Goal: Transaction & Acquisition: Purchase product/service

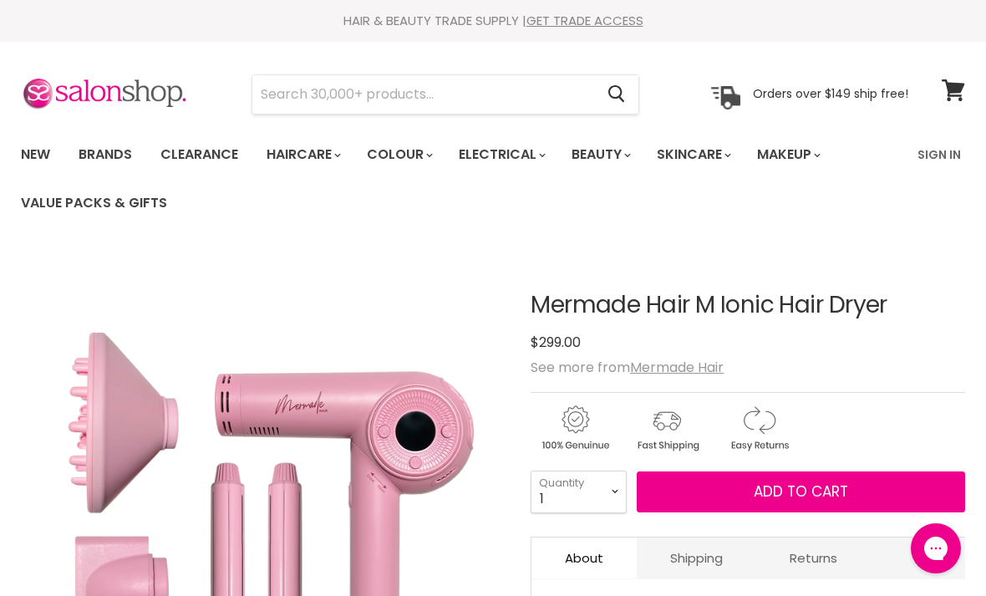
click at [937, 155] on link "Sign In" at bounding box center [939, 154] width 64 height 35
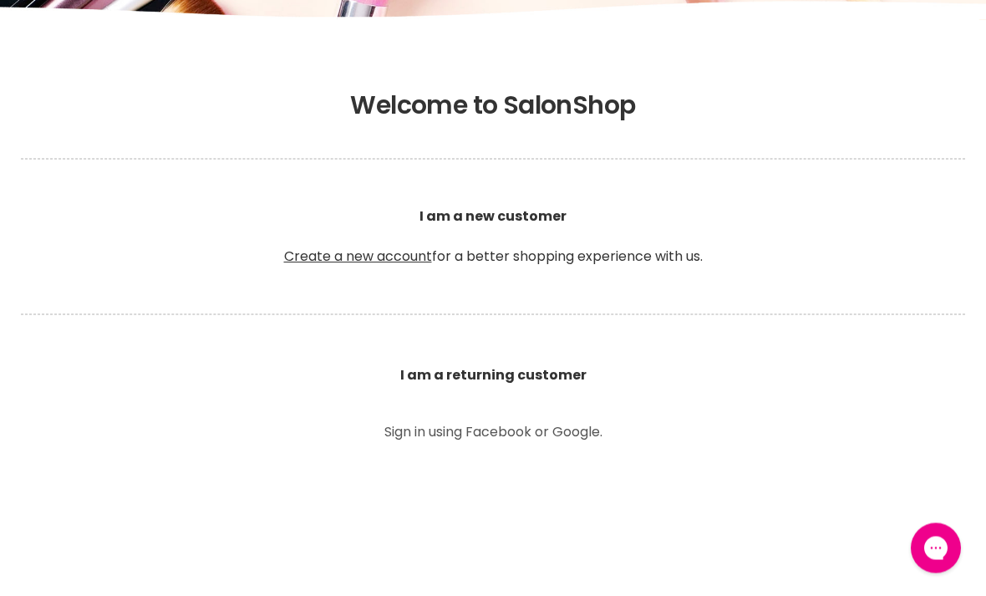
scroll to position [294, 0]
click at [540, 429] on p "Sign in using Facebook or Google." at bounding box center [493, 431] width 376 height 13
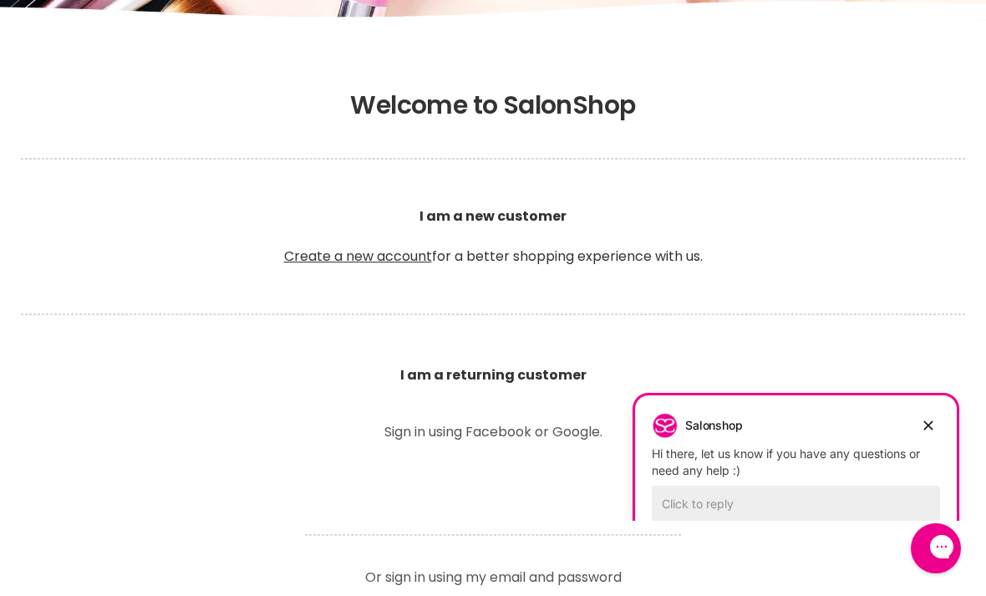
click at [922, 414] on button "Dismiss campaign" at bounding box center [928, 425] width 23 height 23
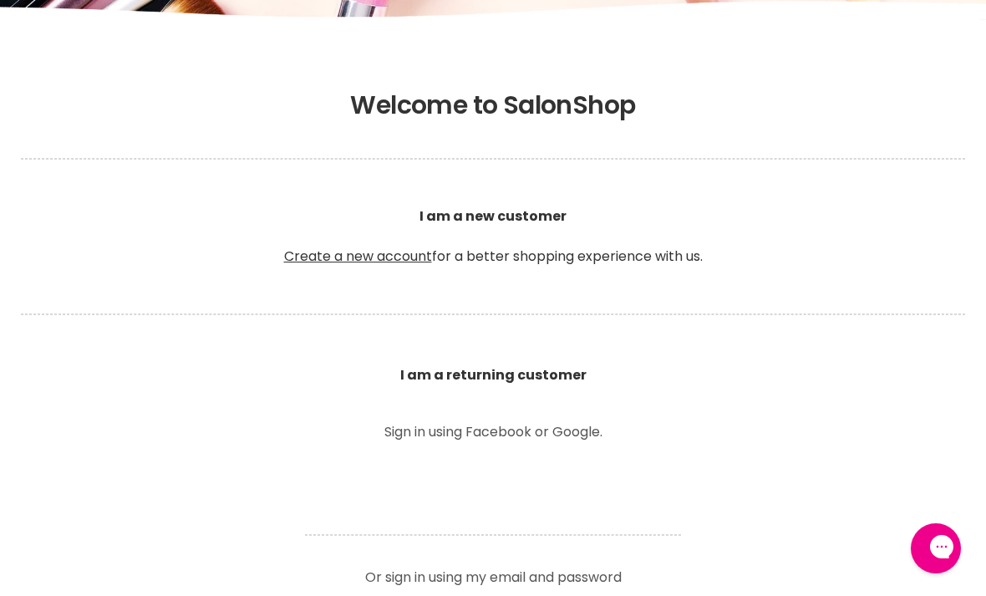
click at [539, 372] on b "I am a returning customer" at bounding box center [493, 374] width 186 height 19
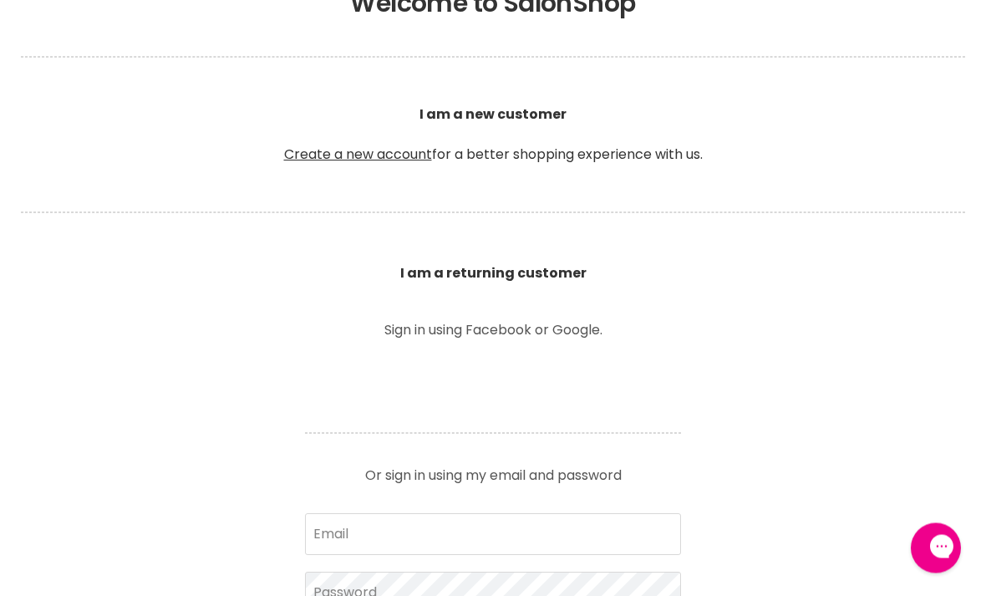
scroll to position [396, 0]
click at [588, 537] on input "Email" at bounding box center [493, 534] width 376 height 42
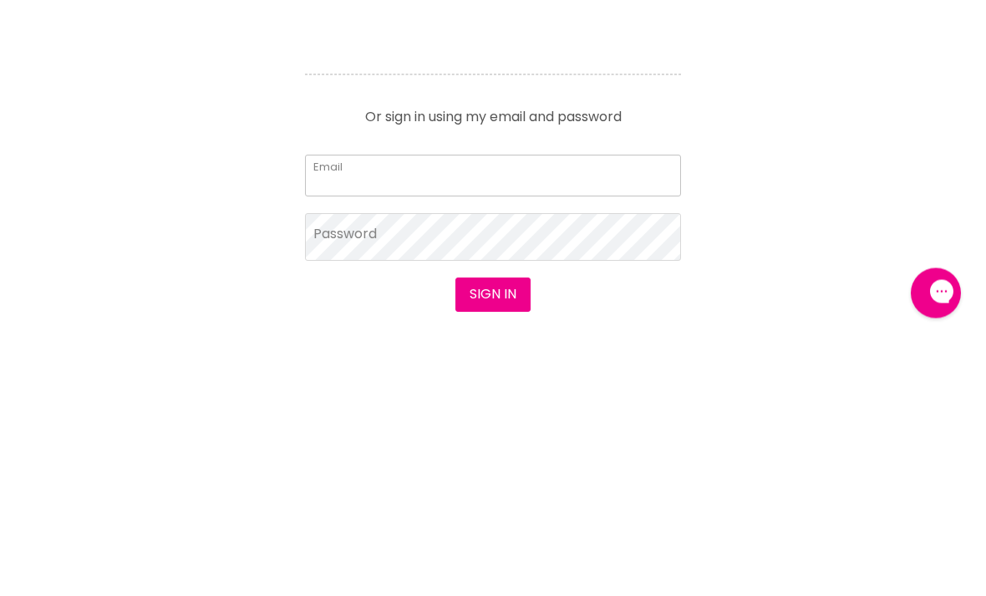
type input "n_rosato@hotmail.com"
click at [492, 533] on button "Sign in" at bounding box center [492, 549] width 75 height 33
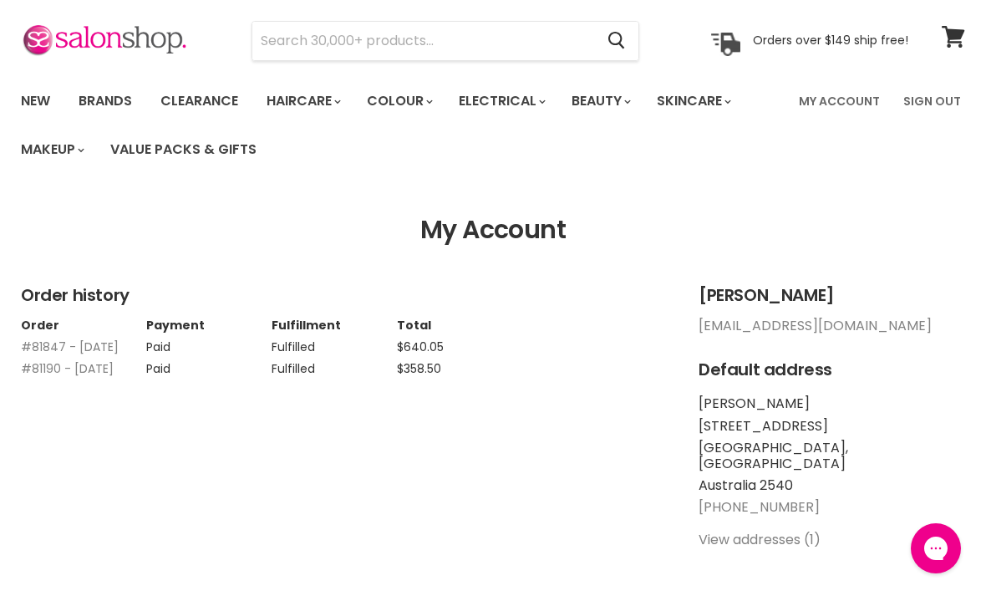
click at [539, 43] on input "Search" at bounding box center [423, 41] width 342 height 38
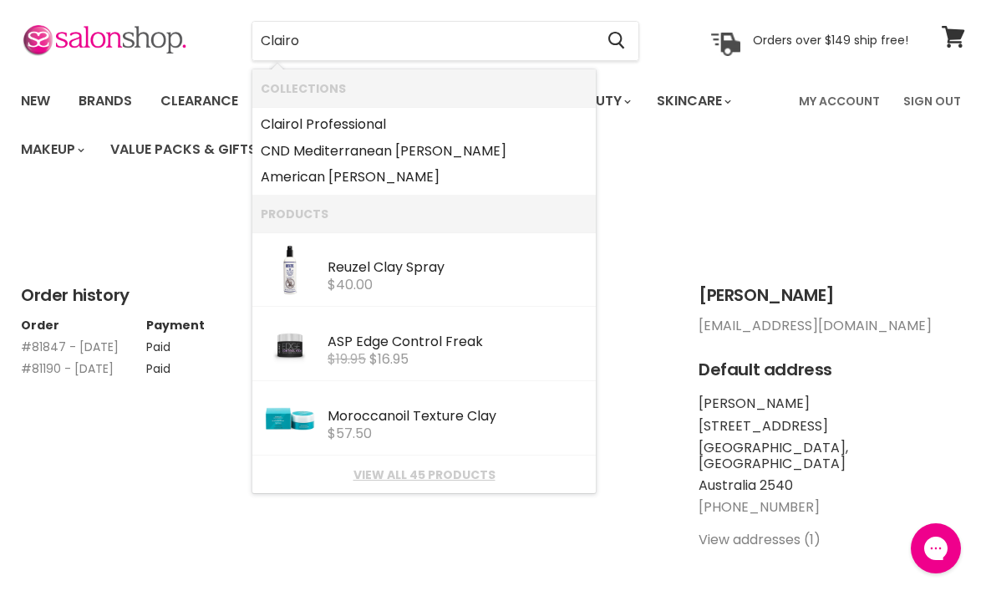
type input "Clairol"
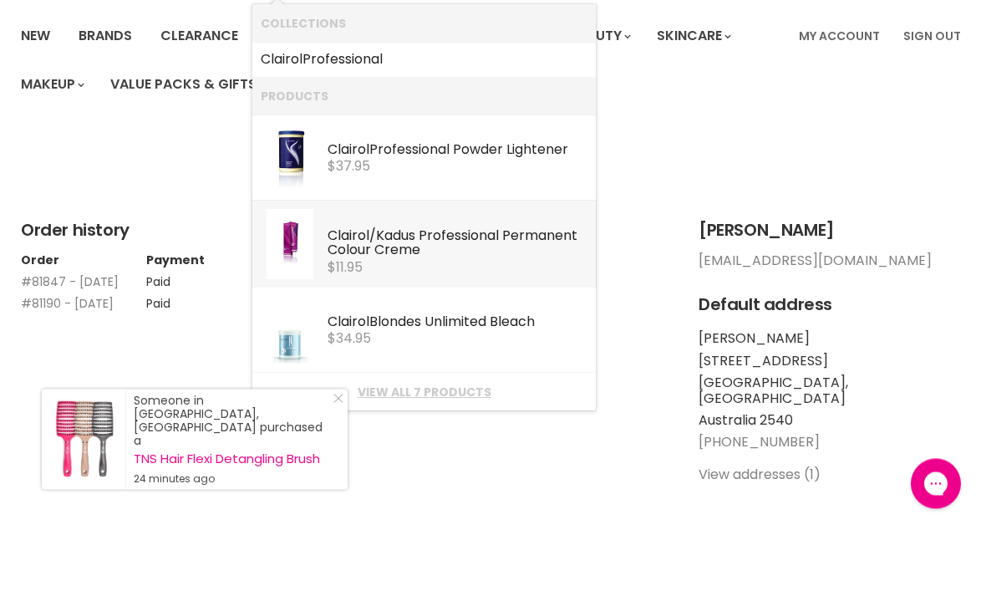
click at [556, 293] on div "Clairol /Kadus Professional Permanent Colour Creme" at bounding box center [458, 309] width 260 height 32
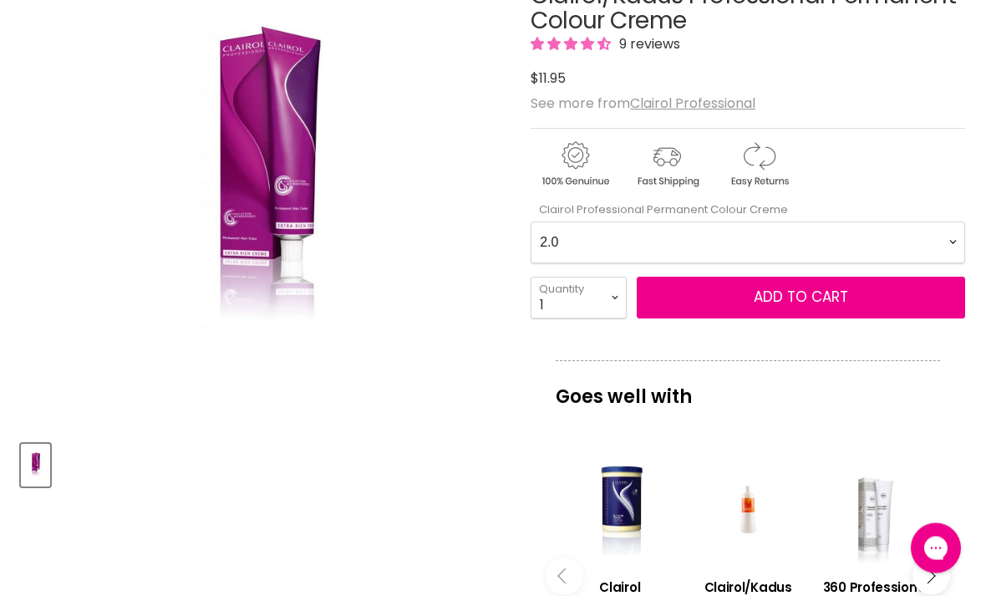
click at [946, 238] on Creme-0-0 "2.0 2.8 3.0 3.6 4.0 4.07 4.65 4.71 4.75 4.77 5.0 5.07 5.1 5.46 5.5 5.6 5.7 5.71…" at bounding box center [748, 243] width 434 height 42
click at [709, 292] on button "Add to cart" at bounding box center [801, 298] width 328 height 42
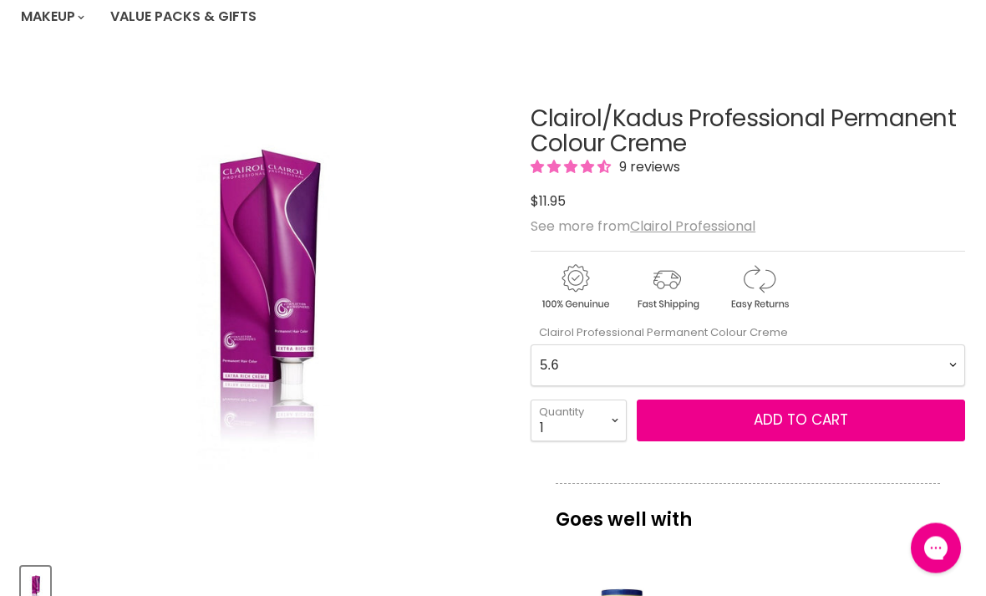
scroll to position [186, 0]
click at [721, 412] on button "Add to cart" at bounding box center [801, 420] width 328 height 42
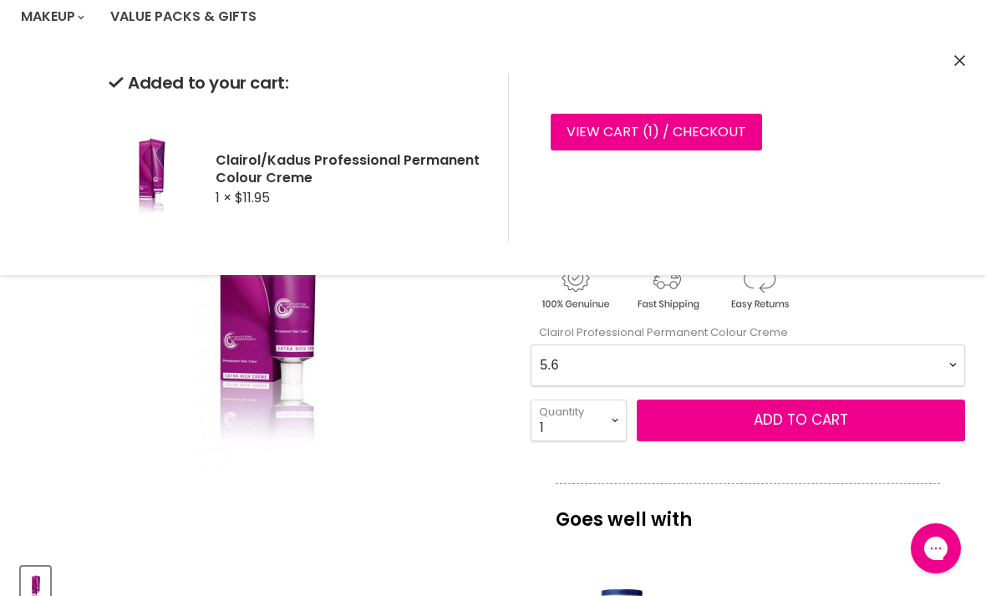
click at [958, 58] on icon "Close" at bounding box center [959, 60] width 11 height 11
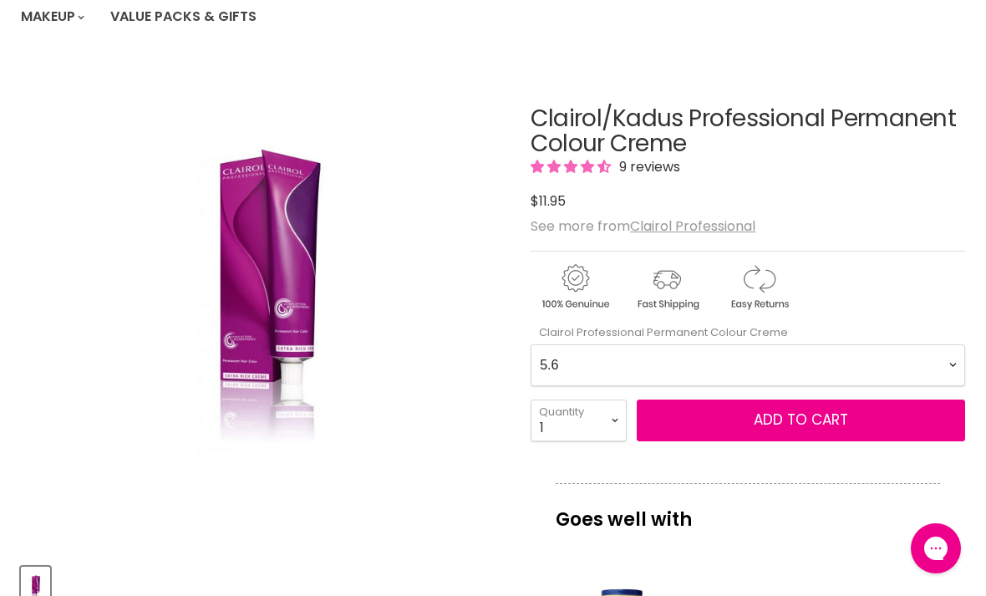
scroll to position [250, 0]
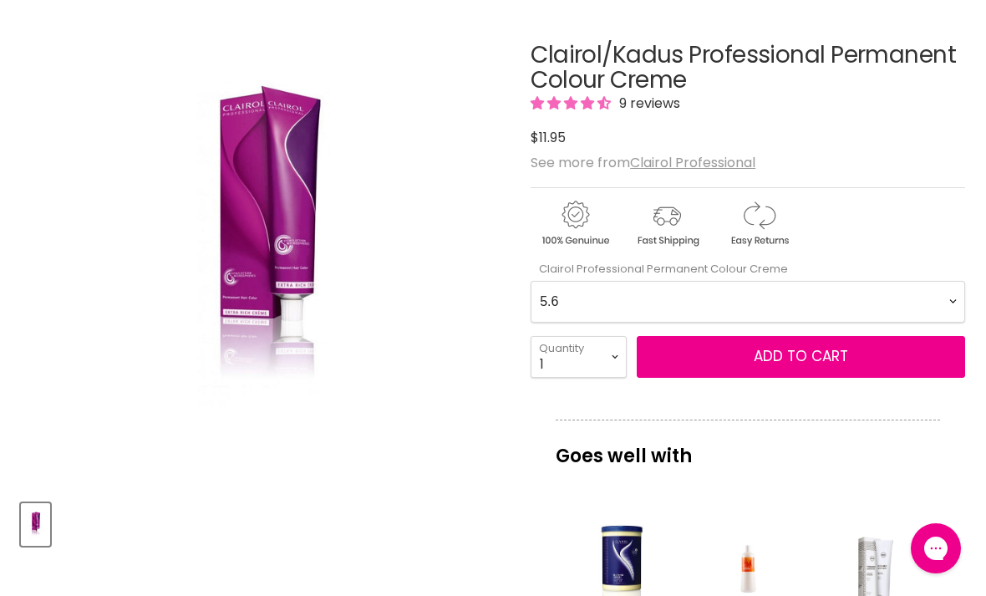
click at [948, 304] on Creme-0-0 "2.0 2.8 3.0 3.6 4.0 4.07 4.65 4.71 4.75 4.77 5.0 5.07 5.1 5.46 5.5 5.6 5.7 5.71…" at bounding box center [748, 302] width 434 height 42
click at [704, 351] on button "Add to cart" at bounding box center [801, 357] width 328 height 42
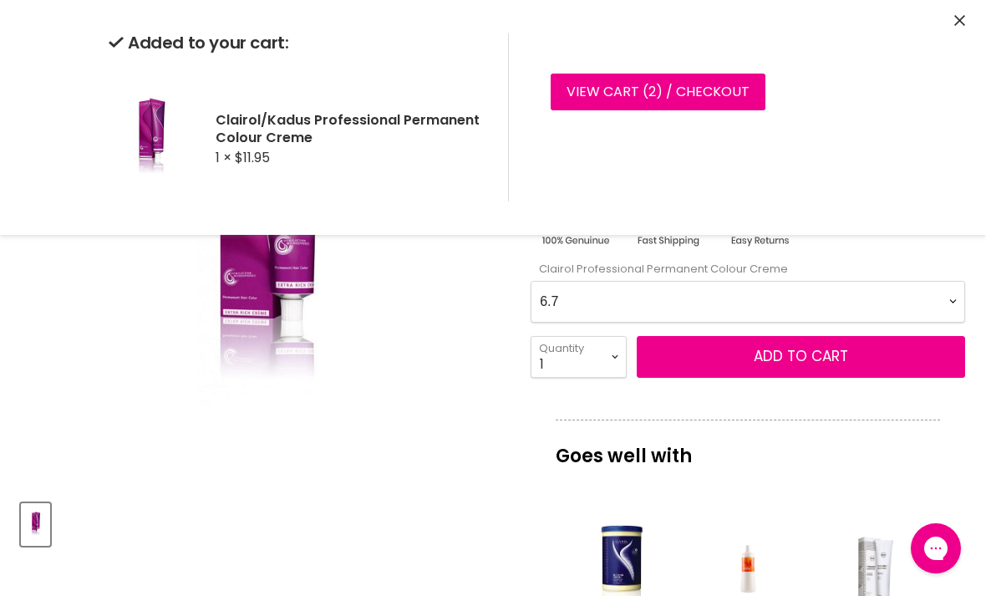
click at [944, 297] on Creme-0-0 "2.0 2.8 3.0 3.6 4.0 4.07 4.65 4.71 4.75 4.77 5.0 5.07 5.1 5.46 5.5 5.6 5.7 5.71…" at bounding box center [748, 302] width 434 height 42
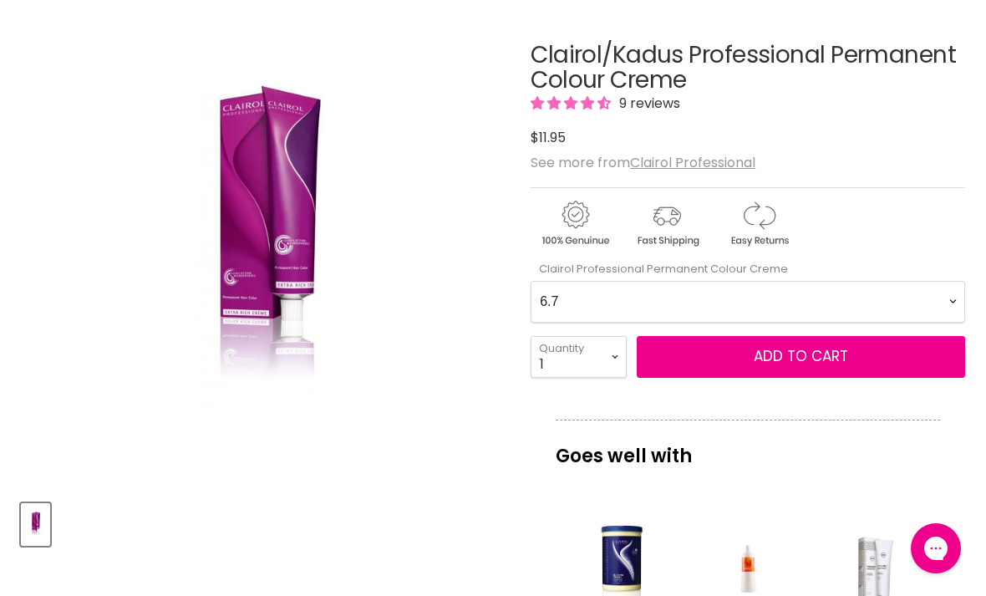
click at [949, 298] on Creme-0-0 "2.0 2.8 3.0 3.6 4.0 4.07 4.65 4.71 4.75 4.77 5.0 5.07 5.1 5.46 5.5 5.6 5.7 5.71…" at bounding box center [748, 302] width 434 height 42
click at [948, 301] on Creme-0-0 "2.0 2.8 3.0 3.6 4.0 4.07 4.65 4.71 4.75 4.77 5.0 5.07 5.1 5.46 5.5 5.6 5.7 5.71…" at bounding box center [748, 302] width 434 height 42
click at [791, 353] on span "Add to cart" at bounding box center [801, 356] width 94 height 20
click at [939, 294] on Creme-0-0 "2.0 2.8 3.0 3.6 4.0 4.07 4.65 4.71 4.75 4.77 5.0 5.07 5.1 5.46 5.5 5.6 5.7 5.71…" at bounding box center [748, 302] width 434 height 42
click at [937, 297] on Creme-0-0 "2.0 2.8 3.0 3.6 4.0 4.07 4.65 4.71 4.75 4.77 5.0 5.07 5.1 5.46 5.5 5.6 5.7 5.71…" at bounding box center [748, 302] width 434 height 42
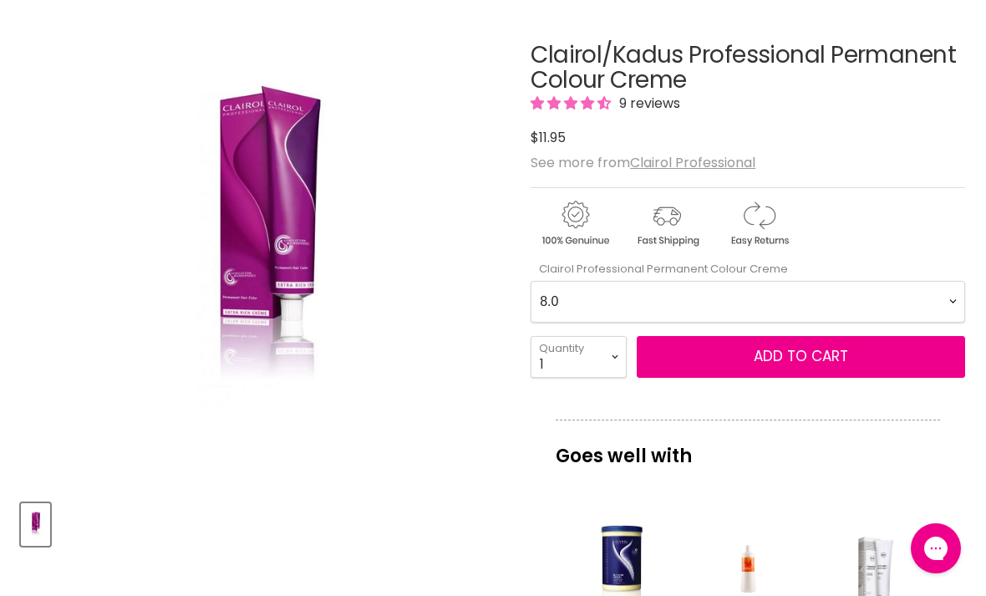
select Creme-0-0 "7.7"
click at [608, 345] on select "1 2 3 4 5 6 7 8 9 10+" at bounding box center [579, 357] width 96 height 42
select select "2"
type input "2"
click at [804, 355] on span "Add to cart" at bounding box center [801, 356] width 94 height 20
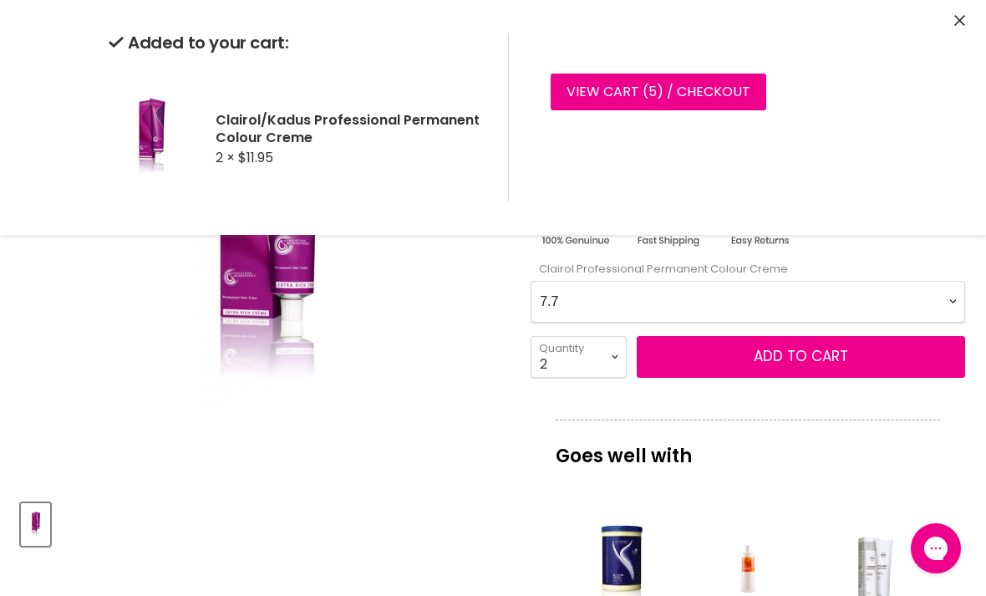
click at [942, 293] on Creme-0-0 "2.0 2.8 3.0 3.6 4.0 4.07 4.65 4.71 4.75 4.77 5.0 5.07 5.1 5.46 5.5 5.6 5.7 5.71…" at bounding box center [748, 302] width 434 height 42
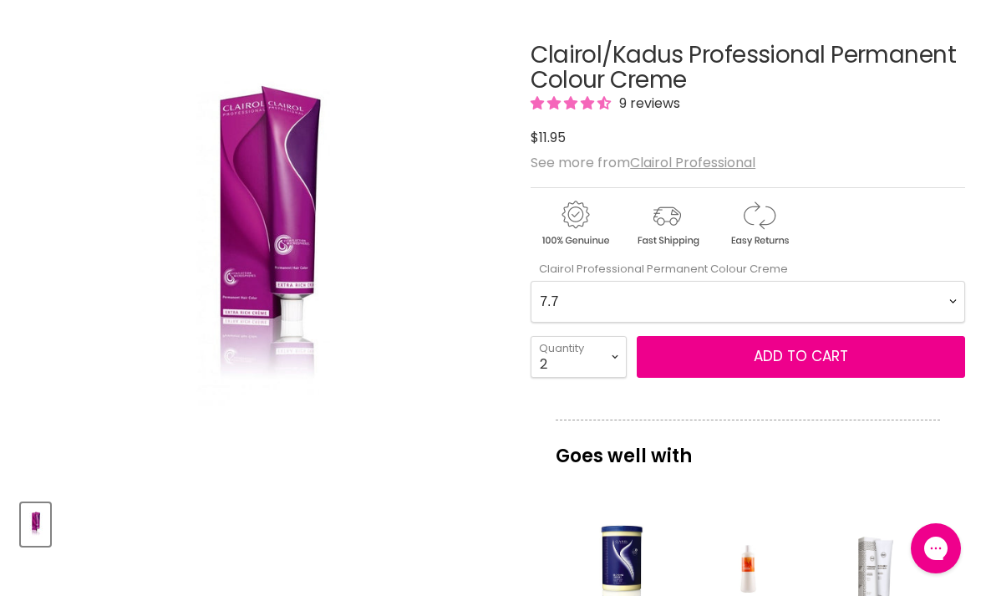
click at [948, 298] on Creme-0-0 "2.0 2.8 3.0 3.6 4.0 4.07 4.65 4.71 4.75 4.77 5.0 5.07 5.1 5.46 5.5 5.6 5.7 5.71…" at bounding box center [748, 302] width 434 height 42
select Creme-0-0 "8.1"
click at [613, 344] on select "1 2 3 4 5 6 7 8 9 10+" at bounding box center [579, 357] width 96 height 42
select select "1"
type input "1"
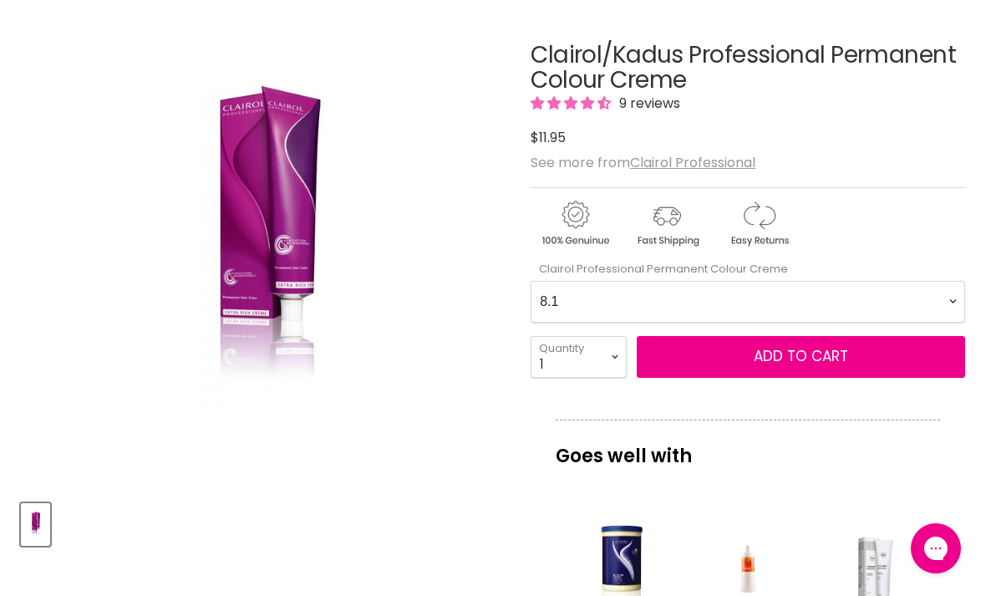
click at [819, 353] on span "Add to cart" at bounding box center [801, 356] width 94 height 20
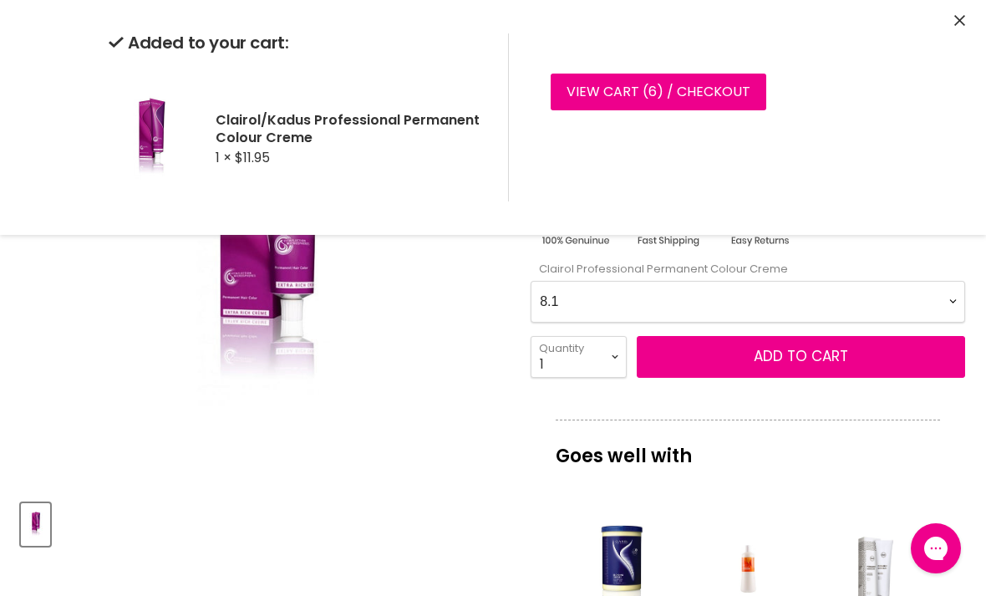
click at [948, 298] on Creme-0-0 "2.0 2.8 3.0 3.6 4.0 4.07 4.65 4.71 4.75 4.77 5.0 5.07 5.1 5.46 5.5 5.6 5.7 5.71…" at bounding box center [748, 302] width 434 height 42
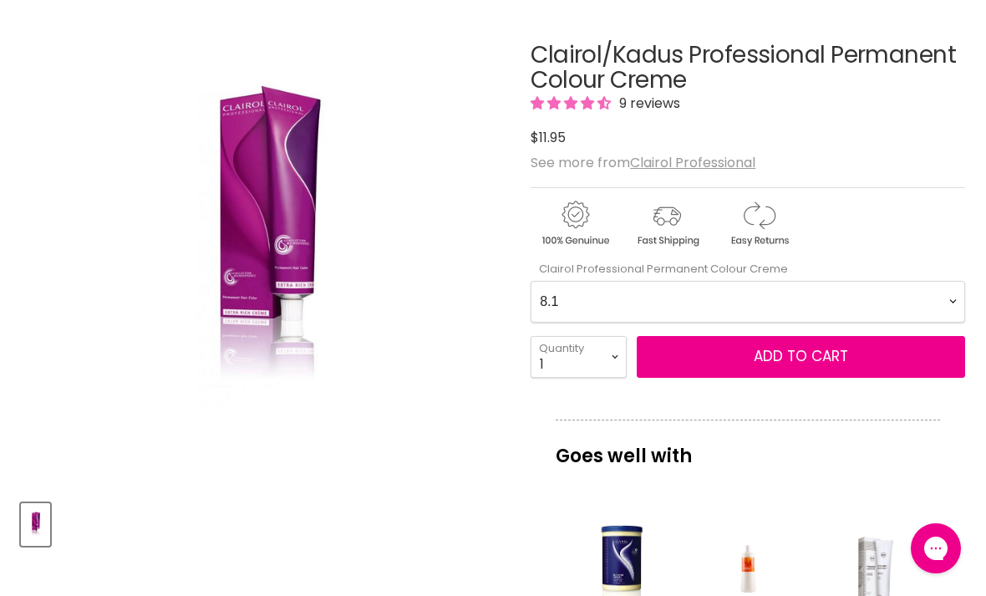
click at [954, 302] on Creme-0-0 "2.0 2.8 3.0 3.6 4.0 4.07 4.65 4.71 4.75 4.77 5.0 5.07 5.1 5.46 5.5 5.6 5.7 5.71…" at bounding box center [748, 302] width 434 height 42
click at [825, 357] on span "Add to cart" at bounding box center [801, 356] width 94 height 20
click at [950, 292] on Creme-0-0 "2.0 2.8 3.0 3.6 4.0 4.07 4.65 4.71 4.75 4.77 5.0 5.07 5.1 5.46 5.5 5.6 5.7 5.71…" at bounding box center [748, 302] width 434 height 42
click at [940, 303] on Creme-0-0 "2.0 2.8 3.0 3.6 4.0 4.07 4.65 4.71 4.75 4.77 5.0 5.07 5.1 5.46 5.5 5.6 5.7 5.71…" at bounding box center [748, 302] width 434 height 42
select Creme-0-0 "5.0"
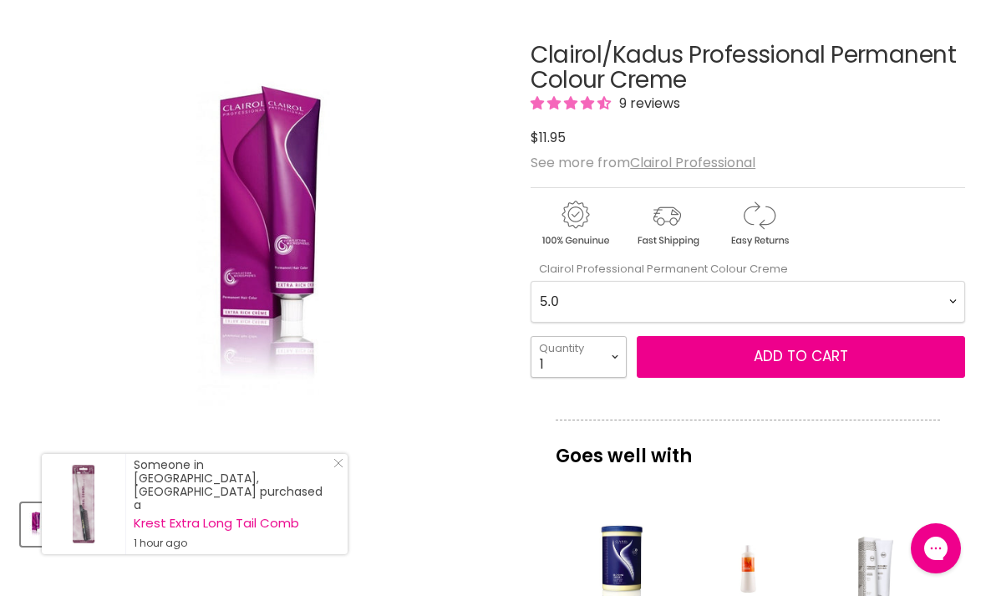
click at [610, 363] on select "1 2 3 4 5 6 7 8 9 10+" at bounding box center [579, 357] width 96 height 42
select select "3"
type input "3"
click at [730, 351] on button "Add to cart" at bounding box center [801, 357] width 328 height 42
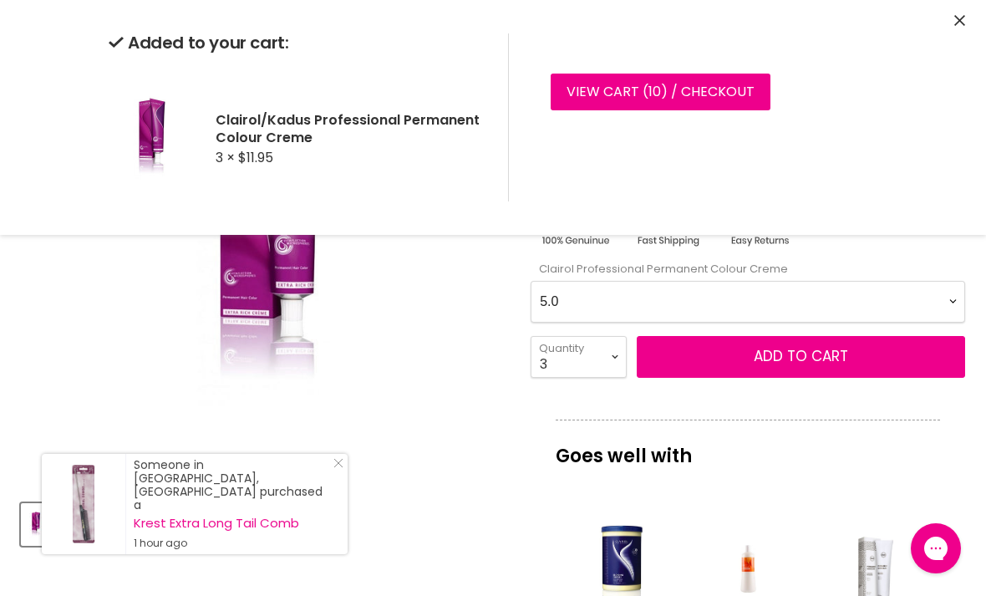
click at [941, 299] on Creme-0-0 "2.0 2.8 3.0 3.6 4.0 4.07 4.65 4.71 4.75 4.77 5.0 5.07 5.1 5.46 5.5 5.6 5.7 5.71…" at bounding box center [748, 302] width 434 height 42
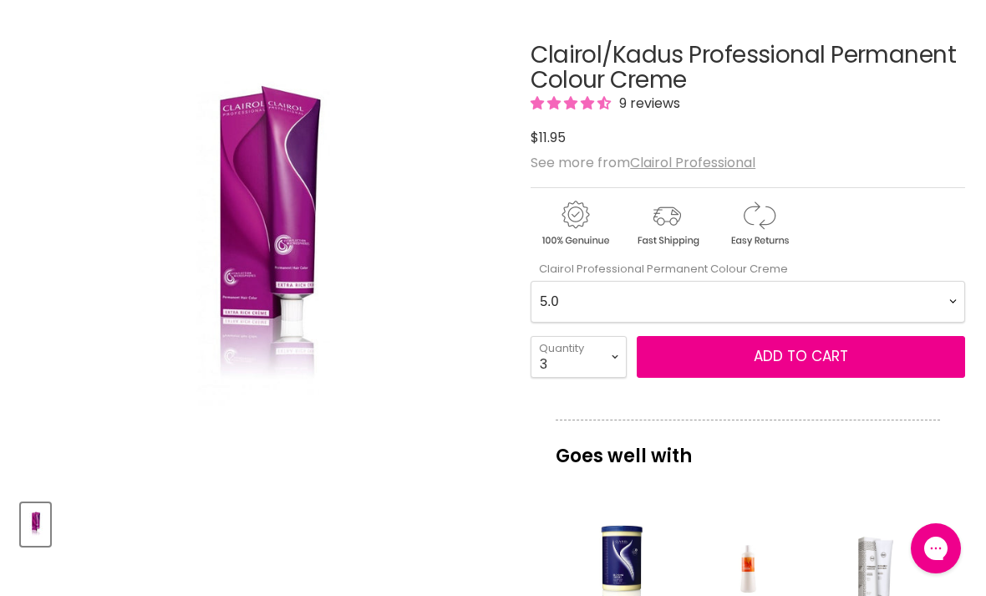
click at [937, 302] on Creme-0-0 "2.0 2.8 3.0 3.6 4.0 4.07 4.65 4.71 4.75 4.77 5.0 5.07 5.1 5.46 5.5 5.6 5.7 5.71…" at bounding box center [748, 302] width 434 height 42
select Creme-0-0 "6.1"
click at [611, 353] on select "1 2 3 4 5 6 7 8 9 10+" at bounding box center [579, 357] width 96 height 42
select select "1"
type input "1"
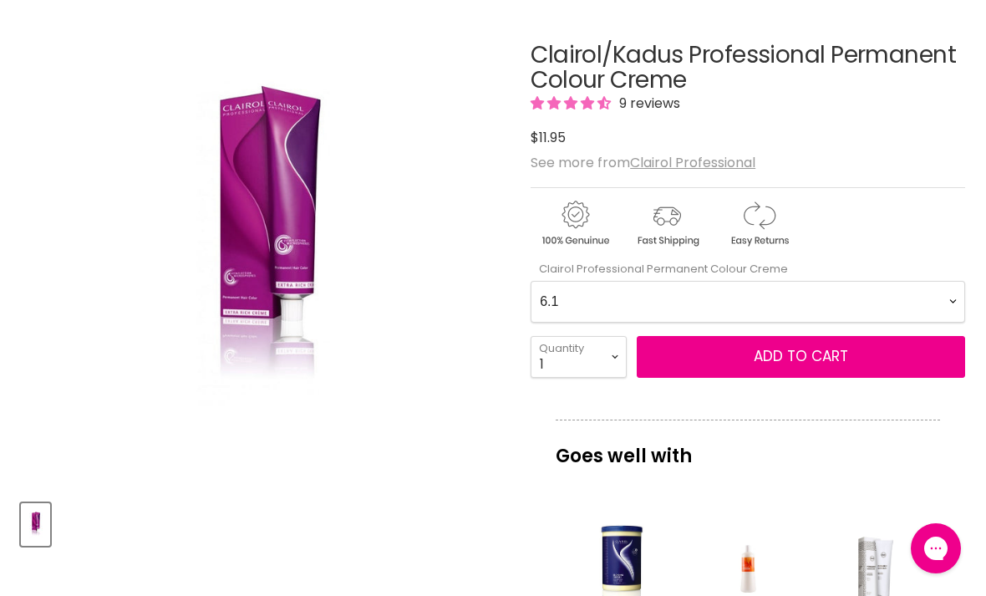
click at [792, 357] on span "Add to cart" at bounding box center [801, 356] width 94 height 20
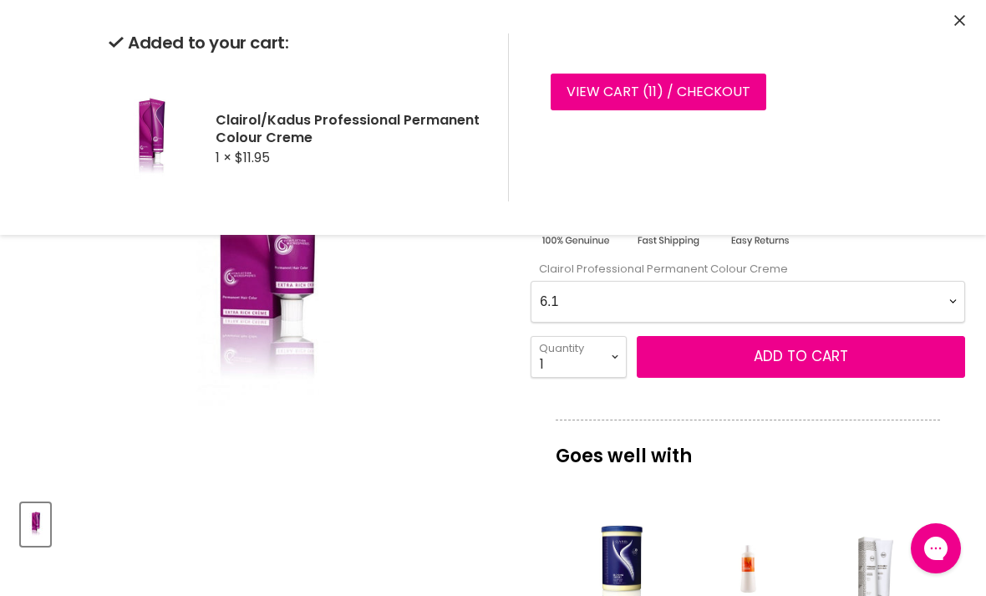
click at [948, 299] on Creme-0-0 "2.0 2.8 3.0 3.6 4.0 4.07 4.65 4.71 4.75 4.77 5.0 5.07 5.1 5.46 5.5 5.6 5.7 5.71…" at bounding box center [748, 302] width 434 height 42
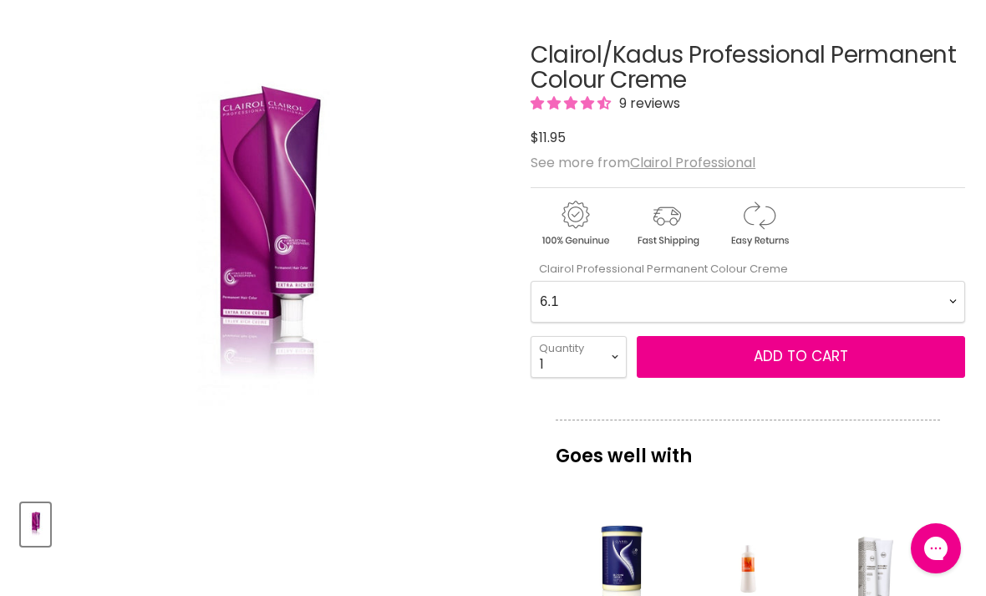
click at [946, 299] on Creme-0-0 "2.0 2.8 3.0 3.6 4.0 4.07 4.65 4.71 4.75 4.77 5.0 5.07 5.1 5.46 5.5 5.6 5.7 5.71…" at bounding box center [748, 302] width 434 height 42
select Creme-0-0 "9.1"
click at [856, 353] on button "Add to cart" at bounding box center [801, 357] width 328 height 42
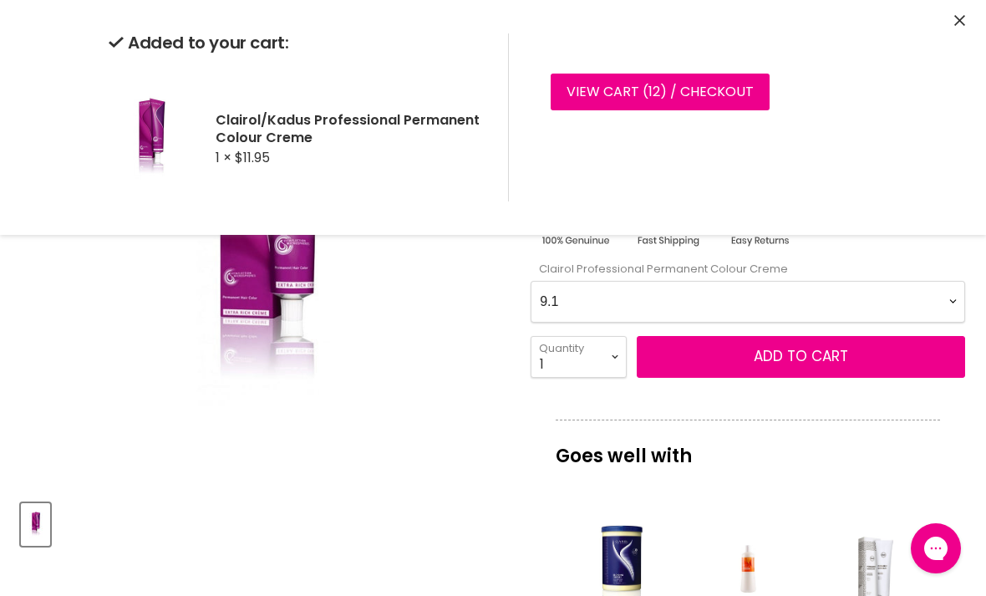
click at [378, 460] on img "Clairol/Kadus Professional Permanent Colour Creme image. Click or Scroll to Zoo…" at bounding box center [264, 244] width 324 height 486
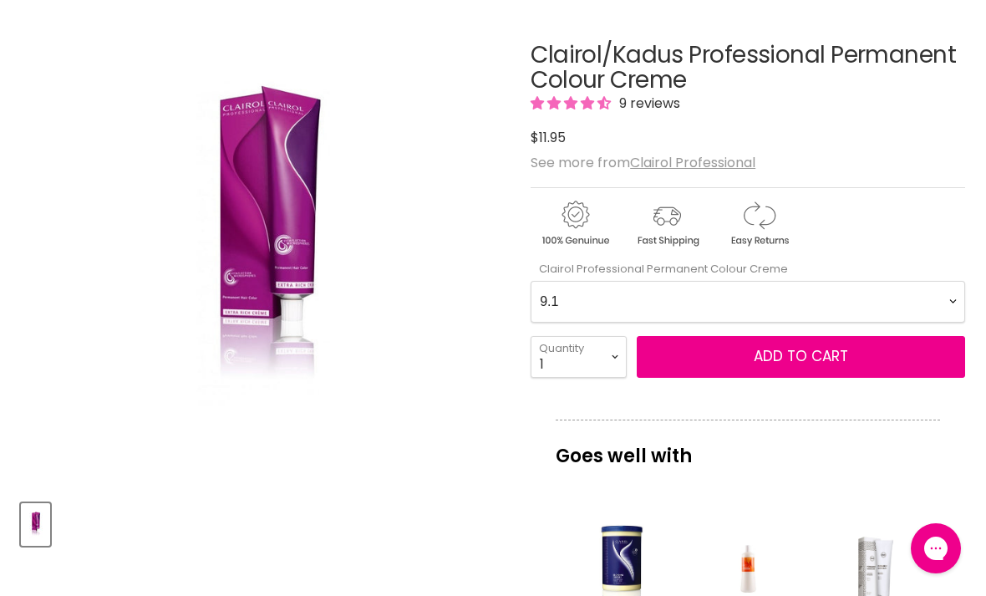
click at [762, 582] on div "Main content" at bounding box center [747, 568] width 111 height 111
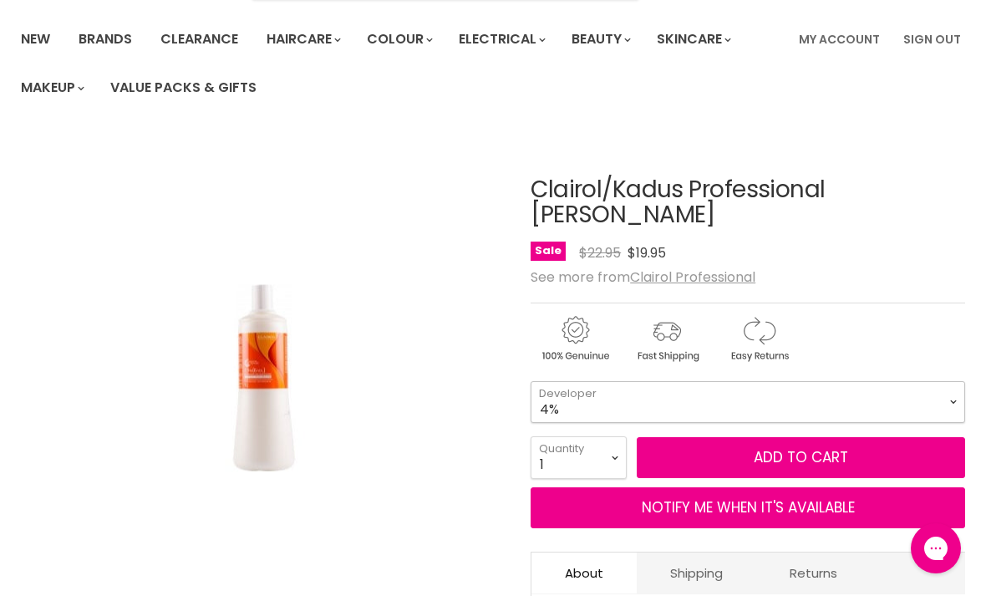
click at [938, 403] on select "1.9% 4%" at bounding box center [748, 402] width 434 height 42
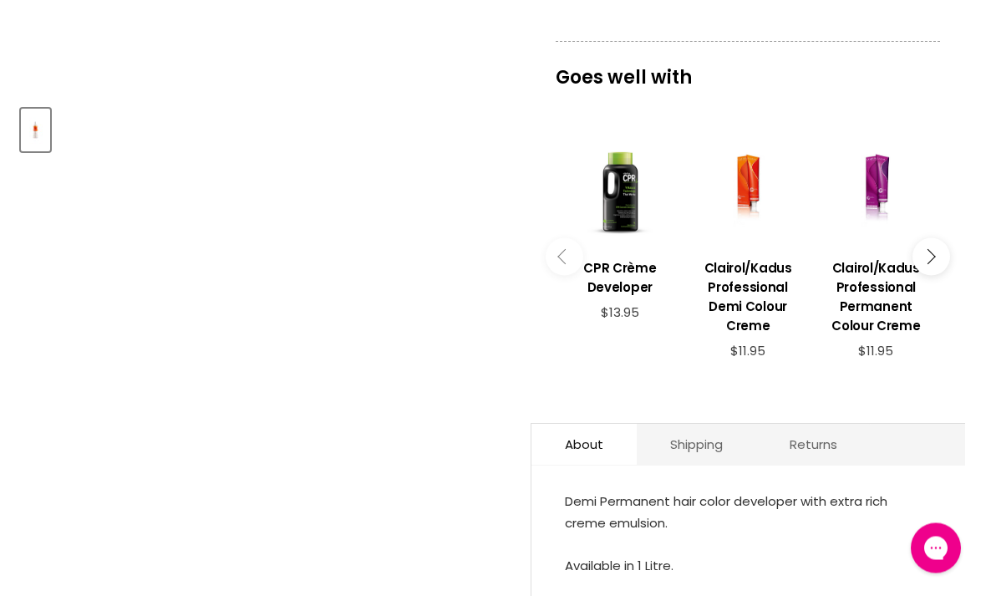
scroll to position [644, 0]
click at [760, 299] on h3 "Clairol/Kadus Professional Demi Colour Creme" at bounding box center [747, 296] width 111 height 77
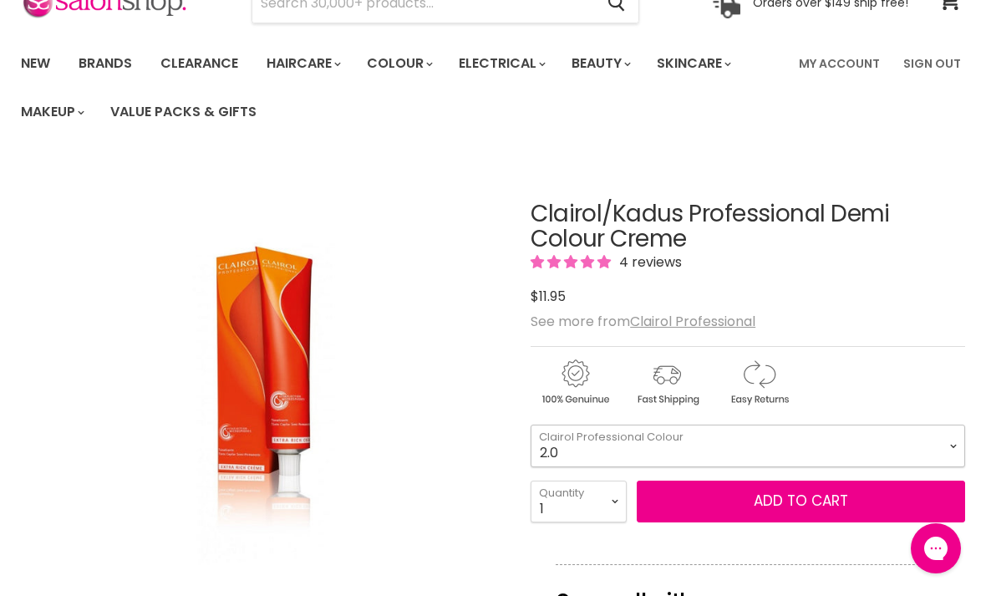
click at [939, 436] on select "2.0 2.8 3.0 3.6 4.0 4.77 5.0 5.37 5.56 5.66 6.0 6.3 6.37 6.4 6.45" at bounding box center [748, 445] width 434 height 42
select select "5.66"
click at [610, 499] on select "1 2 3 4 5 6 7 8 9 10+" at bounding box center [579, 501] width 96 height 42
select select "2"
type input "2"
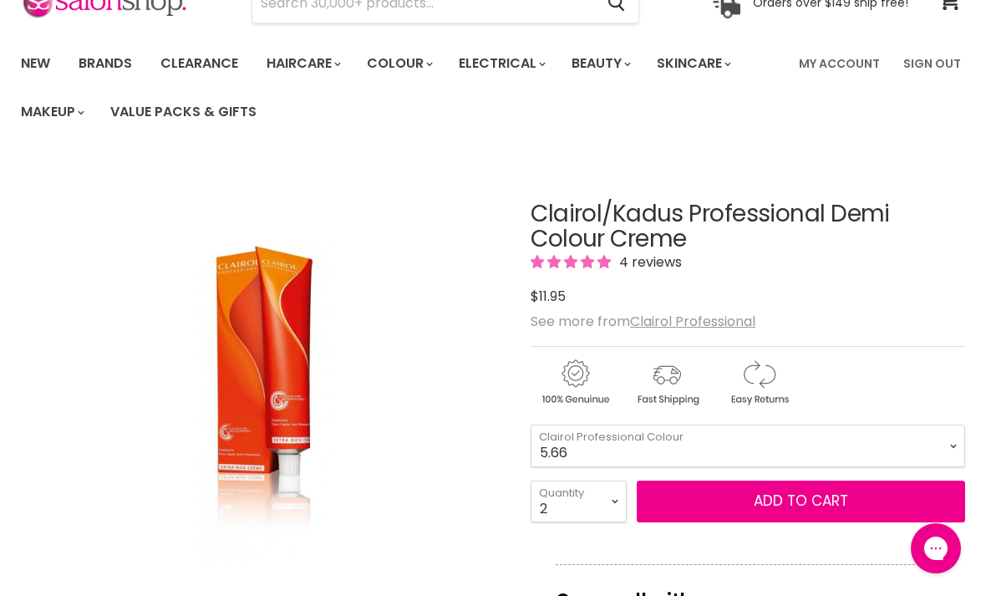
click at [782, 494] on button "Add to cart" at bounding box center [801, 501] width 328 height 42
click at [800, 505] on button "Add to cart" at bounding box center [801, 501] width 328 height 42
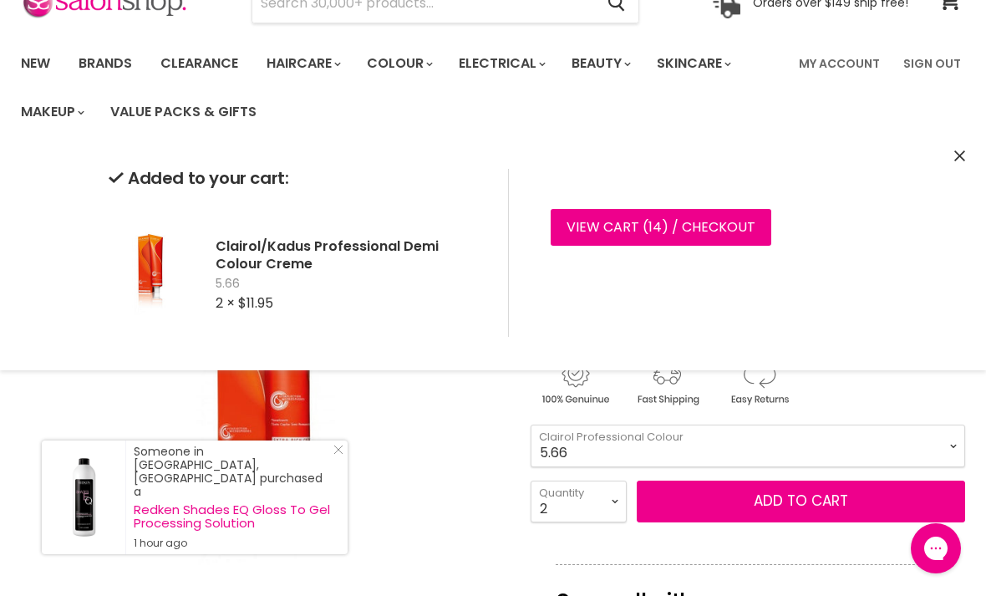
click at [955, 435] on select "2.0 2.8 3.0 3.6 4.0 4.77 5.0 5.37 5.56 5.66 6.0 6.3 6.37 6.4 6.45" at bounding box center [748, 445] width 434 height 42
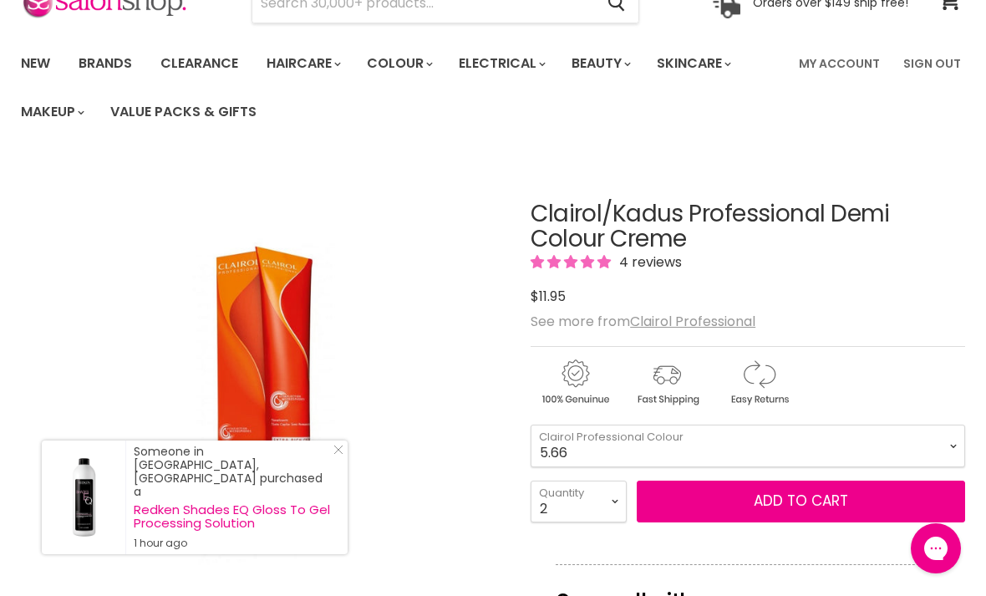
scroll to position [250, 0]
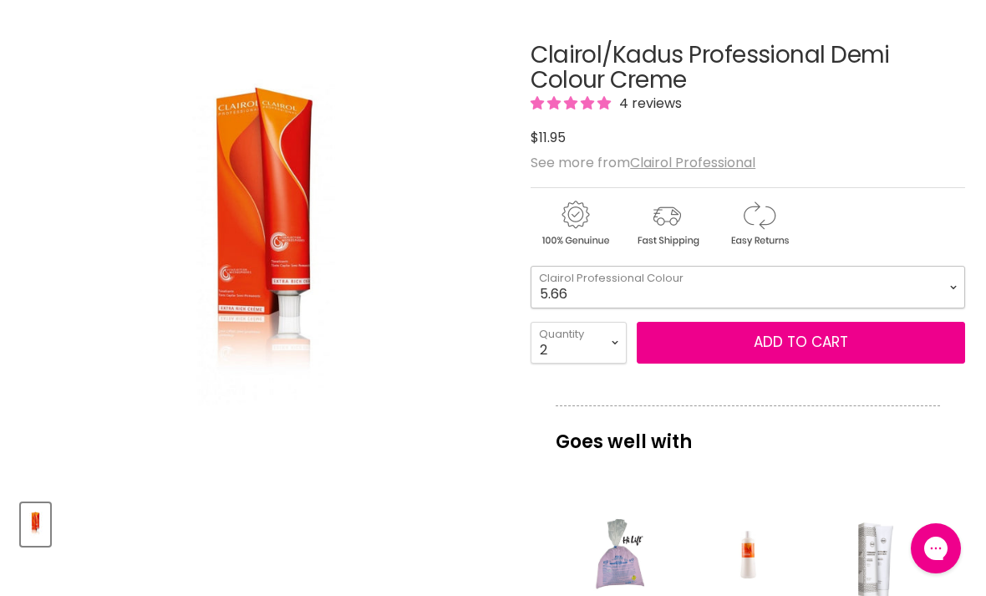
click at [943, 282] on select "2.0 2.8 3.0 3.6 4.0 4.77 5.0 5.37 5.56 5.66 6.0 6.3 6.37 6.4 6.45" at bounding box center [748, 287] width 434 height 42
select select "6.75"
click at [614, 346] on select "1 2 3 4 5 6 7 8 9 10+" at bounding box center [579, 343] width 96 height 42
select select "1"
type input "1"
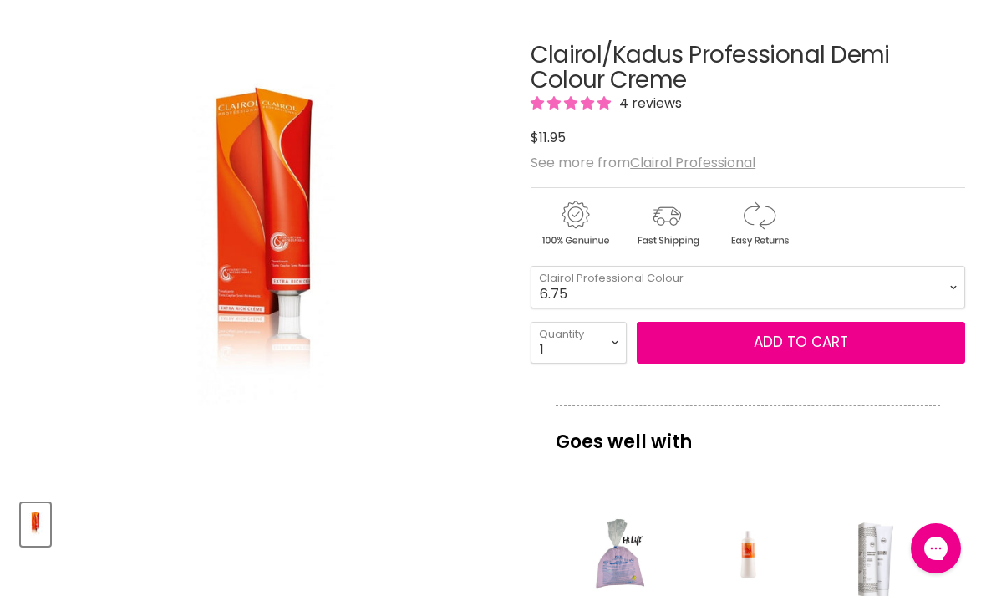
click at [775, 338] on button "Add to cart" at bounding box center [801, 343] width 328 height 42
click at [937, 293] on select "2.0 2.8 3.0 3.6 4.0 4.77 5.0 5.37 5.56 5.66 6.0 6.3 6.37 6.4 6.45" at bounding box center [748, 287] width 434 height 42
click at [942, 295] on select "2.0 2.8 3.0 3.6 4.0 4.77 5.0 5.37 5.56 5.66 6.0 6.3 6.37 6.4 6.45" at bounding box center [748, 287] width 434 height 42
select select "4.0"
click at [808, 347] on button "Add to cart" at bounding box center [801, 343] width 328 height 42
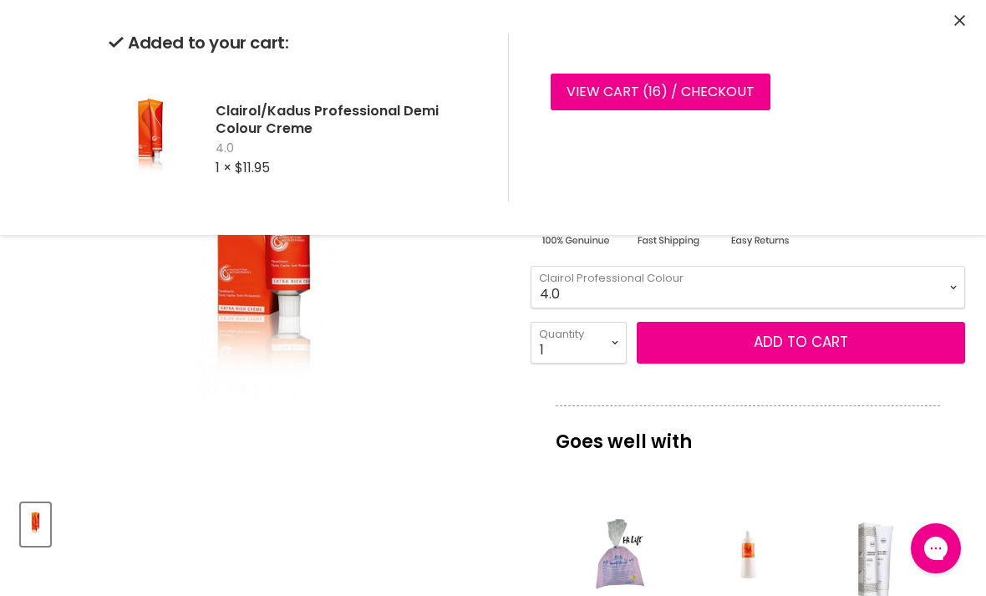
click at [953, 284] on select "2.0 2.8 3.0 3.6 4.0 4.77 5.0 5.37 5.56 5.66 6.0 6.3 6.37 6.4 6.45" at bounding box center [748, 287] width 434 height 42
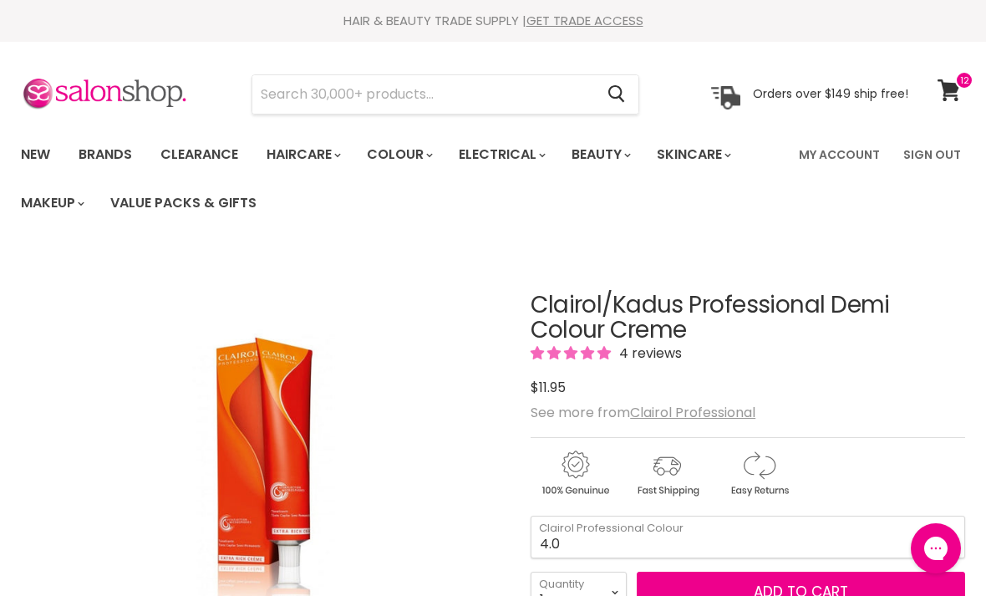
click at [469, 99] on input "Search" at bounding box center [423, 94] width 342 height 38
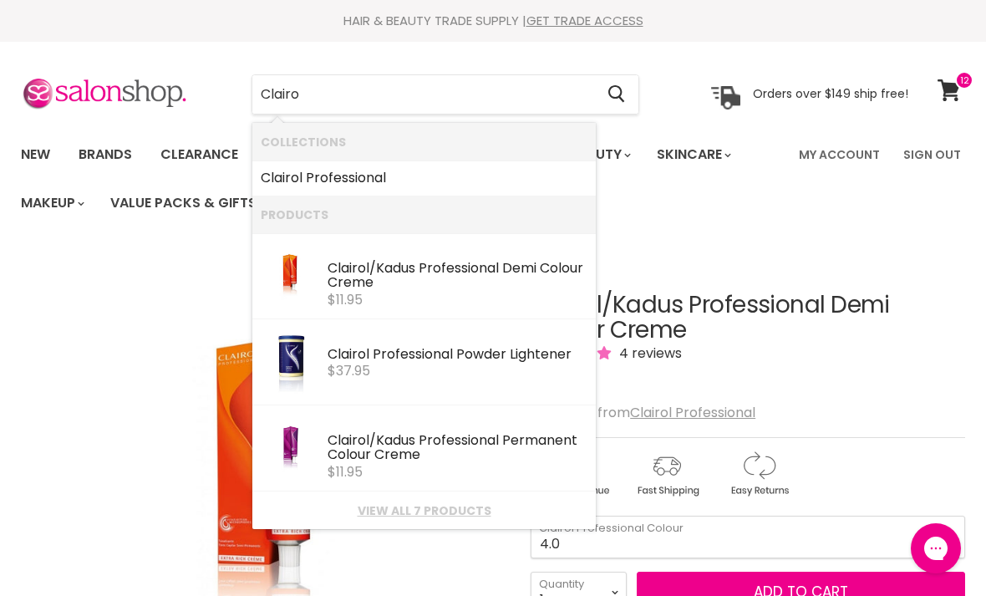
type input "Clairol"
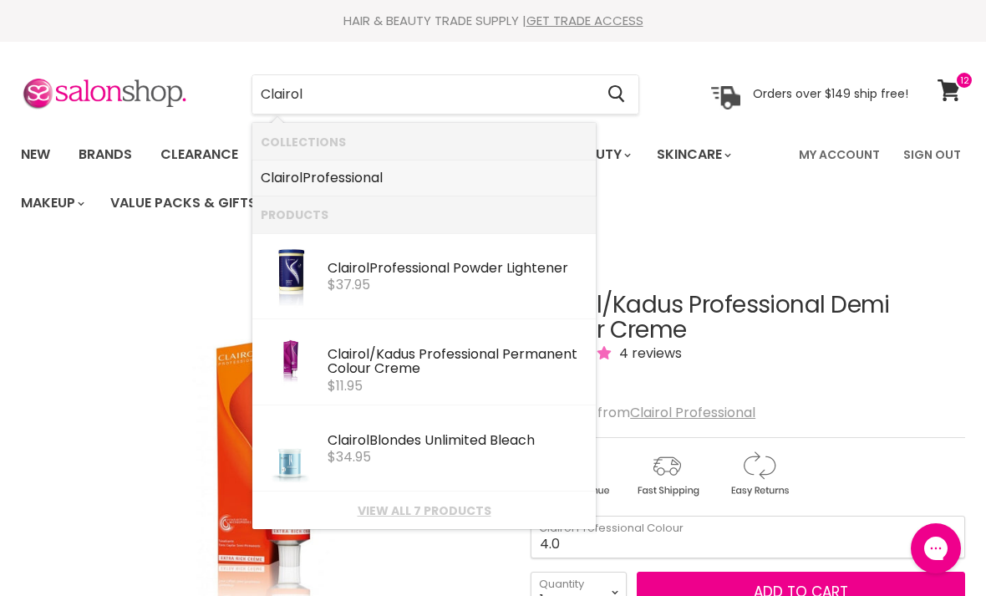
click at [511, 180] on link "Clairol Professional" at bounding box center [424, 178] width 327 height 27
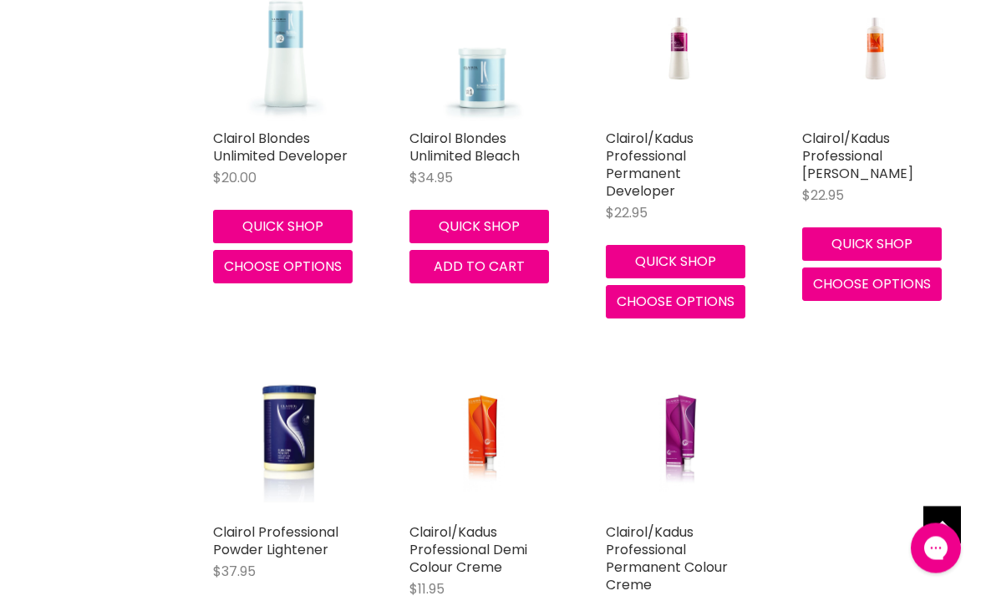
scroll to position [688, 0]
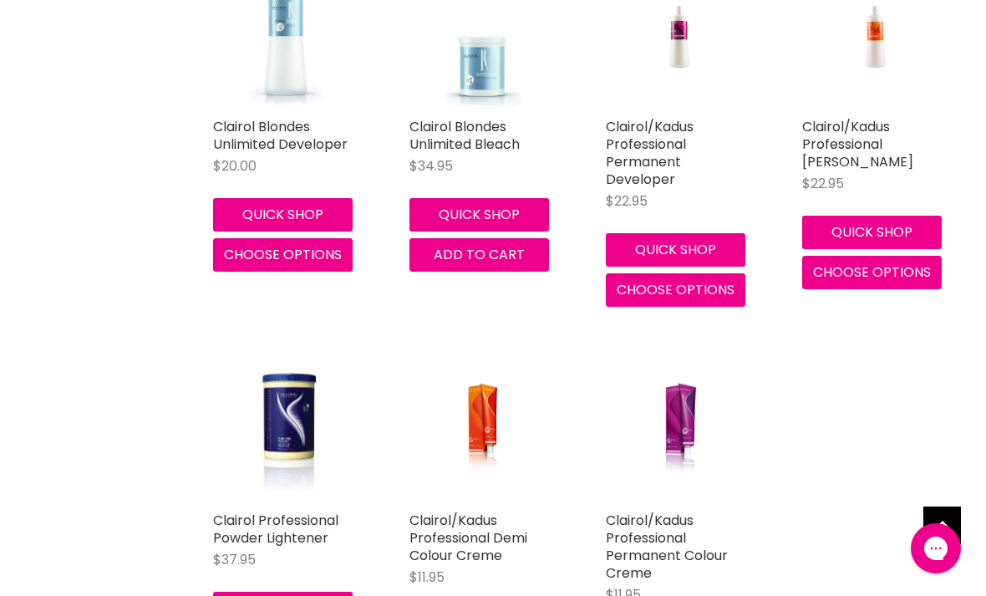
click at [658, 523] on link "Clairol/Kadus Professional Permanent Colour Creme" at bounding box center [667, 547] width 122 height 72
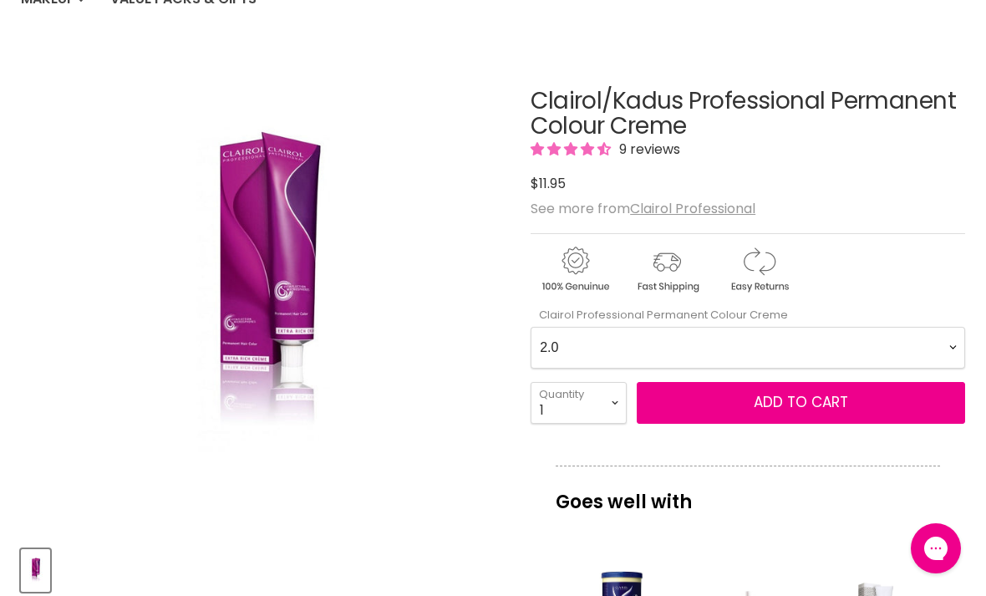
click at [939, 345] on Creme-0-0 "2.0 2.8 3.0 3.6 4.0 4.07 4.65 4.71 4.75 4.77 5.0 5.07 5.1 5.46 5.5 5.6 5.7 5.71…" at bounding box center [748, 348] width 434 height 42
select Creme-0-0 "7.0"
click at [800, 403] on span "Add to cart" at bounding box center [801, 402] width 94 height 20
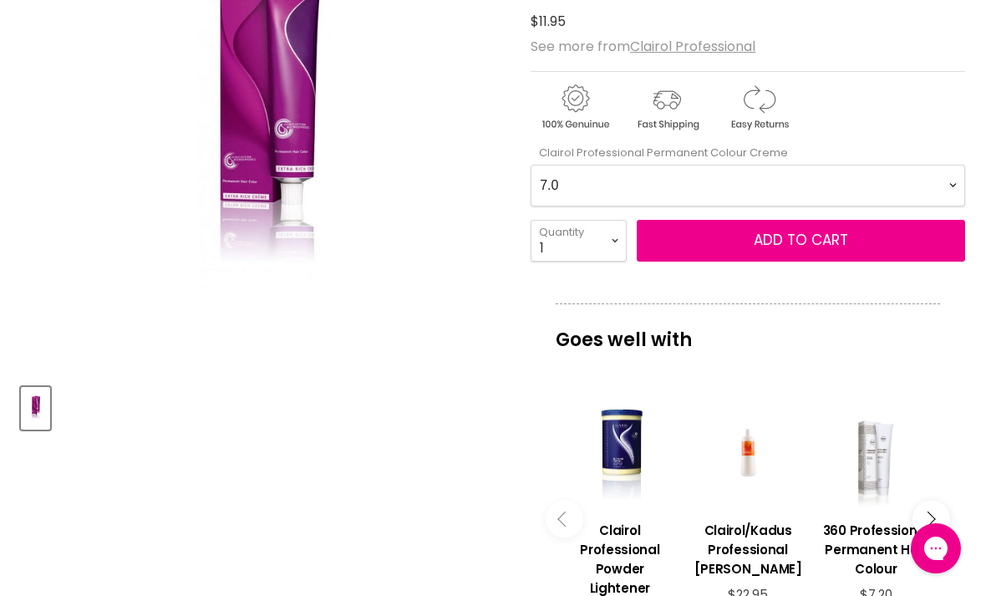
scroll to position [367, 0]
click at [765, 243] on span "Add to cart" at bounding box center [801, 239] width 94 height 20
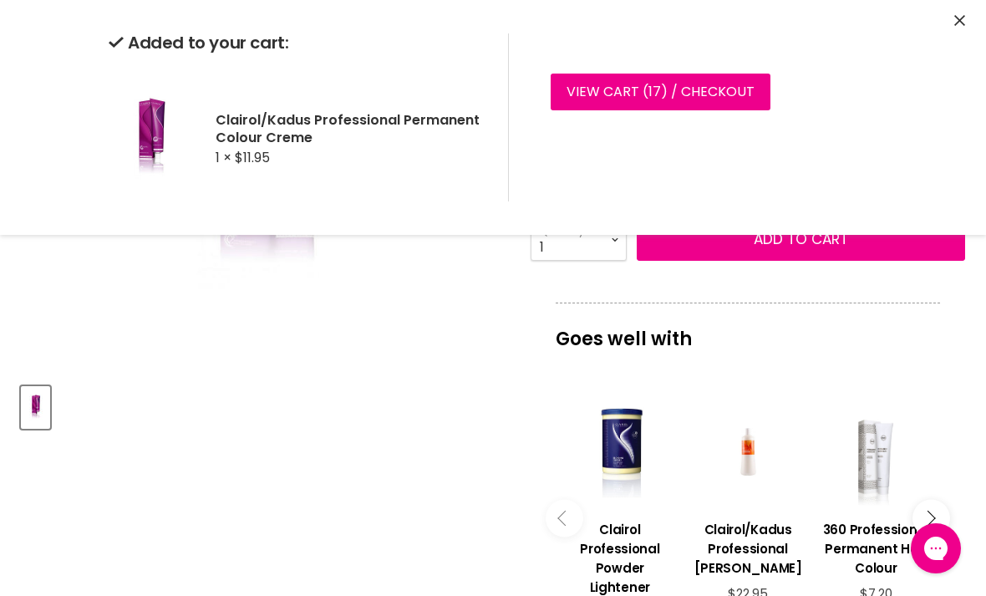
click at [462, 431] on article "Click or scroll to zoom Tap or pinch to zoom Clairol/Kadus Professional Permane…" at bounding box center [493, 440] width 944 height 1112
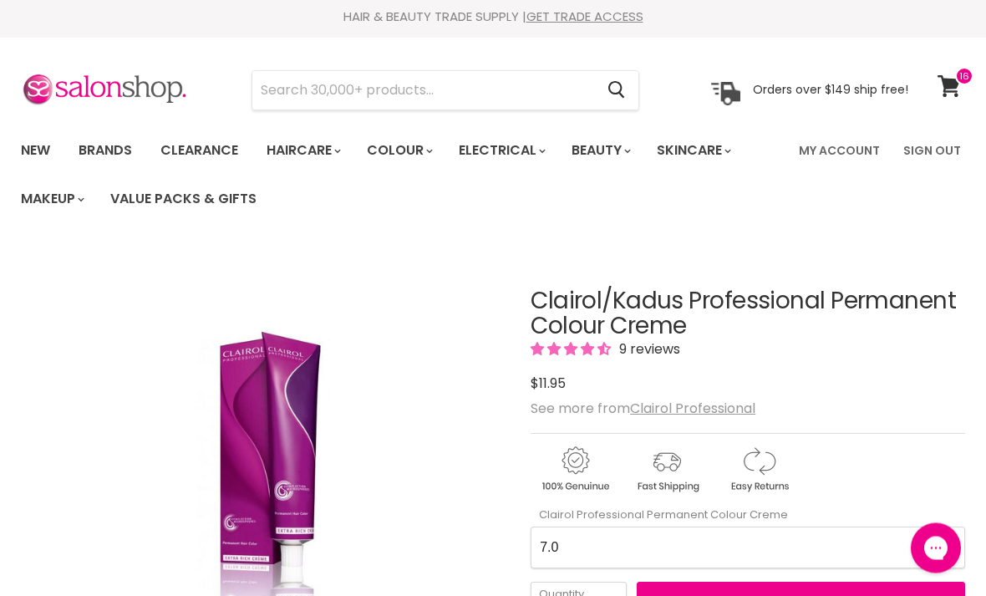
scroll to position [0, 0]
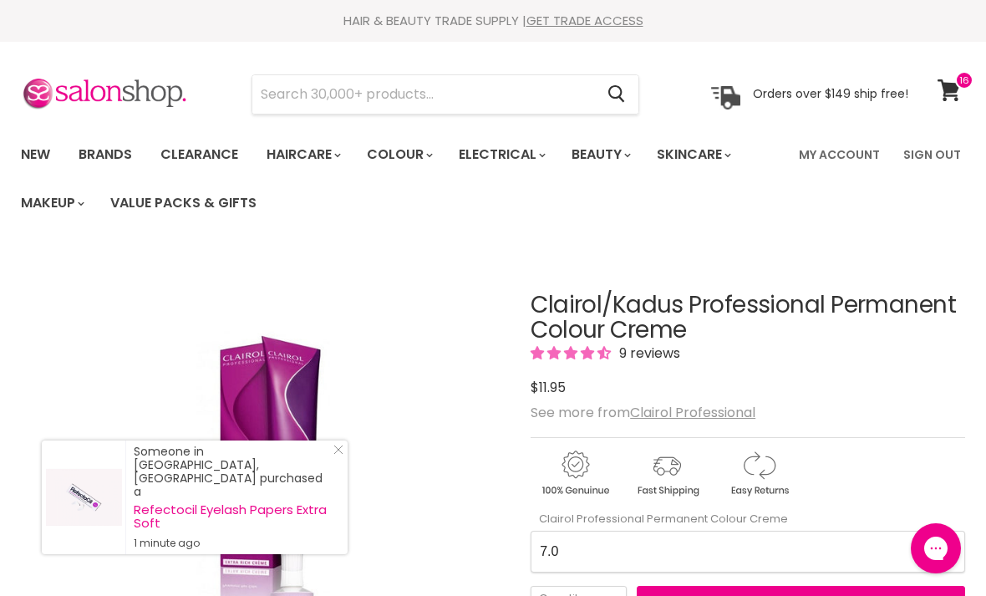
click at [505, 91] on input "Search" at bounding box center [423, 94] width 342 height 38
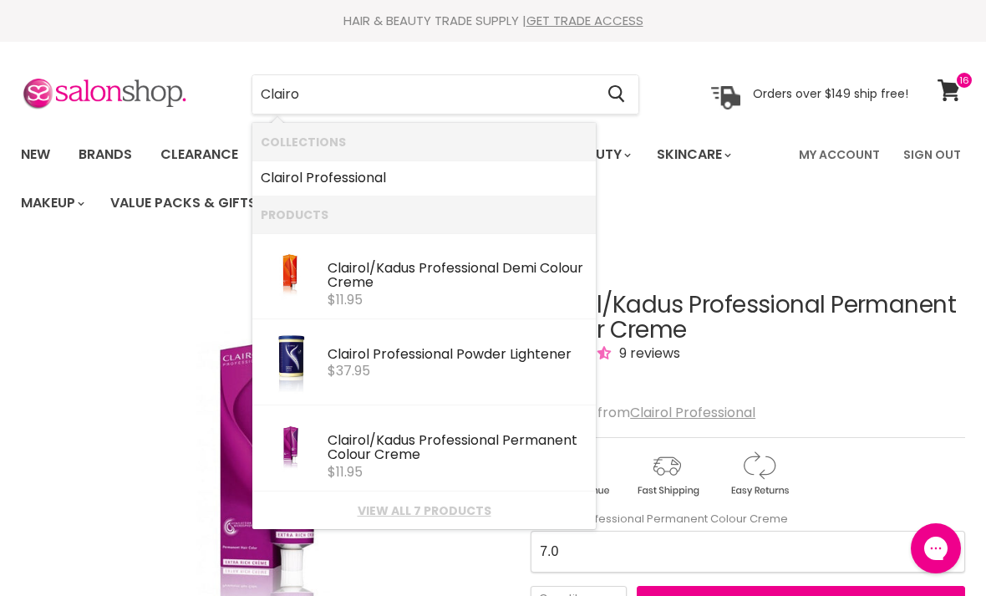
type input "Clairol"
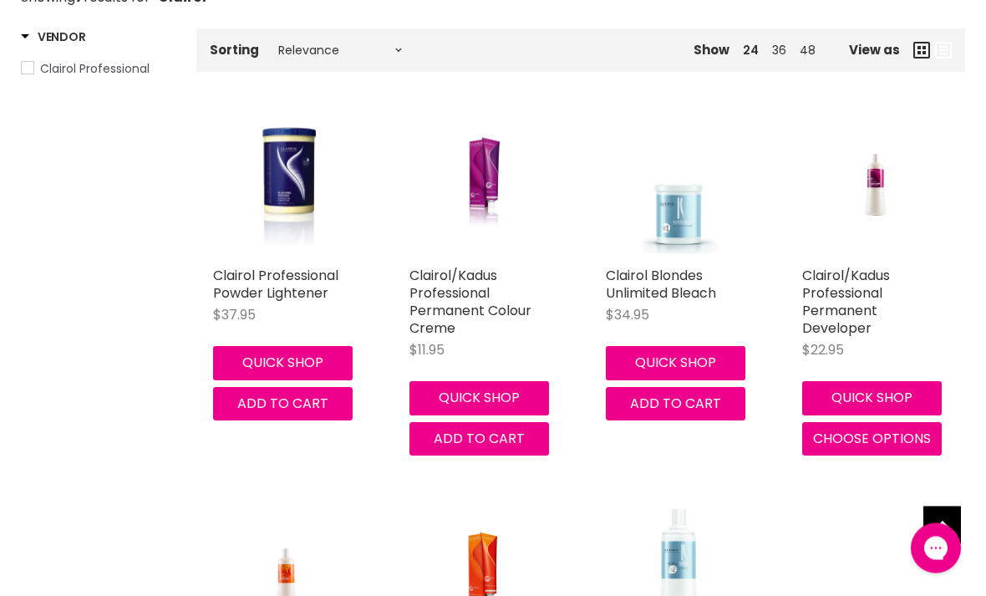
scroll to position [316, 0]
click at [882, 302] on link "Clairol/Kadus Professional Permanent Developer" at bounding box center [846, 302] width 88 height 72
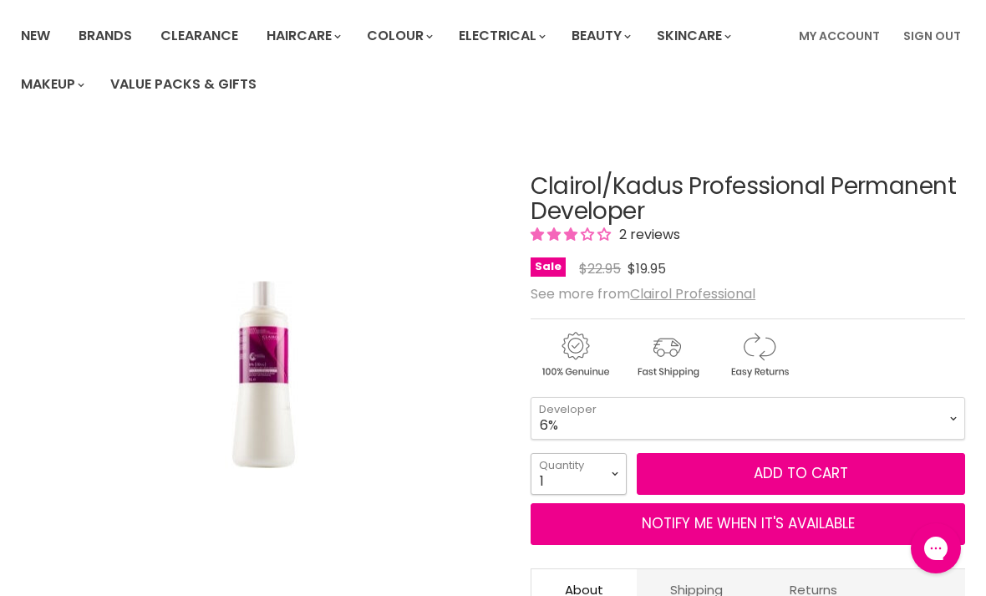
click at [622, 470] on select "1 2 3 4 5 6 7 8 9 10+" at bounding box center [579, 474] width 96 height 42
select select "2"
type input "2"
click at [883, 251] on div "Clairol/Kadus Professional Permanent Developer 2 reviews Sale Original Price $2…" at bounding box center [748, 227] width 434 height 107
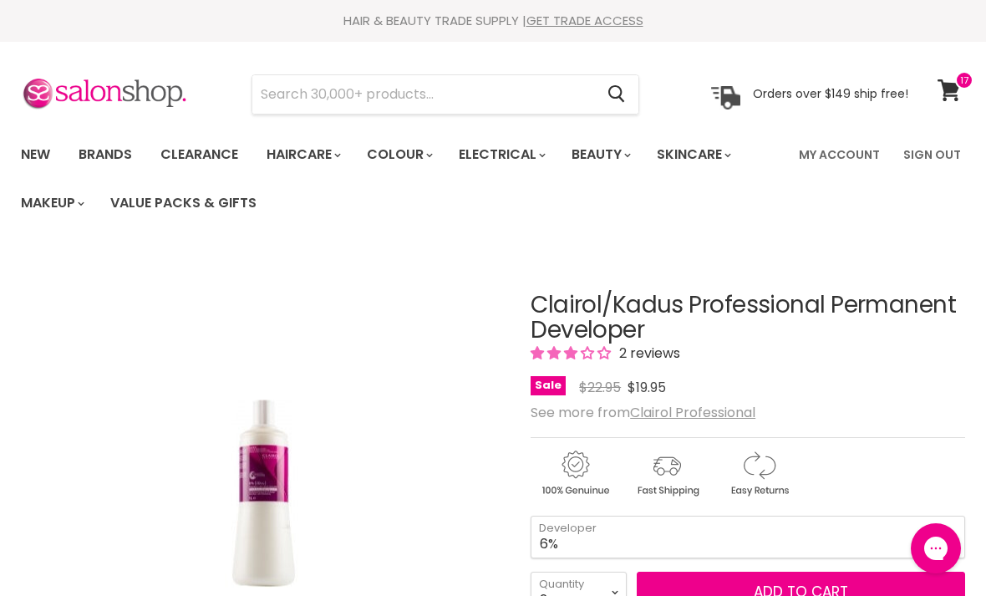
click at [958, 86] on span at bounding box center [964, 80] width 18 height 18
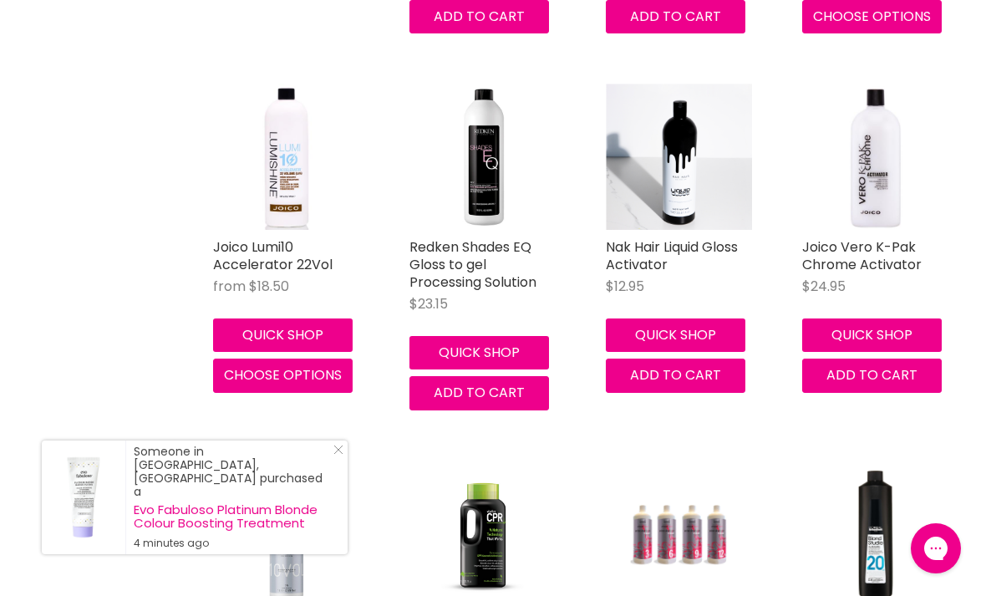
scroll to position [1547, 0]
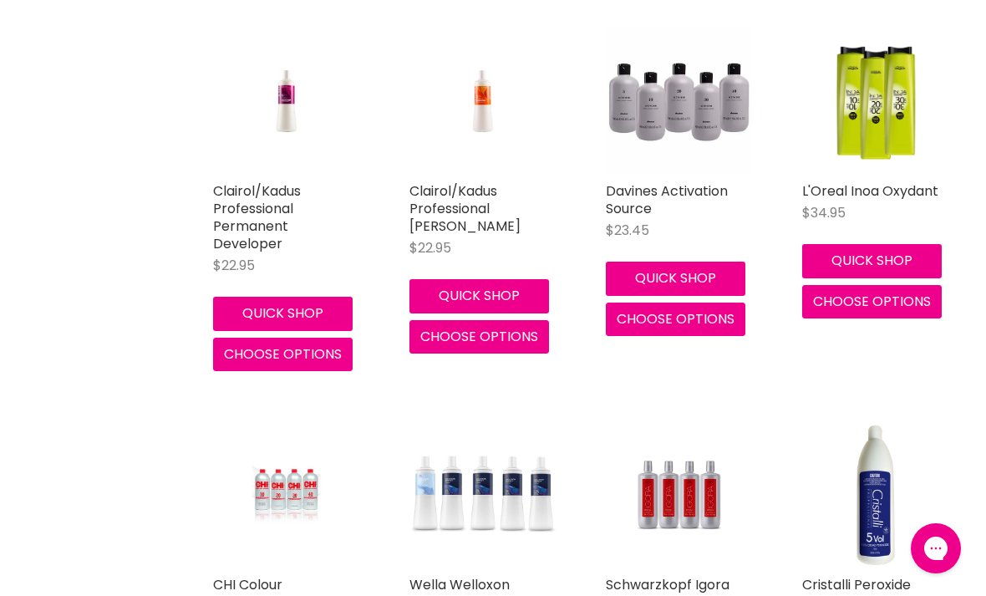
scroll to position [3023, 0]
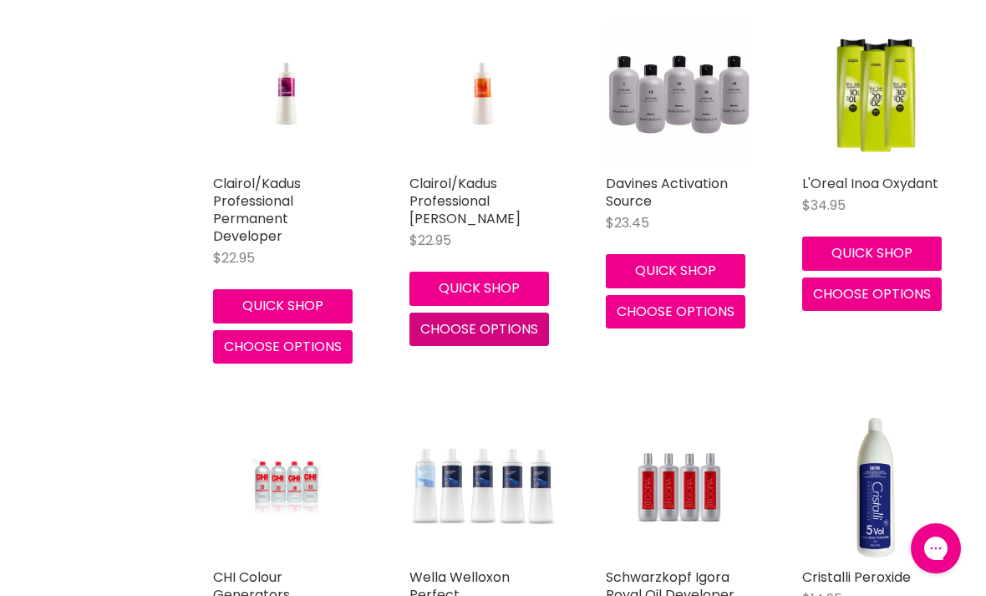
click at [487, 321] on span "Choose options" at bounding box center [479, 328] width 118 height 19
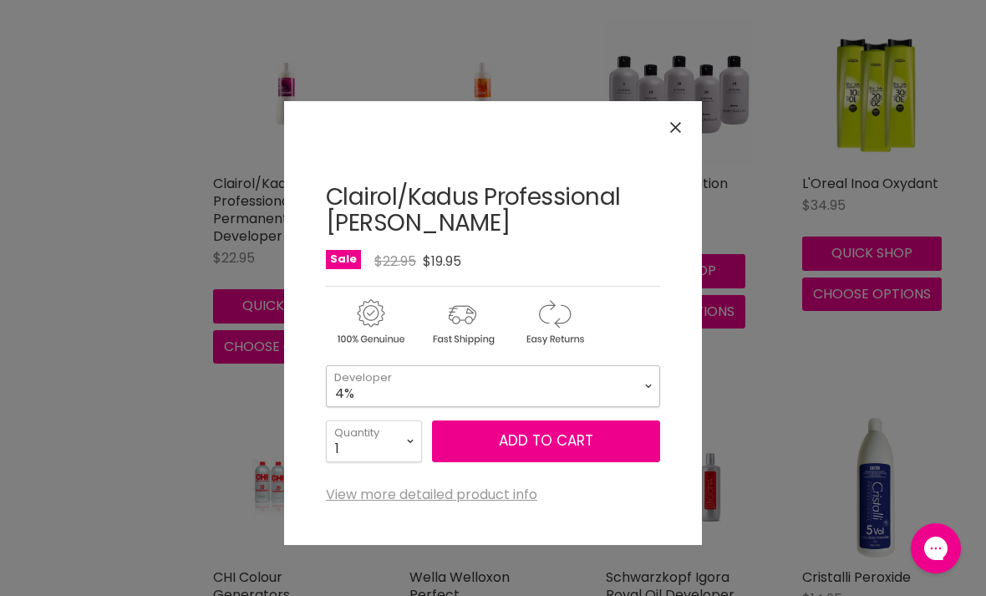
click at [652, 389] on select "1.9% 4%" at bounding box center [493, 386] width 334 height 42
click at [106, 485] on div "Click or scroll to zoom Tap or pinch to zoom" at bounding box center [493, 298] width 986 height 596
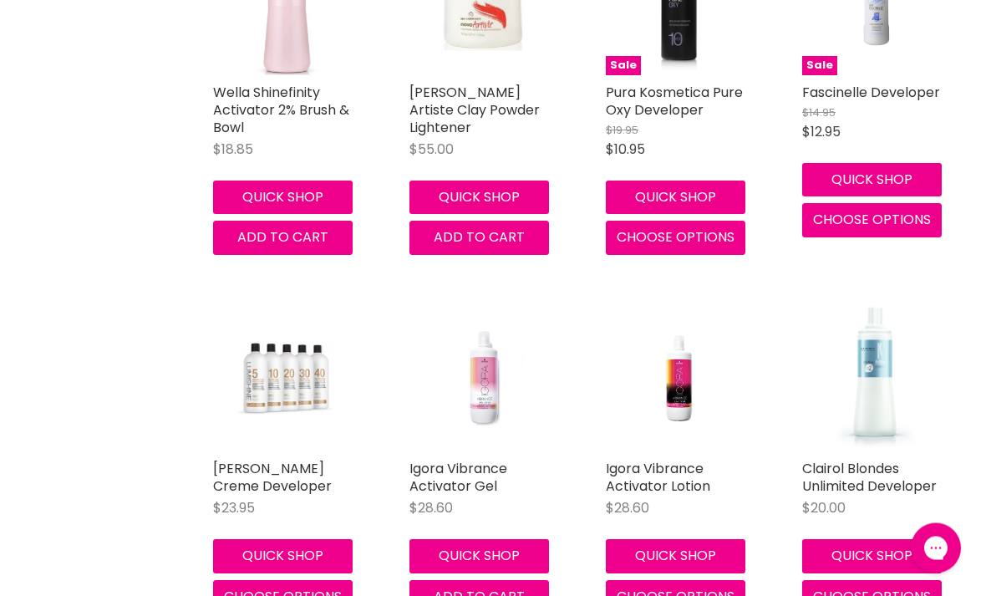
scroll to position [4261, 0]
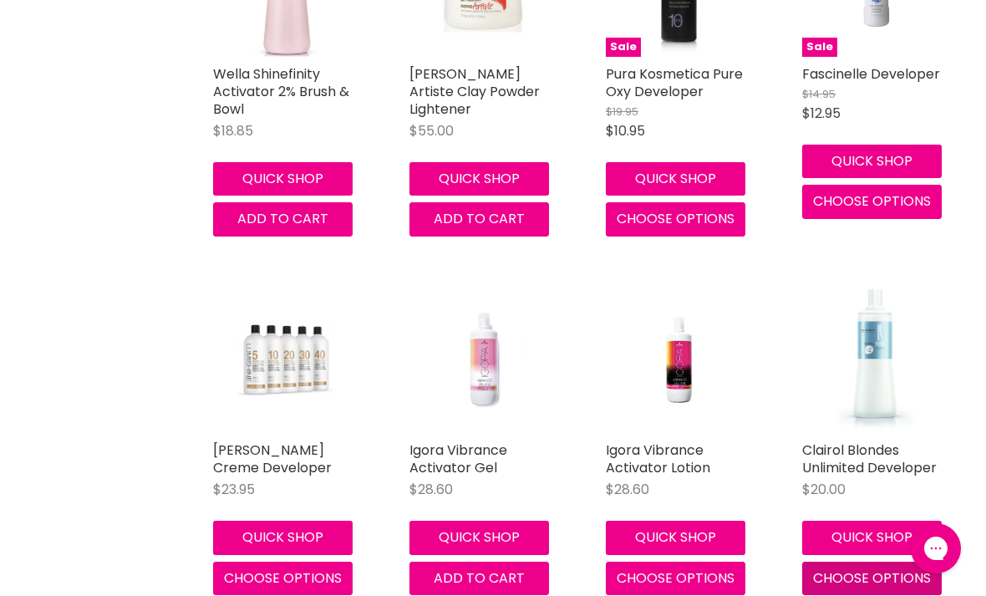
click at [870, 568] on span "Choose options" at bounding box center [872, 577] width 118 height 19
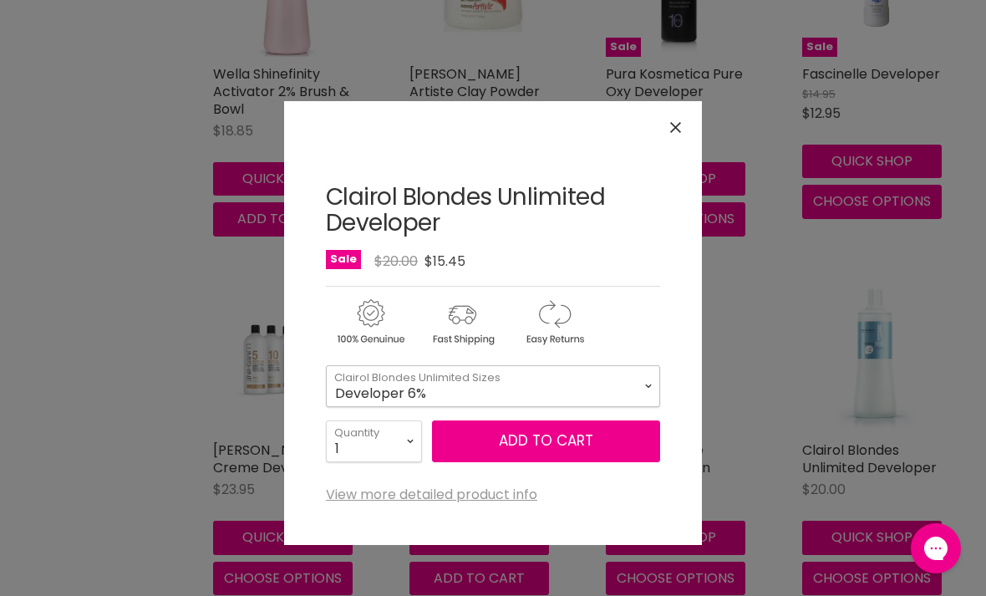
click at [651, 380] on select "Developer 6% Developer 12%" at bounding box center [493, 386] width 334 height 42
click at [976, 348] on div "Click or scroll to zoom Tap or pinch to zoom" at bounding box center [493, 298] width 986 height 596
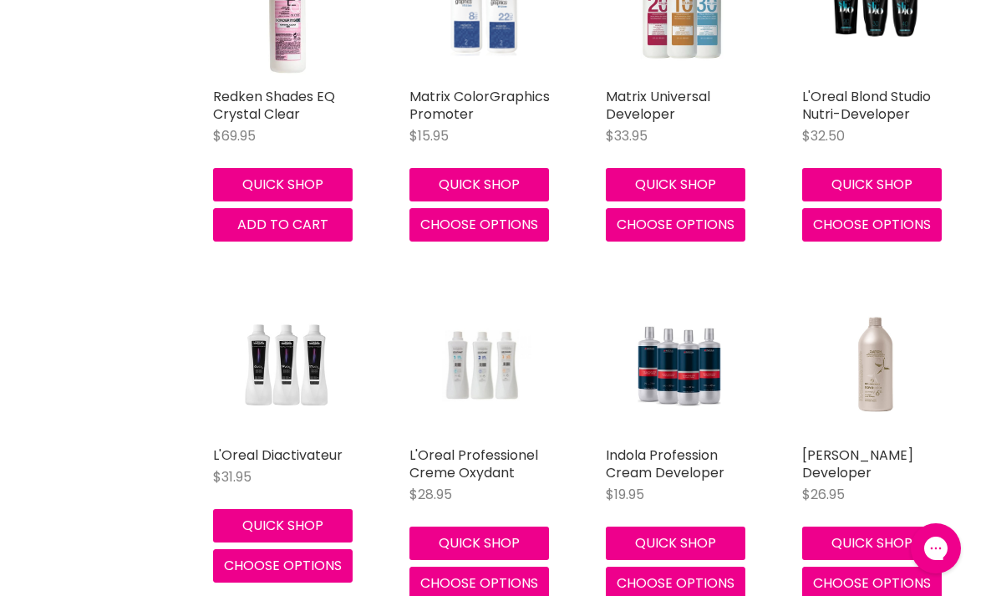
scroll to position [5340, 0]
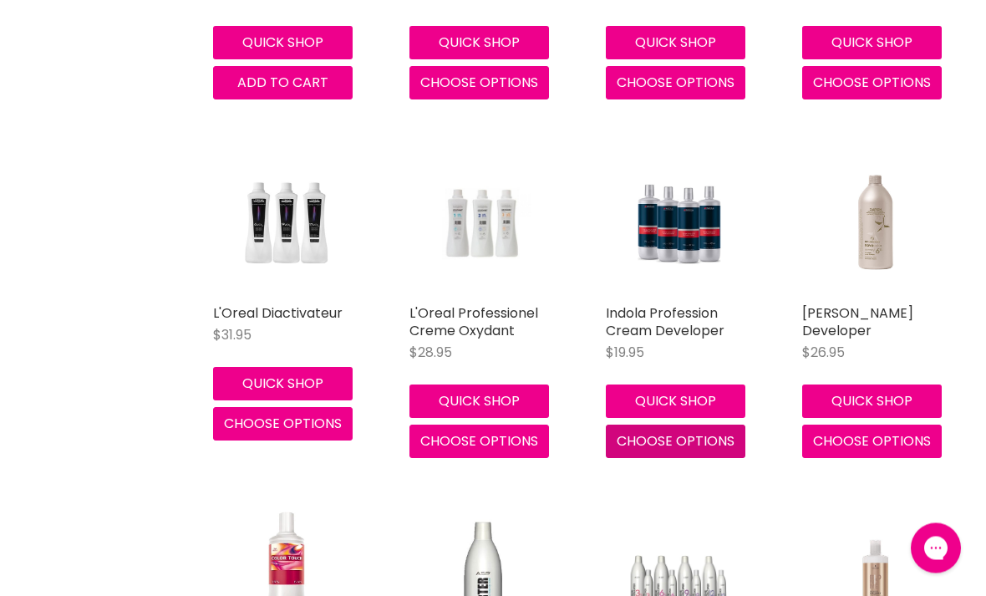
click at [699, 432] on span "Choose options" at bounding box center [676, 441] width 118 height 19
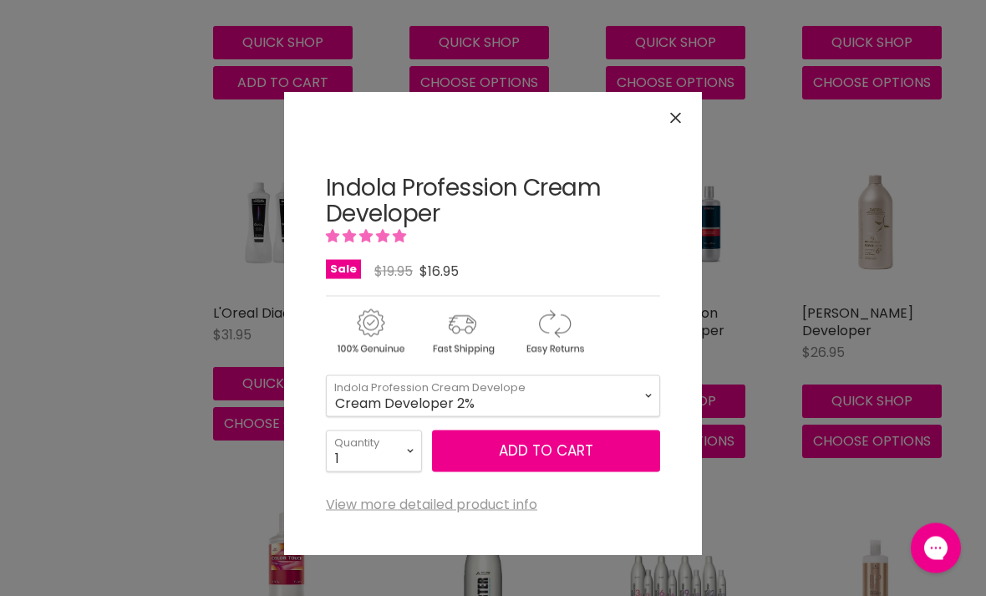
scroll to position [5474, 0]
click at [643, 386] on select "Cream Developer 2% Cream Developer 6% Cream Developer 9% Cream Developer 12%" at bounding box center [493, 396] width 334 height 42
click at [680, 117] on icon "Close" at bounding box center [675, 118] width 11 height 11
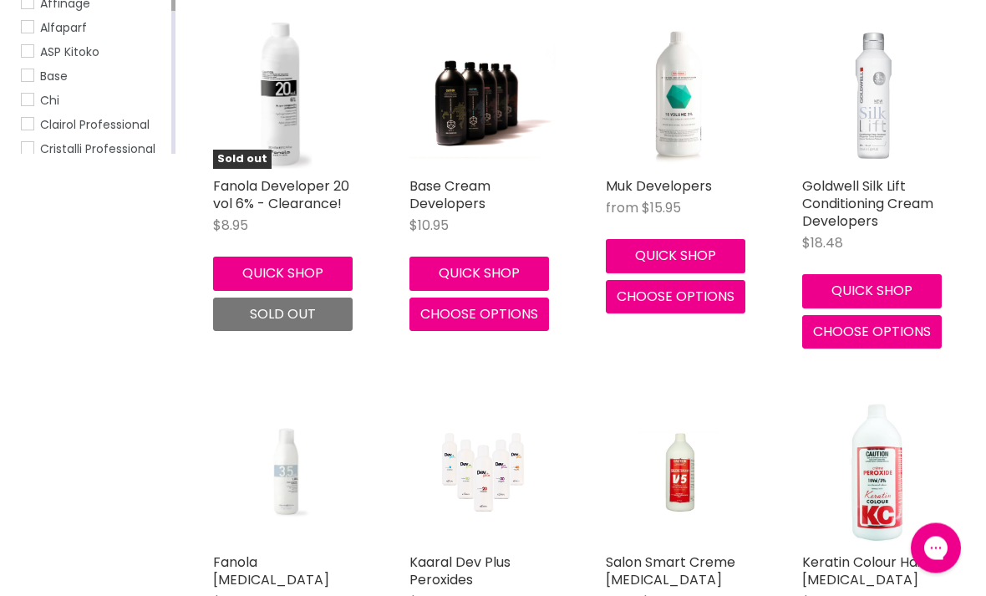
scroll to position [405, 0]
click at [481, 96] on img "Main content" at bounding box center [482, 95] width 146 height 125
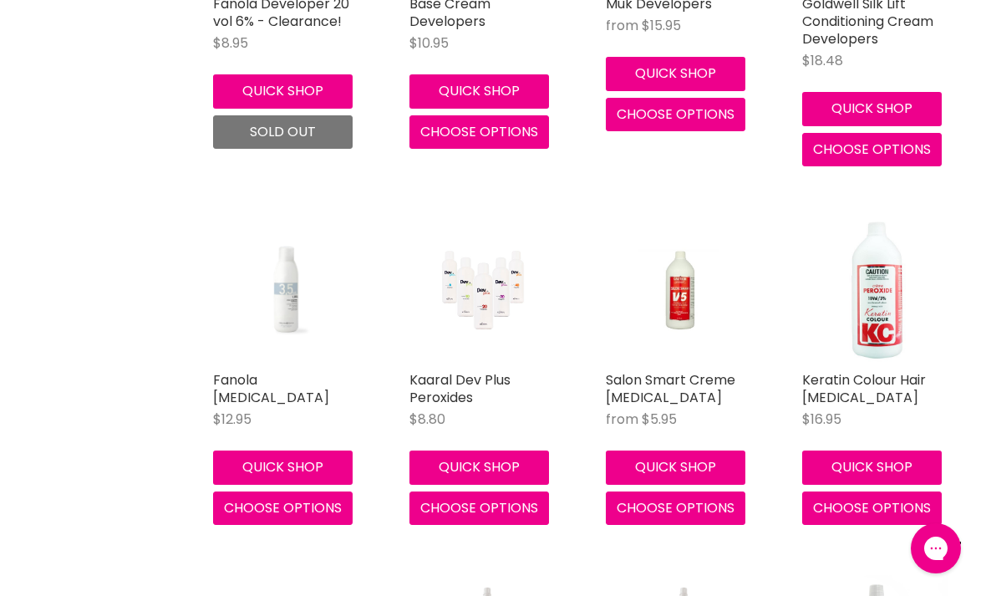
scroll to position [582, 0]
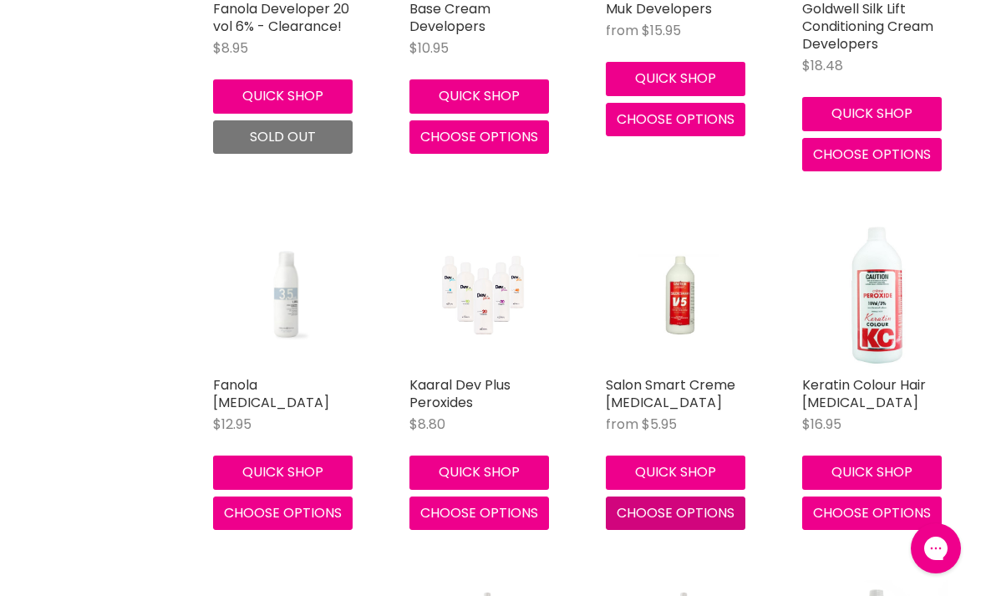
click at [695, 510] on span "Choose options" at bounding box center [676, 512] width 118 height 19
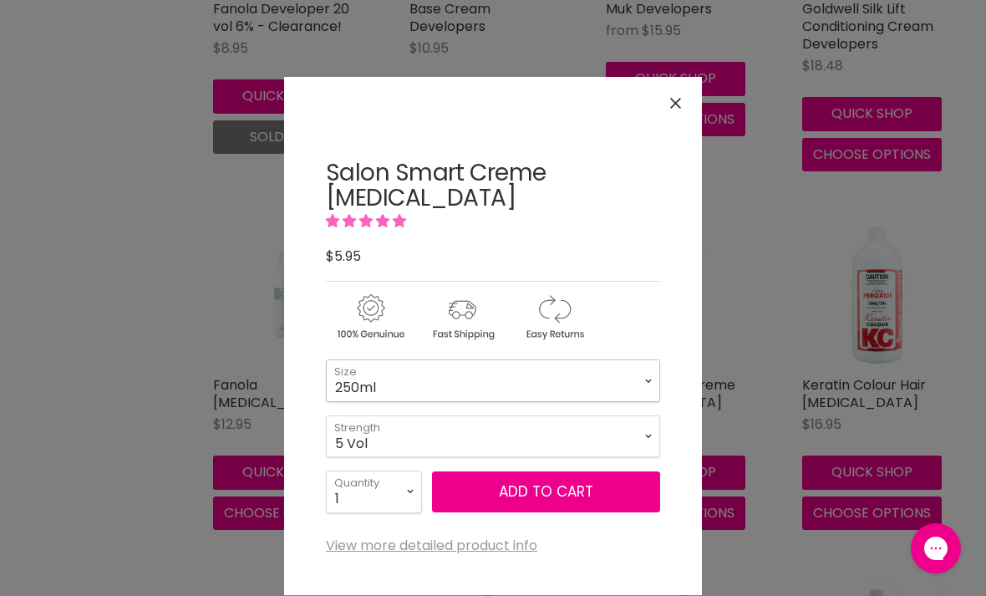
click at [638, 359] on select "250ml 990ml" at bounding box center [493, 380] width 334 height 42
select select "990ml"
click at [641, 415] on select "5 Vol 10 Vol 20 Vol 30 Vol 40 Vol" at bounding box center [493, 436] width 334 height 42
select select "20 Vol"
select select "990ml"
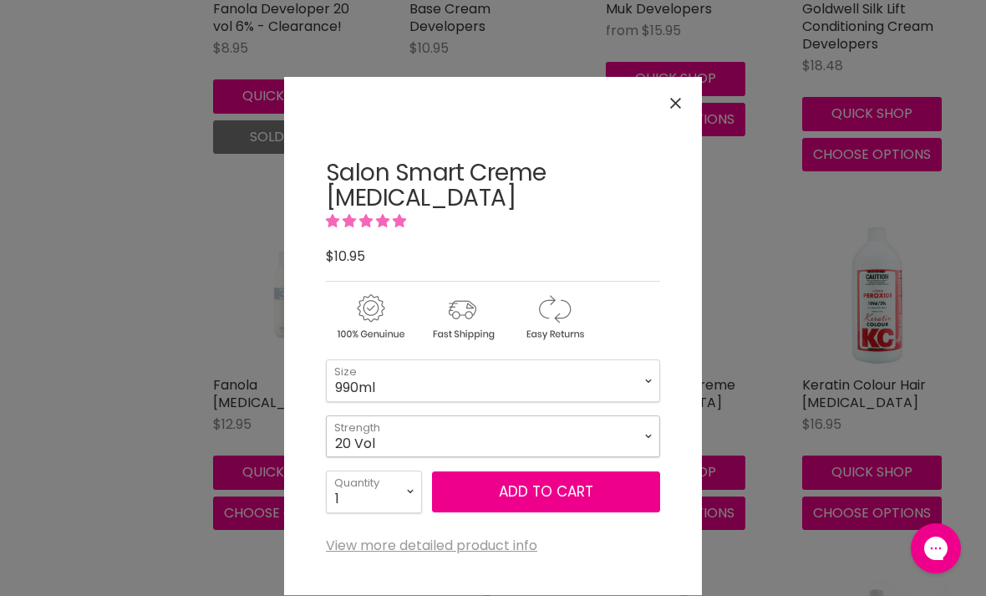
select select "20 Vol"
click at [782, 304] on div "Click or scroll to zoom Tap or pinch to zoom" at bounding box center [493, 298] width 986 height 596
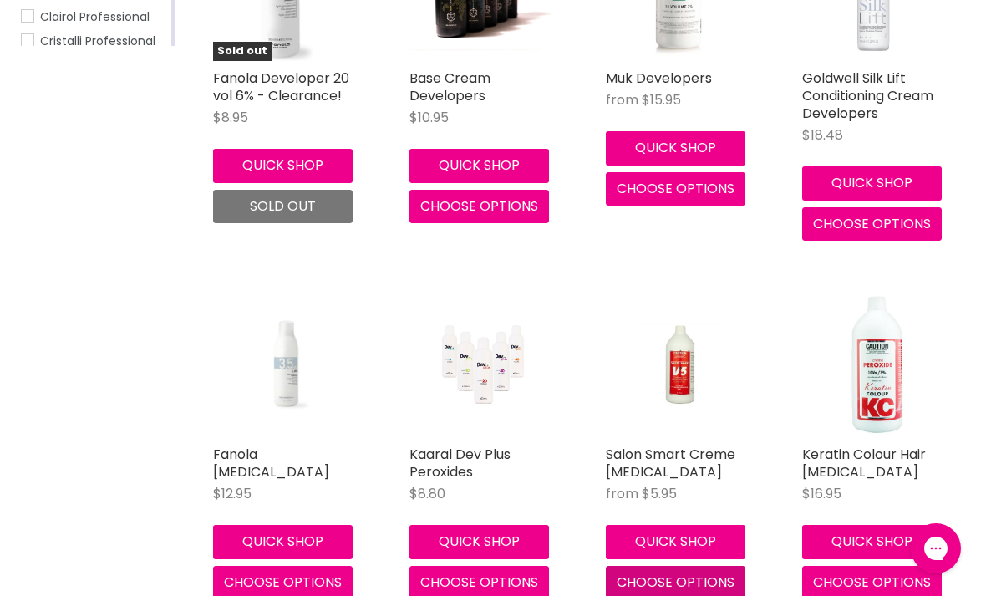
scroll to position [520, 0]
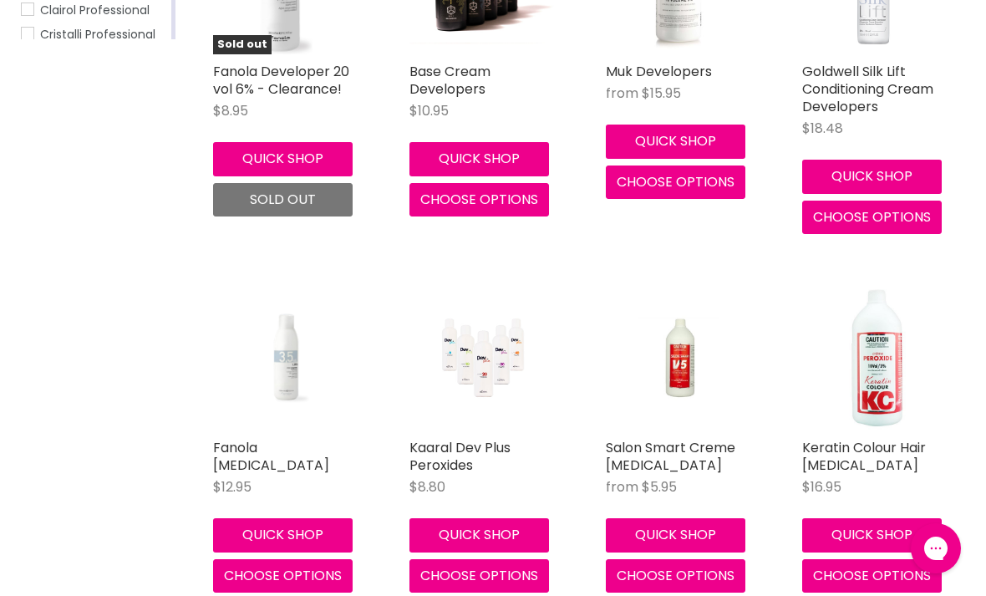
click at [701, 527] on button "Quick shop" at bounding box center [676, 534] width 140 height 33
select select "990ml"
select select "20 Vol"
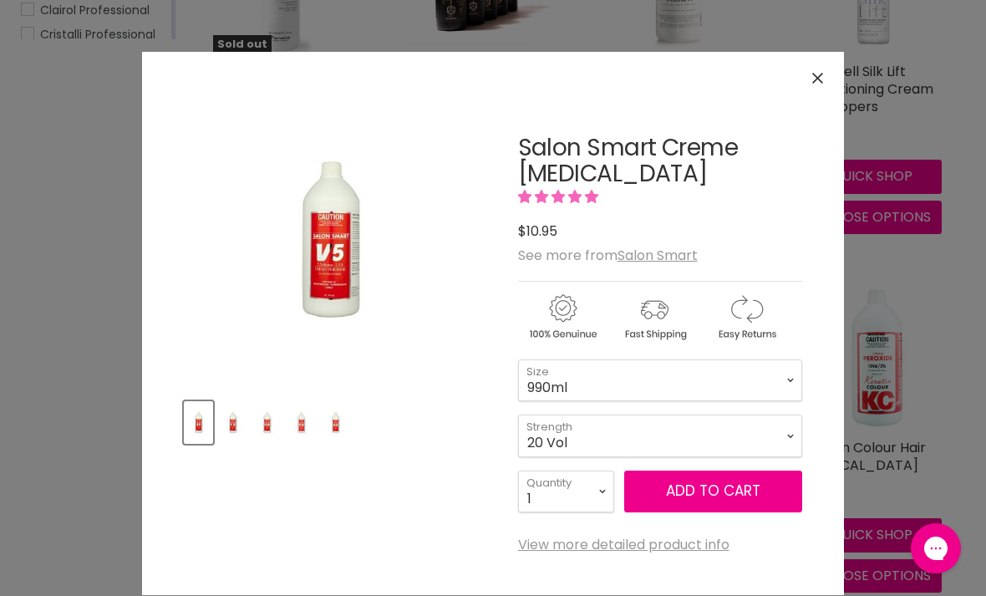
select select "990ml"
select select "20 Vol"
click at [790, 434] on select "5 Vol 10 Vol 20 Vol 30 Vol 40 Vol" at bounding box center [660, 435] width 284 height 42
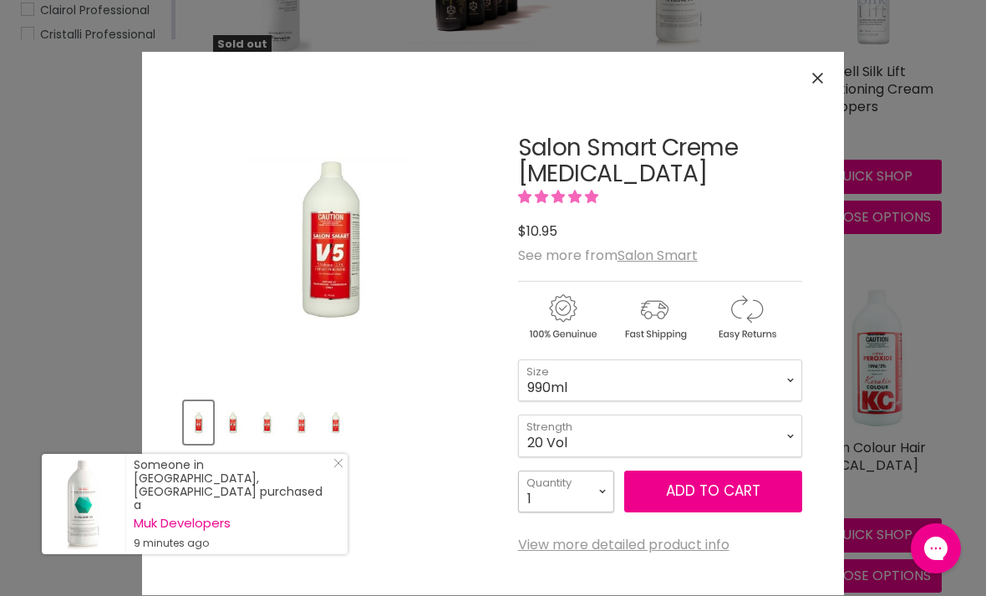
click at [594, 493] on select "1 2 3 4 5 6 7 8 9 10+" at bounding box center [566, 491] width 96 height 42
select select "2"
type input "2"
click at [723, 495] on button "Add to cart" at bounding box center [713, 491] width 178 height 42
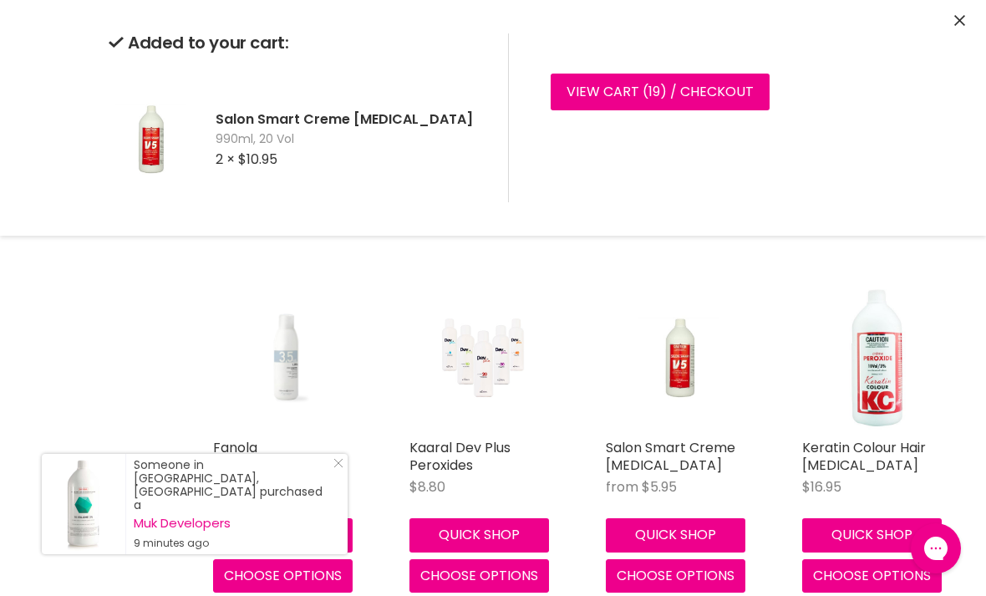
click at [728, 485] on div "from $5.95" at bounding box center [679, 486] width 146 height 19
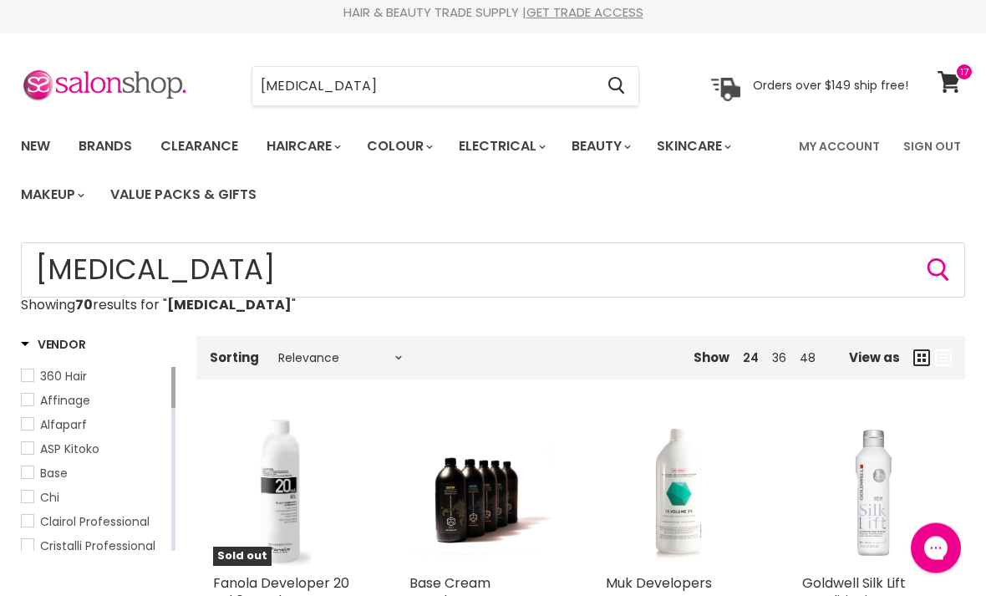
scroll to position [0, 0]
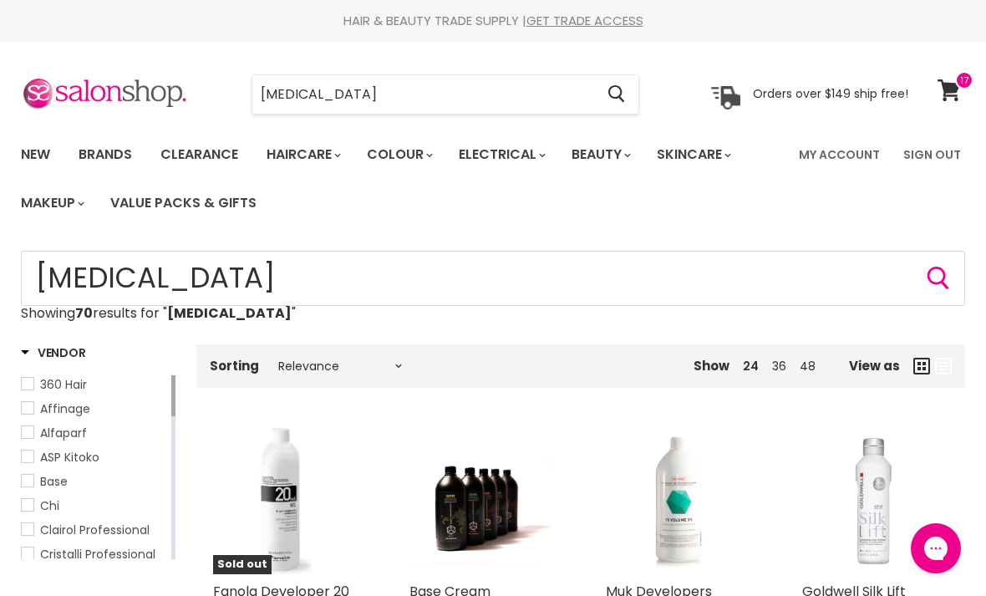
click at [473, 95] on input "Peroxide" at bounding box center [423, 94] width 342 height 38
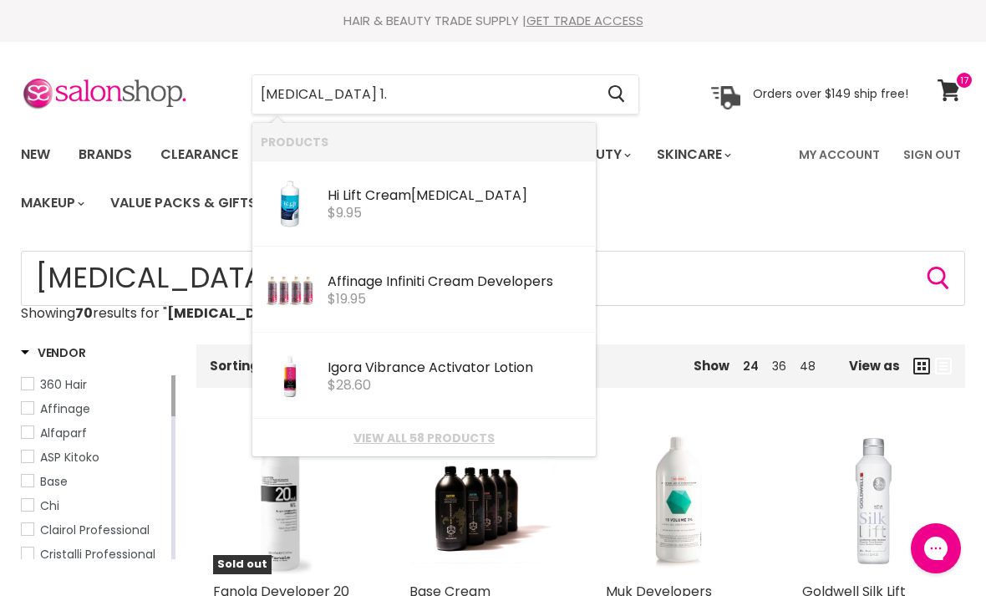
type input "Peroxide 1.9"
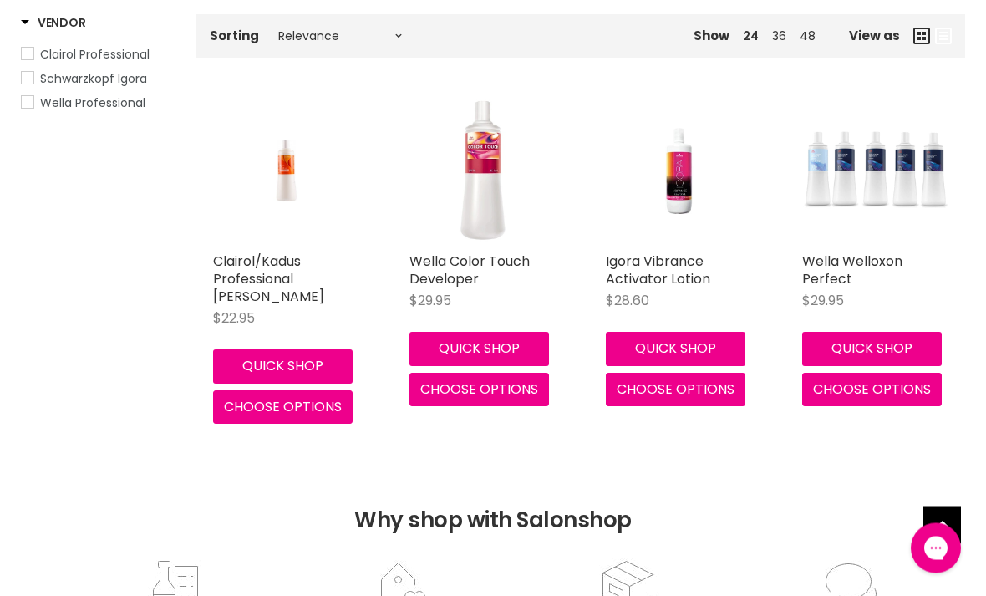
scroll to position [290, 0]
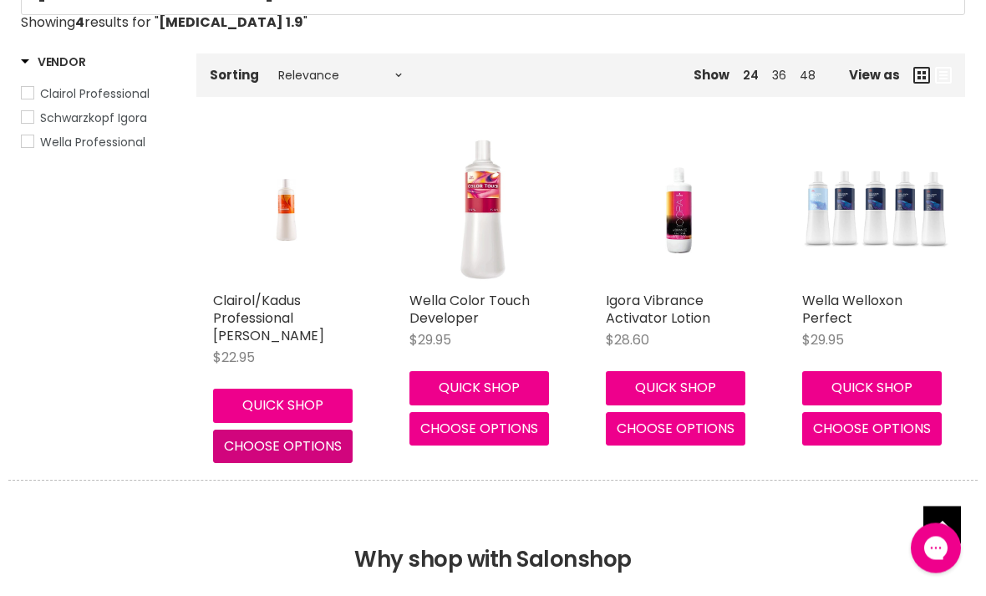
click at [257, 442] on span "Choose options" at bounding box center [283, 446] width 118 height 19
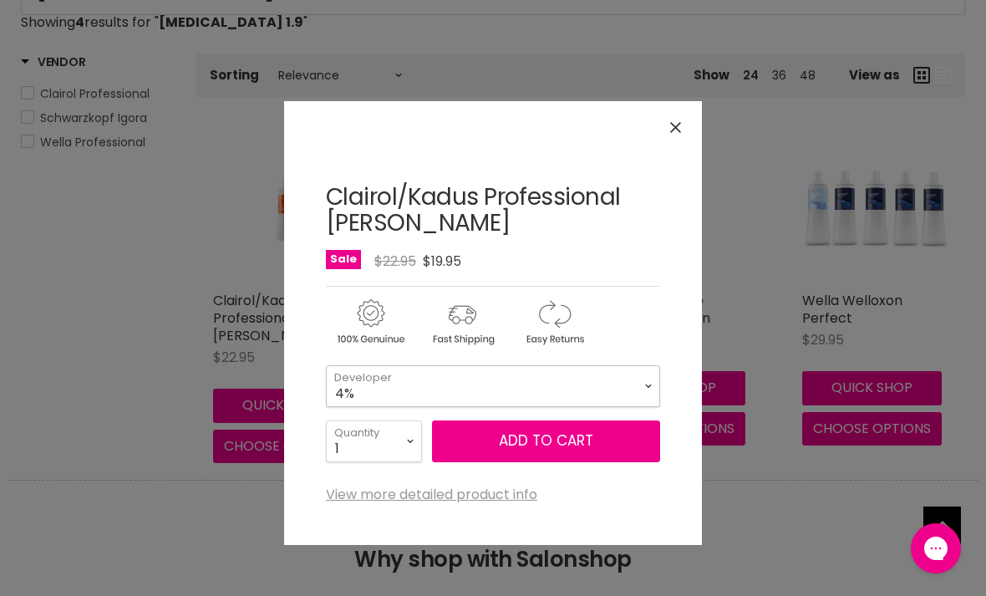
click at [646, 377] on select "1.9% 4%" at bounding box center [493, 386] width 334 height 42
click at [132, 445] on div "Click or scroll to zoom Tap or pinch to zoom" at bounding box center [493, 298] width 986 height 596
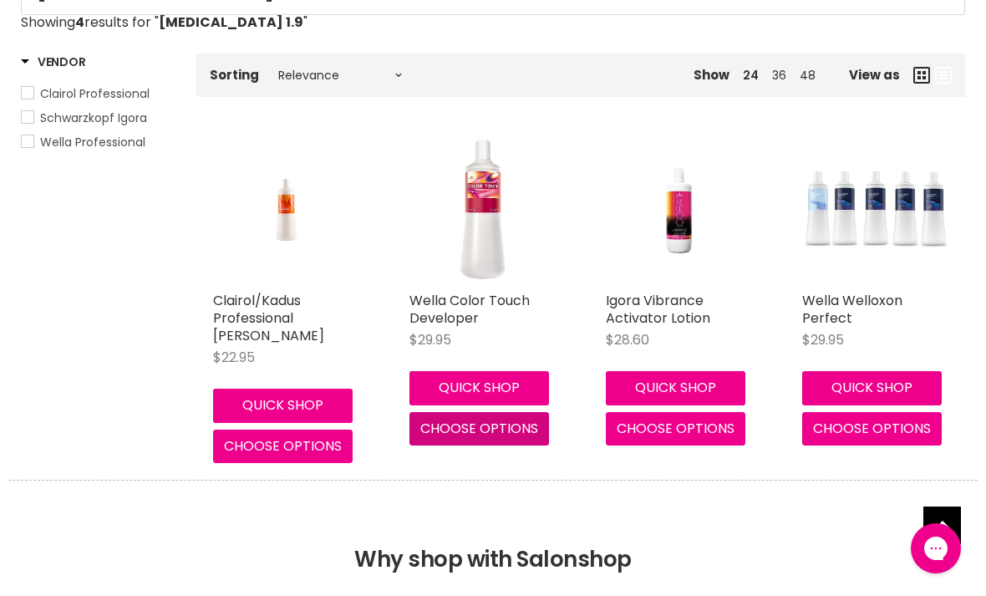
click at [506, 424] on span "Choose options" at bounding box center [479, 428] width 118 height 19
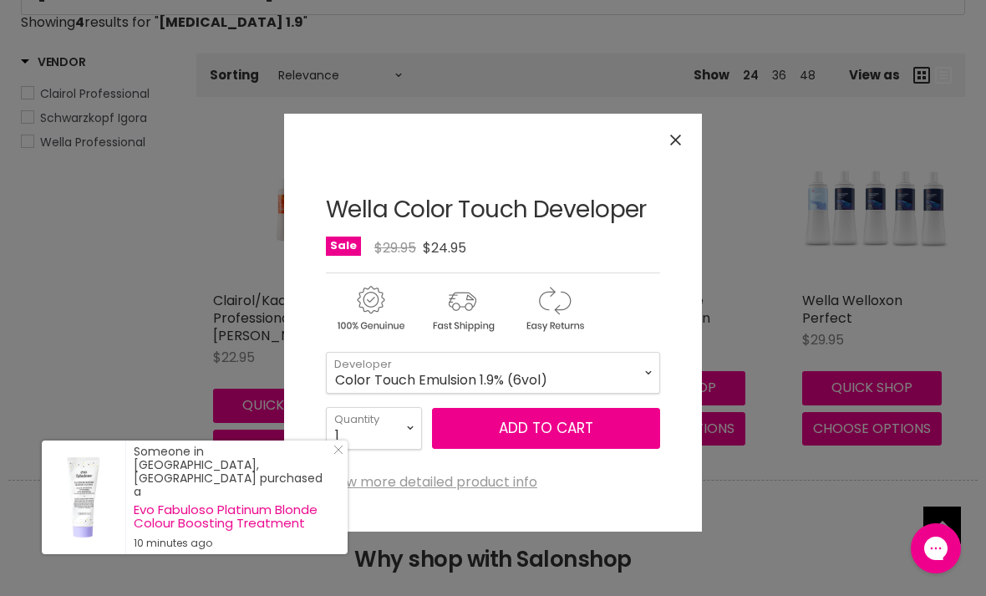
scroll to position [290, 0]
click at [785, 508] on div "Click or scroll to zoom Tap or pinch to zoom" at bounding box center [493, 298] width 986 height 596
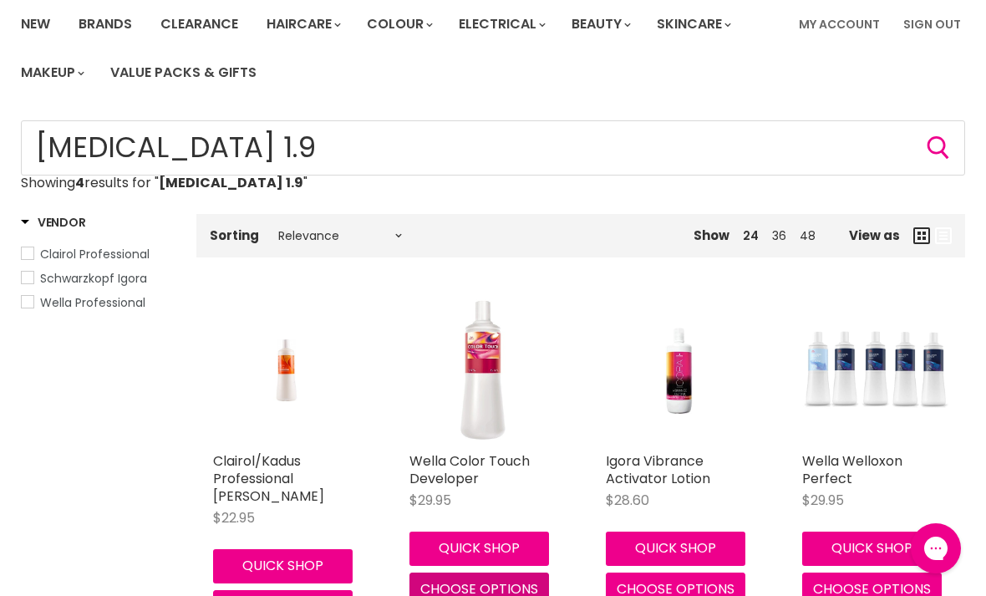
scroll to position [0, 0]
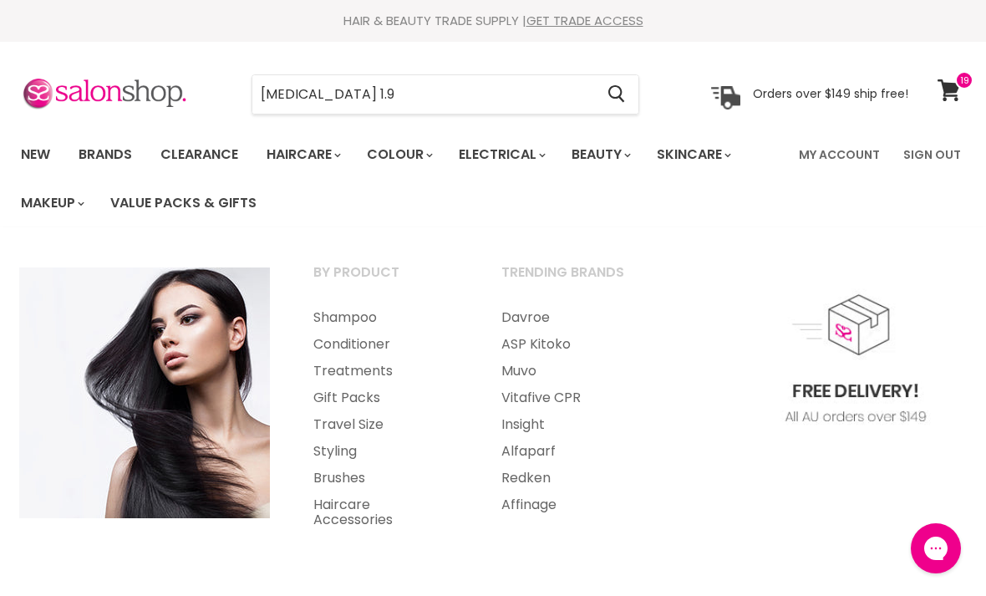
click at [359, 315] on link "Shampoo" at bounding box center [384, 317] width 185 height 27
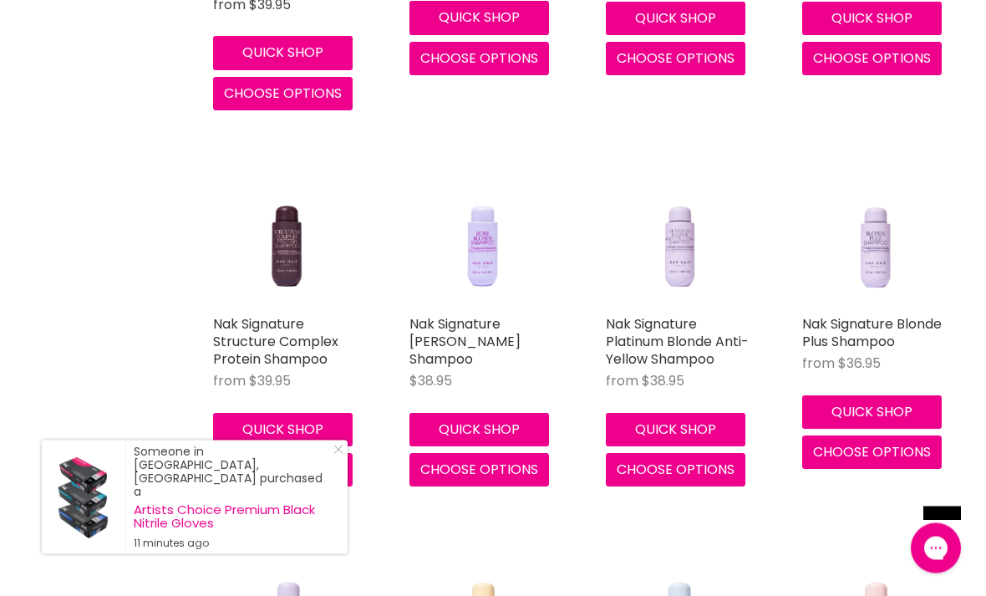
scroll to position [3432, 0]
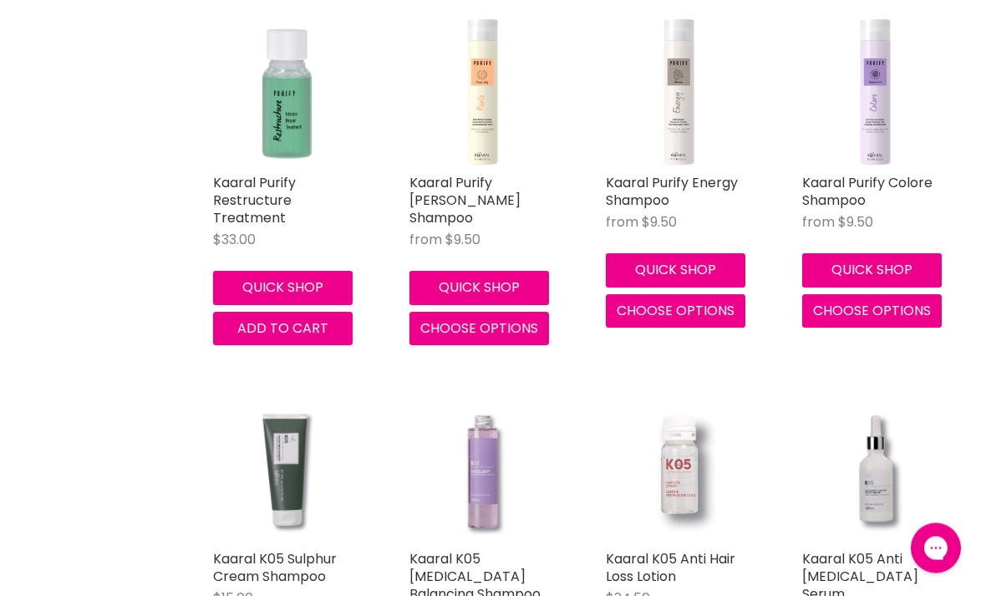
scroll to position [7816, 0]
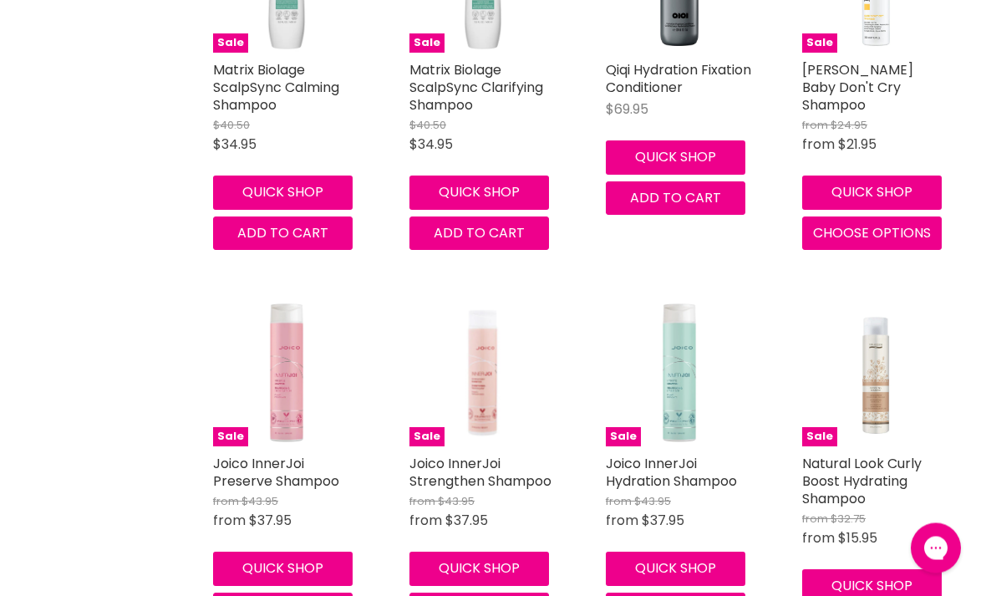
scroll to position [13298, 0]
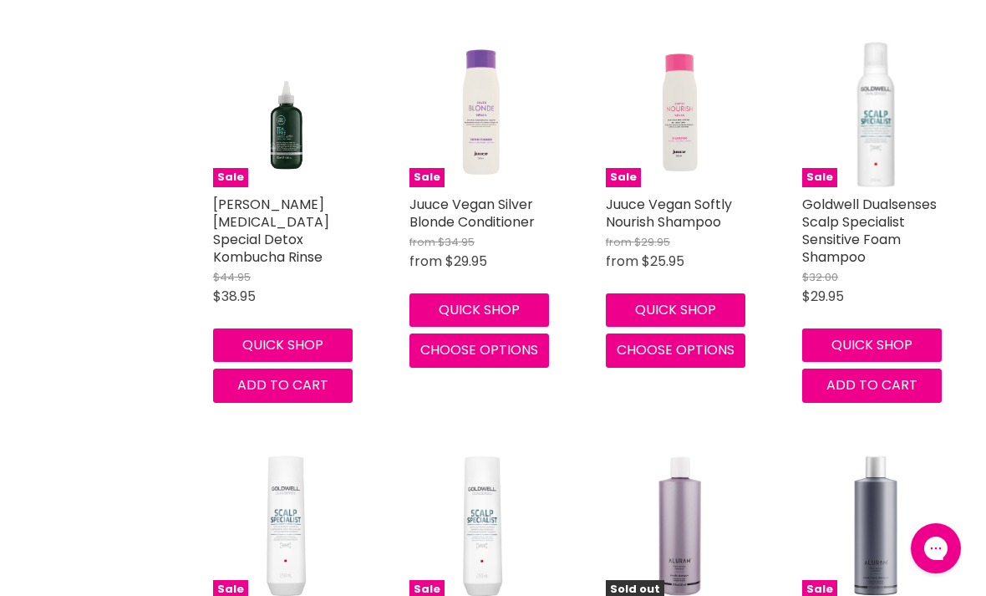
scroll to position [18370, 0]
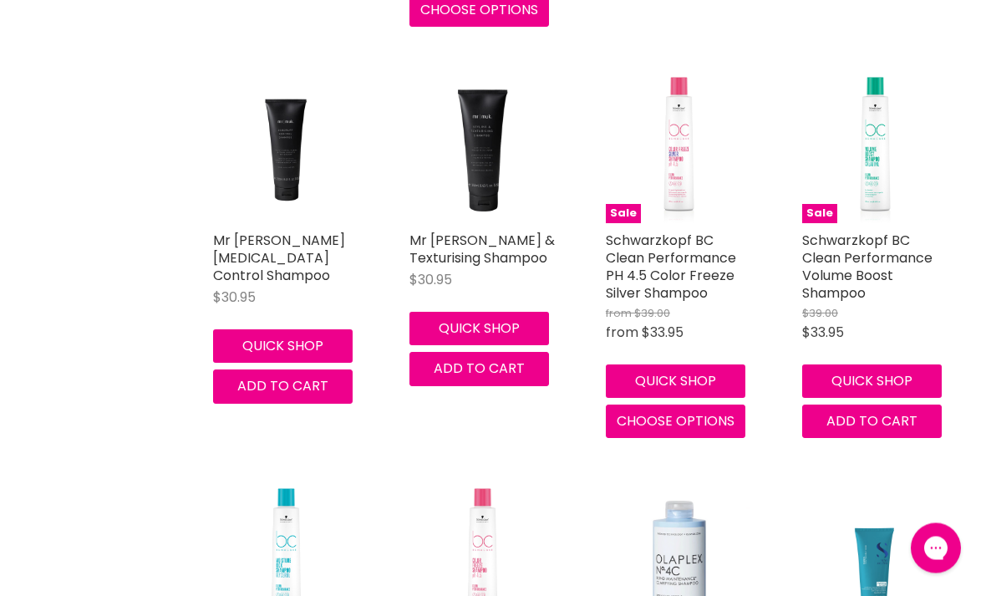
scroll to position [21552, 0]
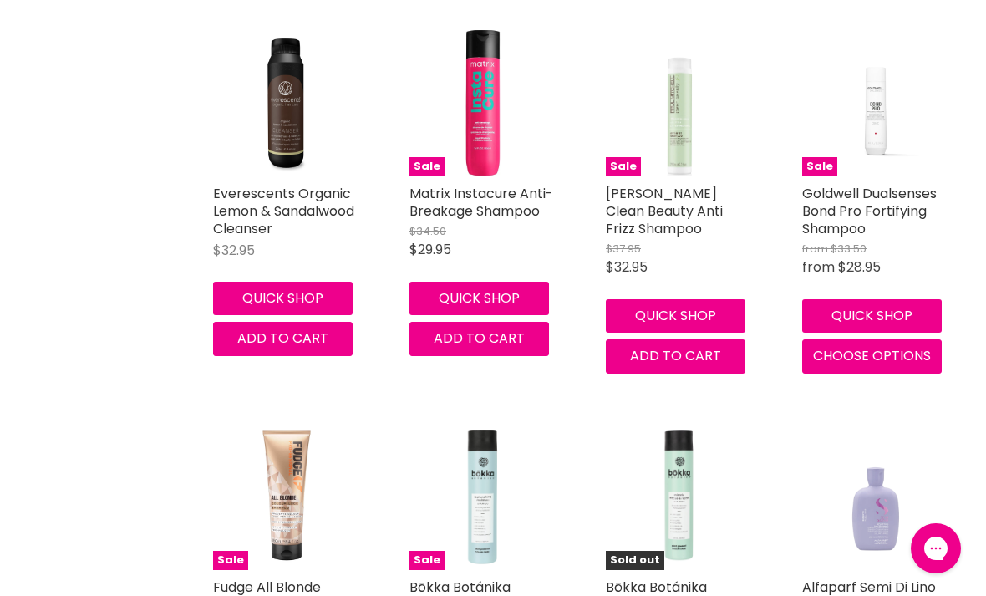
scroll to position [25198, 0]
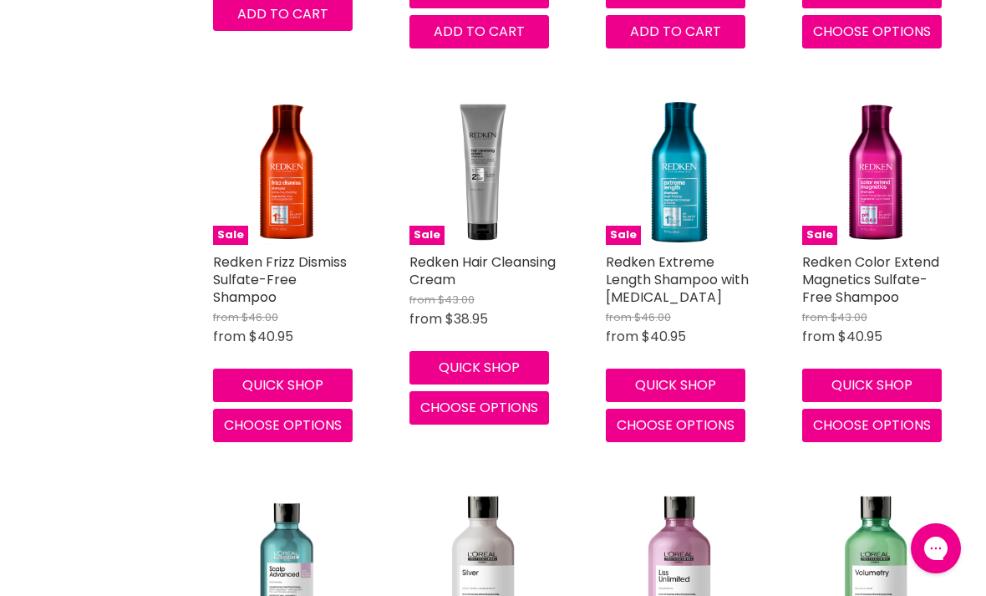
scroll to position [29825, 0]
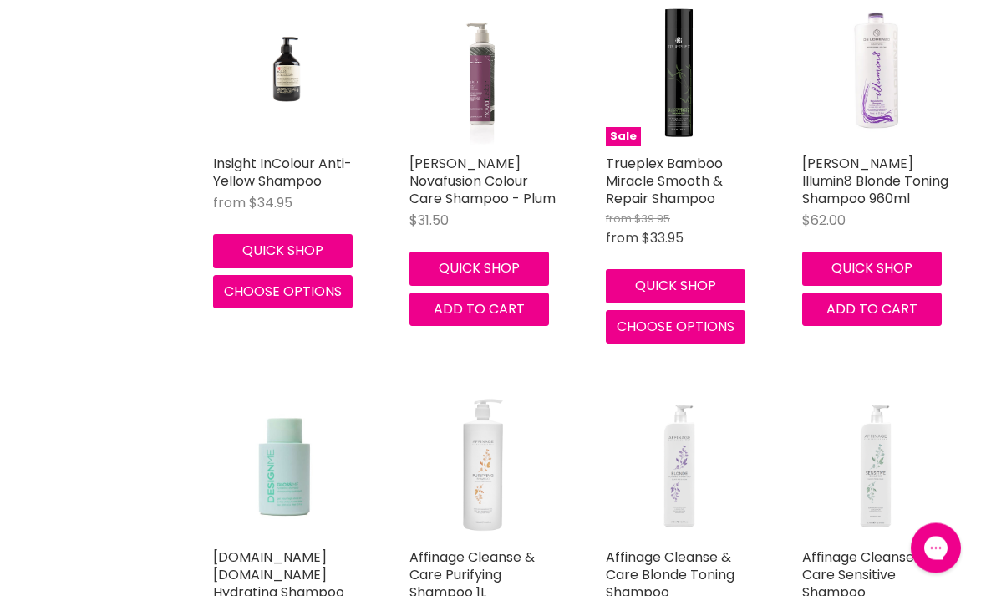
scroll to position [35018, 0]
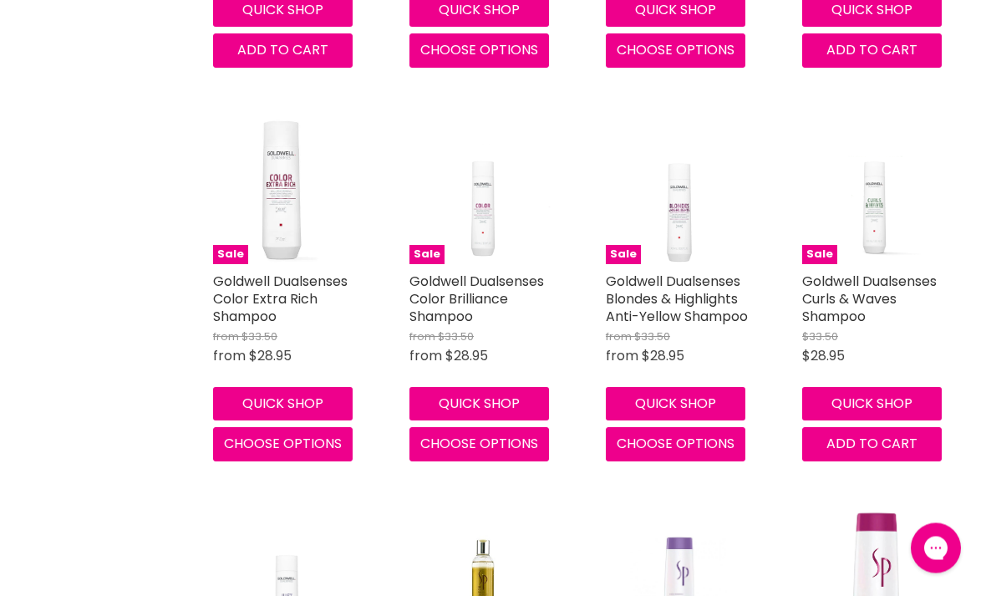
scroll to position [39497, 0]
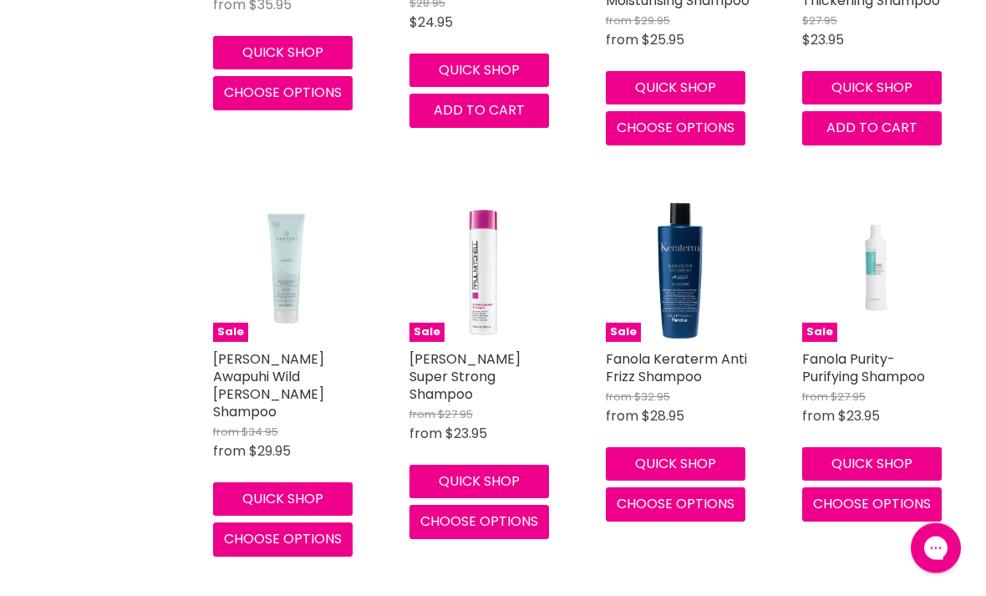
scroll to position [43342, 0]
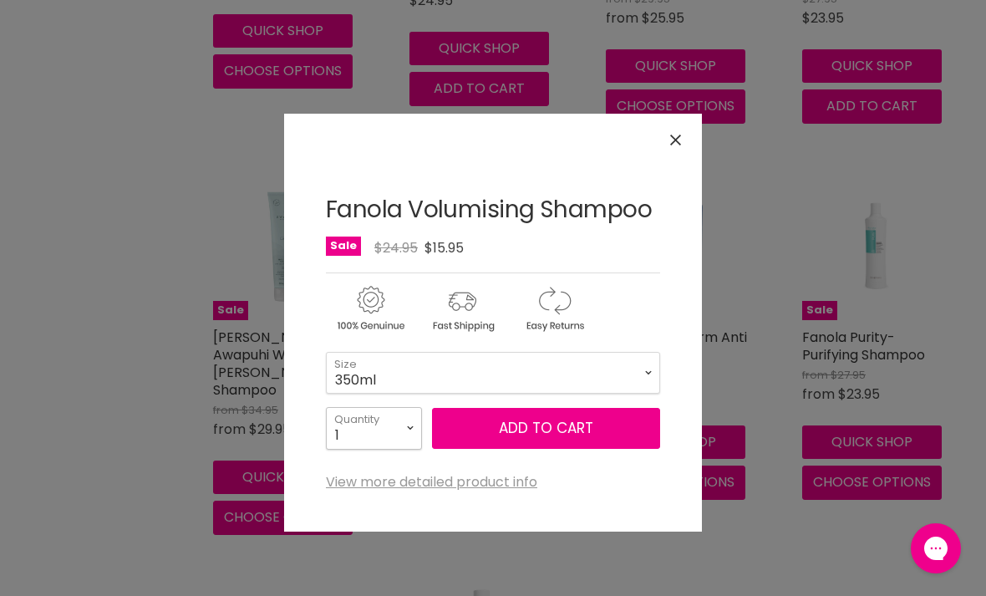
click at [402, 424] on select "1 2 3 4 5 6 7 8 9 10+" at bounding box center [374, 428] width 96 height 42
select select "2"
type input "2"
click at [570, 427] on span "Add to cart" at bounding box center [546, 428] width 94 height 20
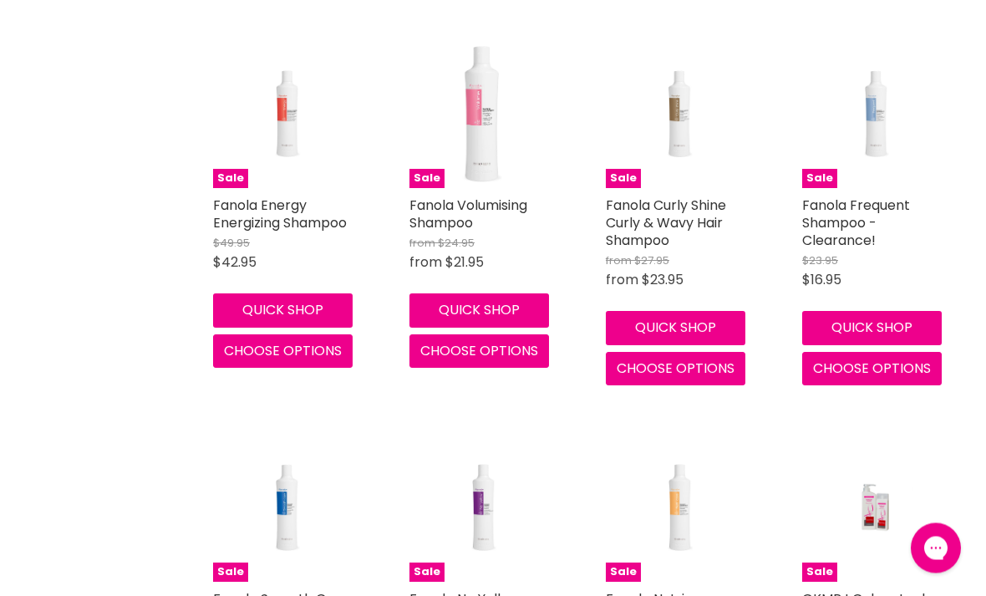
scroll to position [43885, 0]
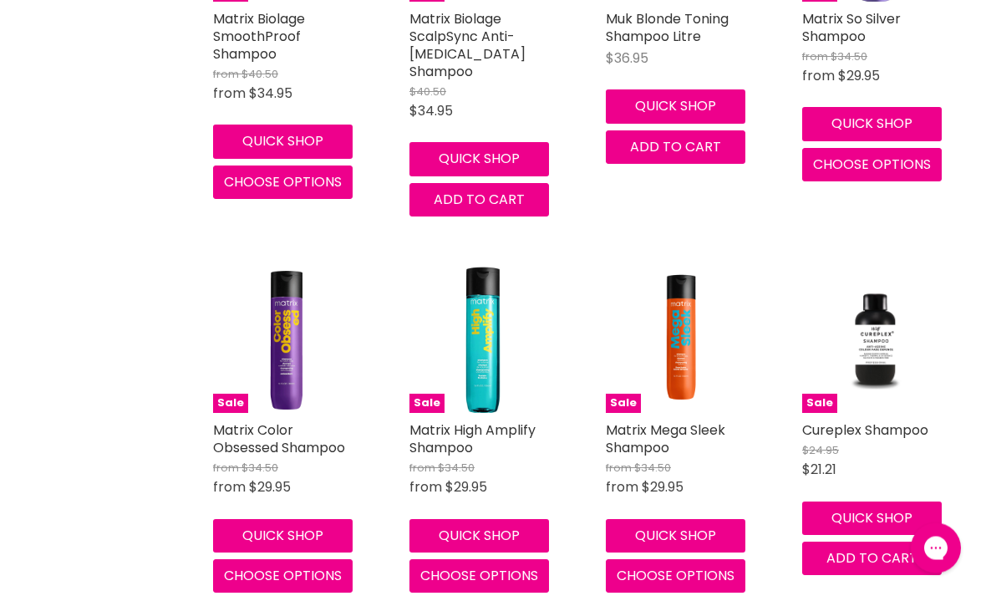
scroll to position [51227, 0]
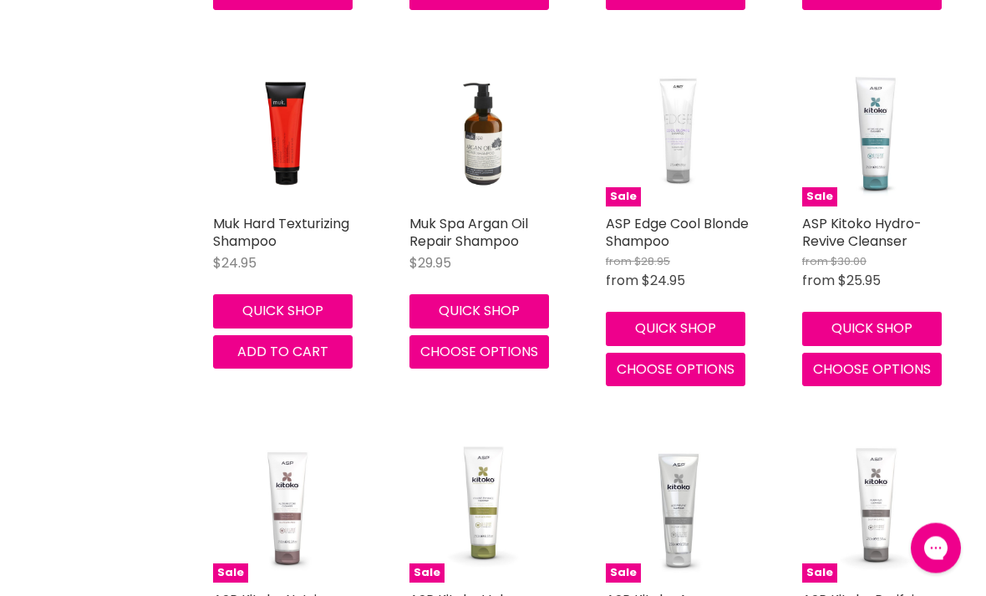
scroll to position [54067, 0]
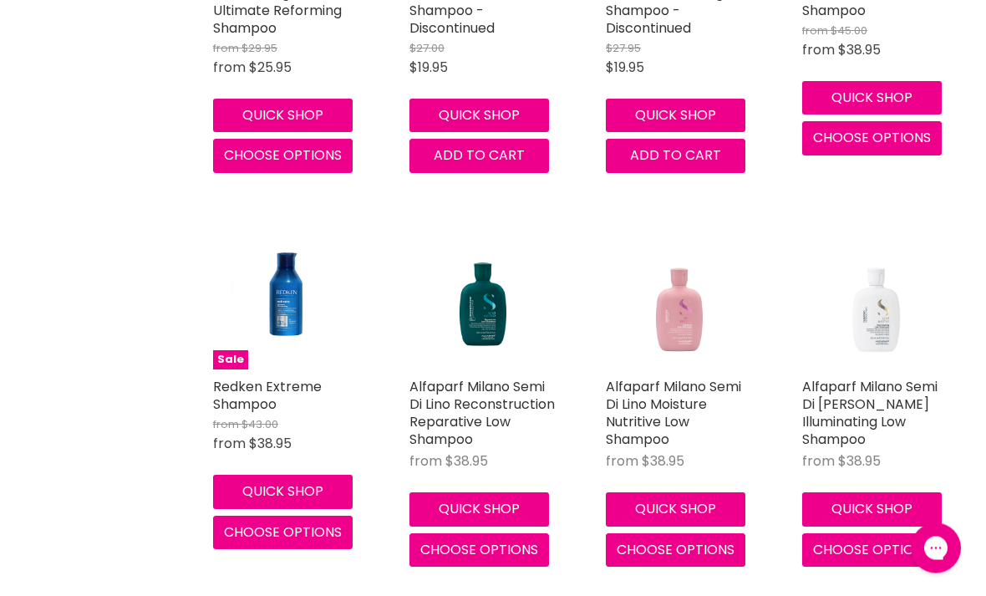
scroll to position [56646, 0]
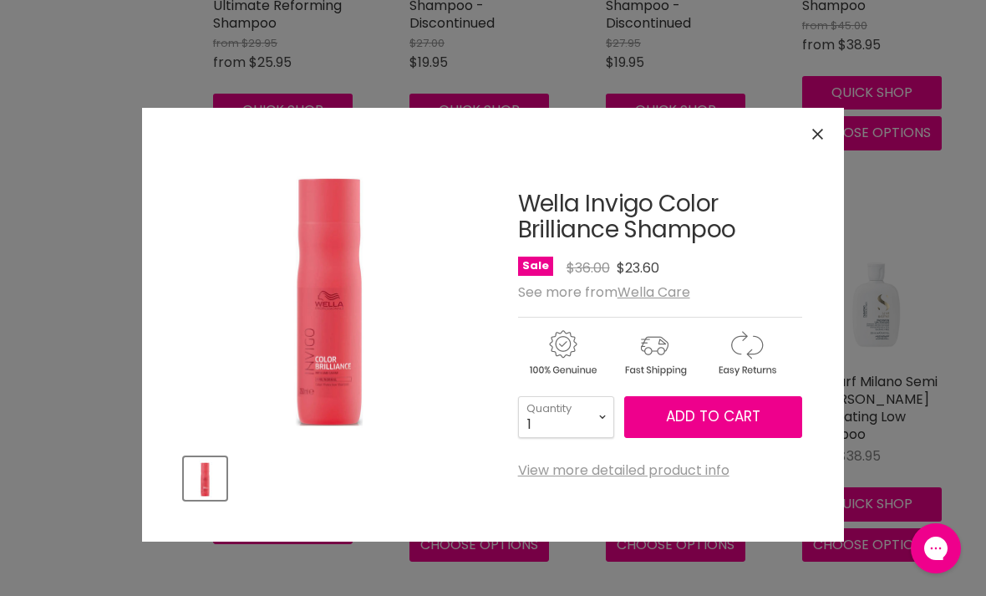
click at [816, 140] on icon "Close" at bounding box center [817, 134] width 11 height 11
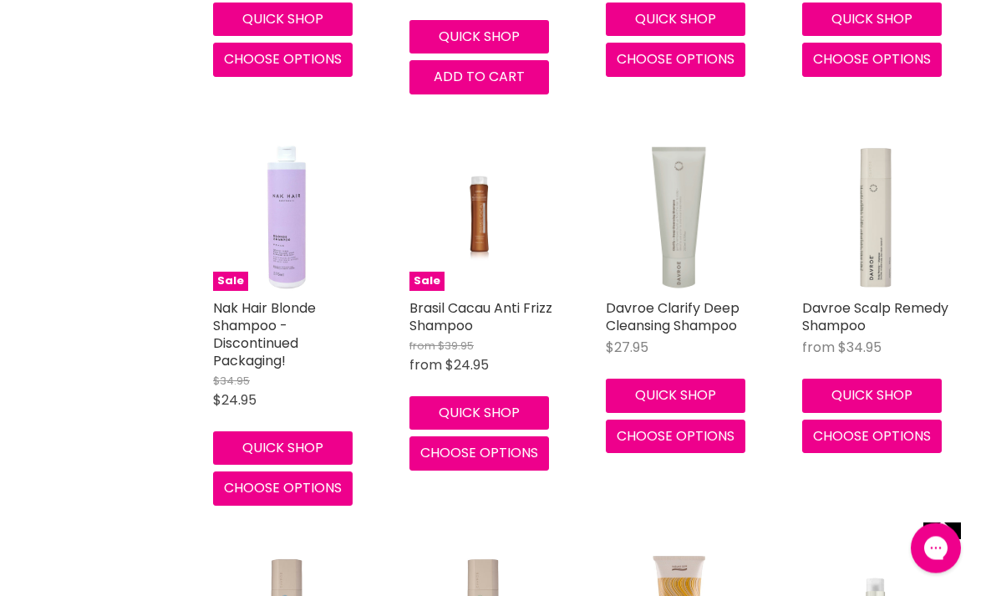
scroll to position [59563, 0]
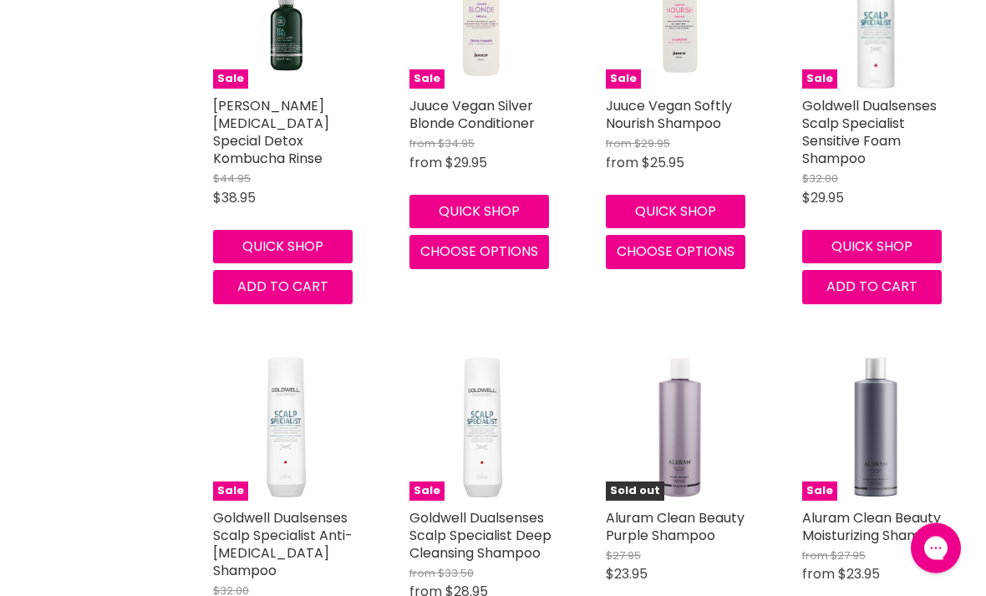
scroll to position [17538, 0]
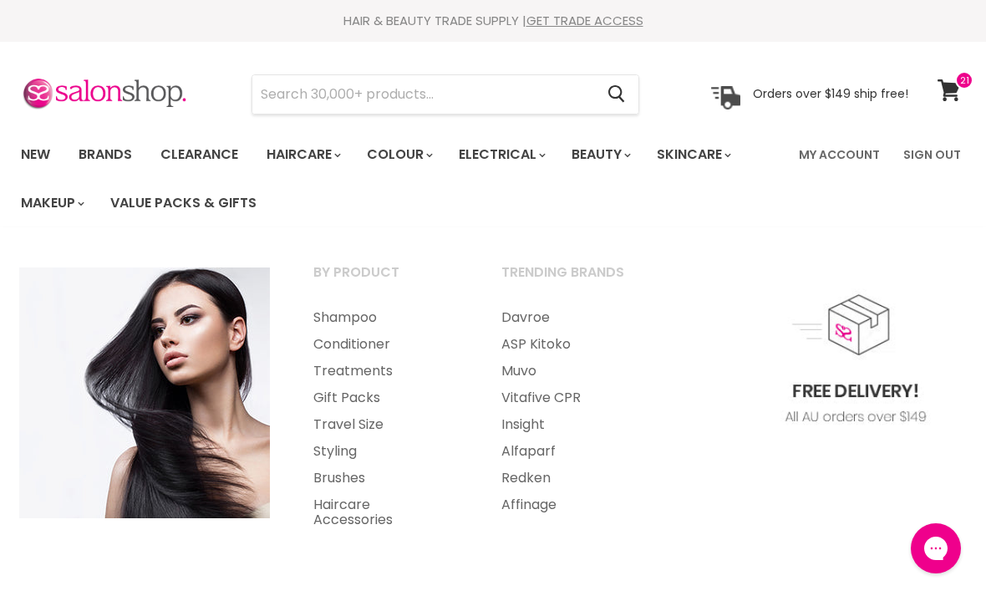
click at [364, 346] on link "Conditioner" at bounding box center [384, 344] width 185 height 27
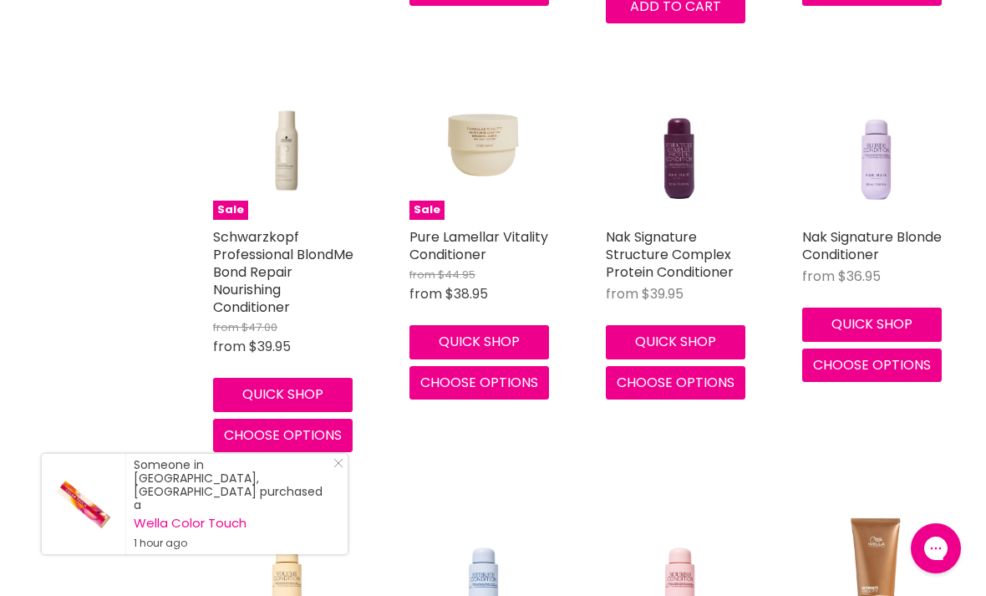
scroll to position [2354, 0]
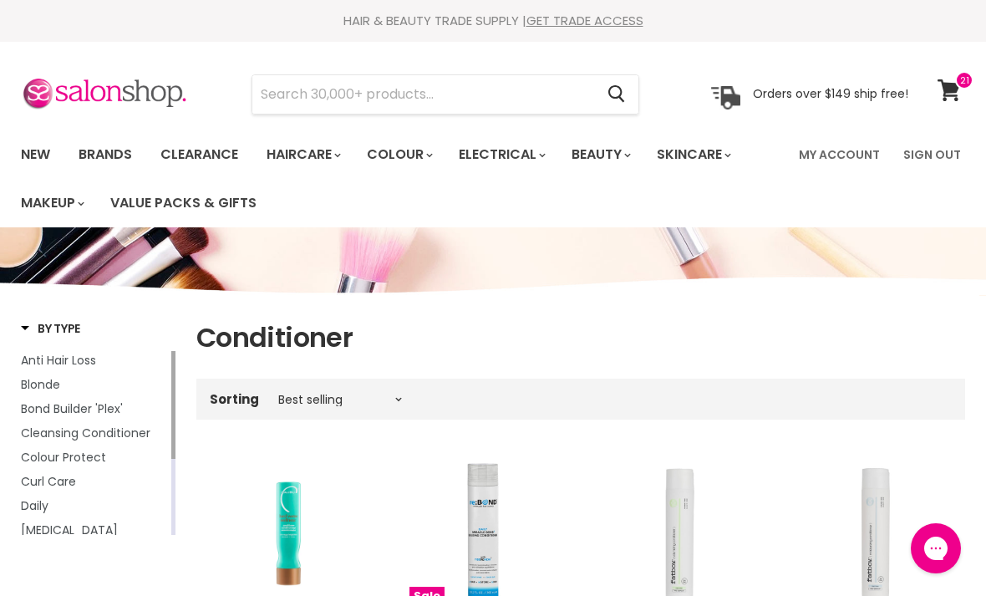
click at [507, 105] on input "Search" at bounding box center [423, 94] width 342 height 38
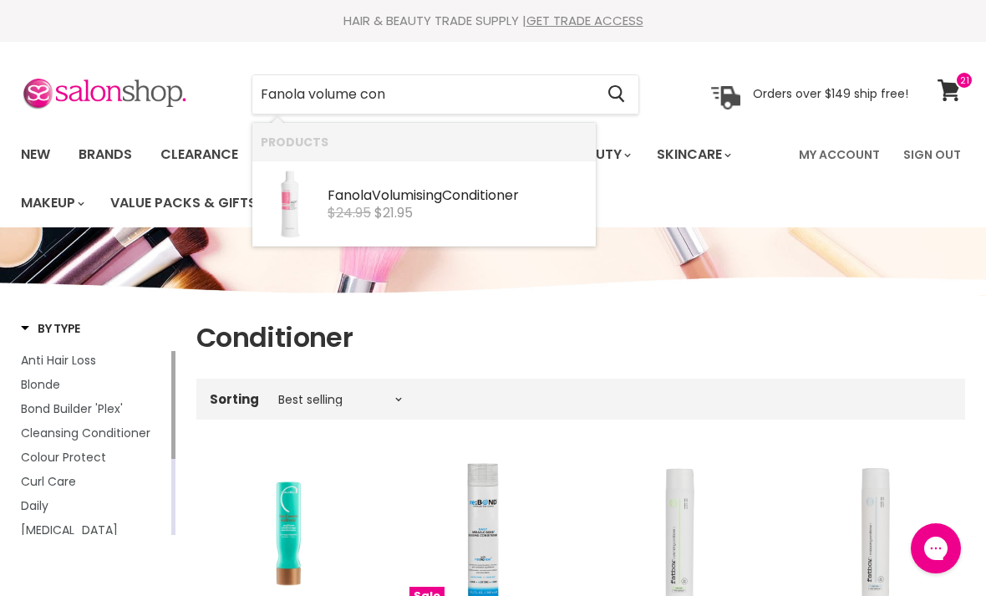
type input "Fanola volume cond"
click at [546, 216] on div "$24.95 $21.95" at bounding box center [458, 213] width 260 height 15
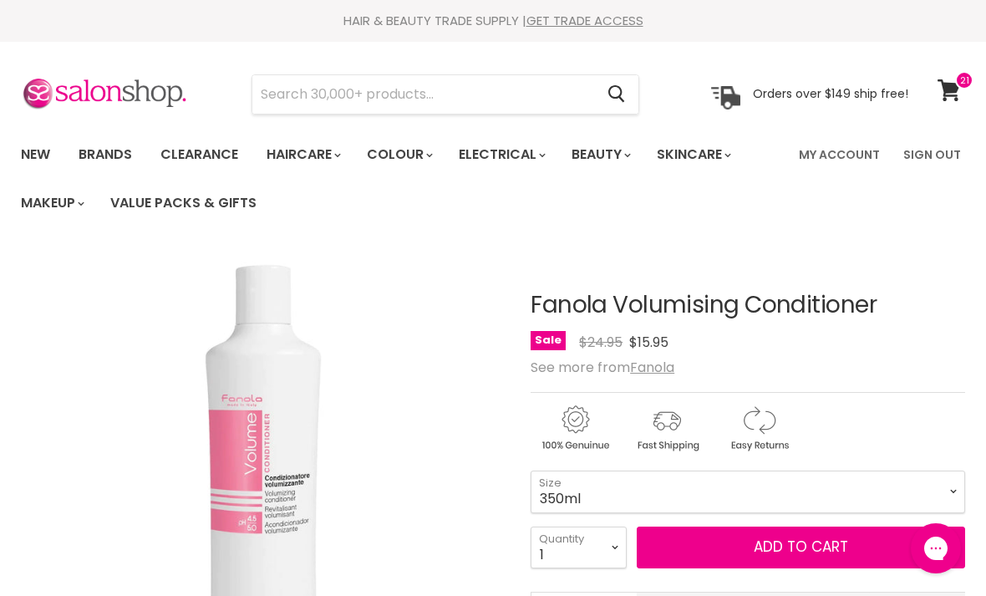
select select "2"
type input "2"
click at [760, 555] on span "Add to cart" at bounding box center [801, 546] width 94 height 20
click at [785, 548] on span "Add to cart" at bounding box center [801, 546] width 94 height 20
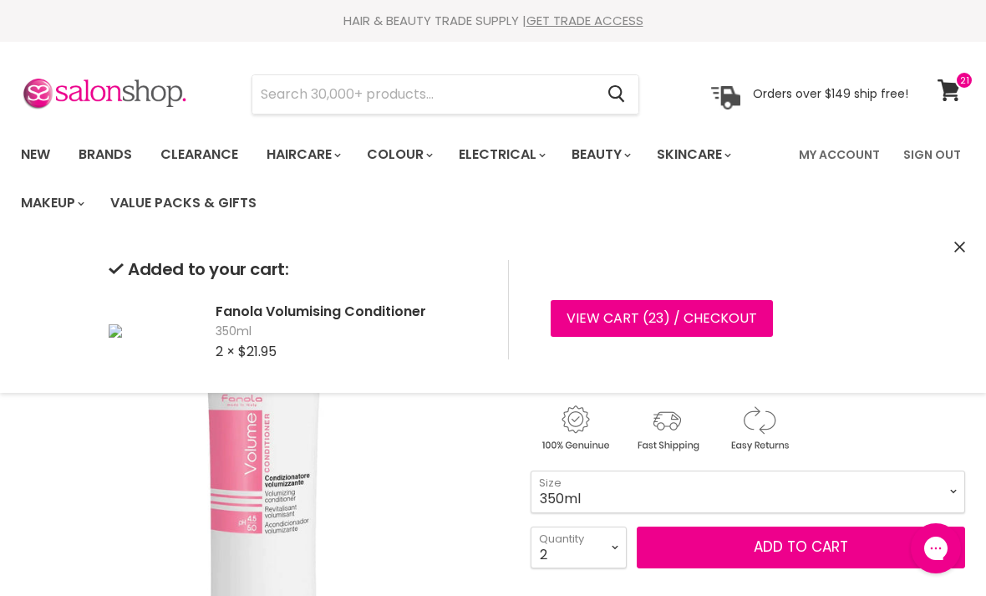
click at [539, 99] on input "Search" at bounding box center [423, 94] width 342 height 38
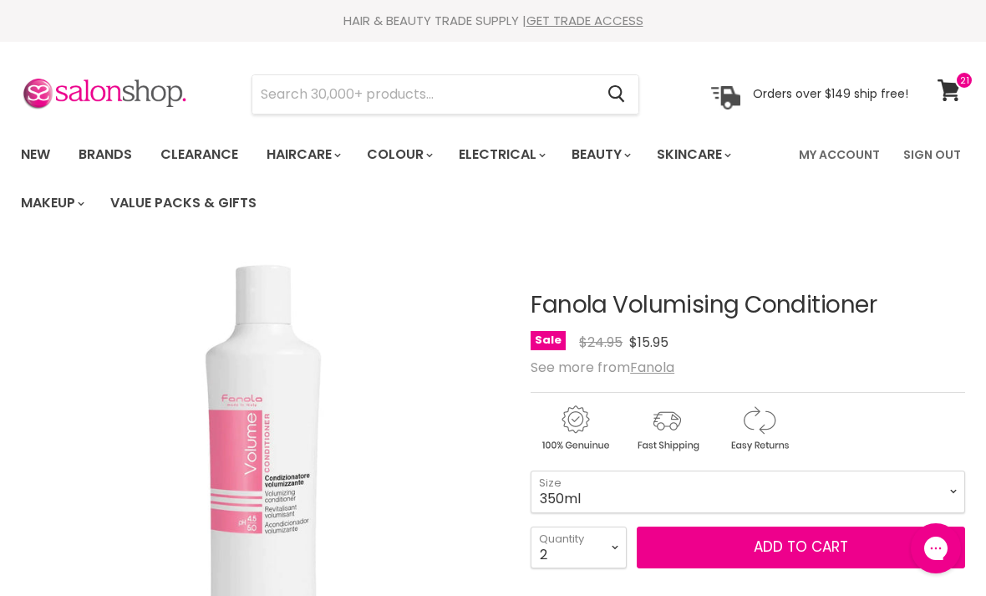
click at [542, 91] on input "Search" at bounding box center [423, 94] width 342 height 38
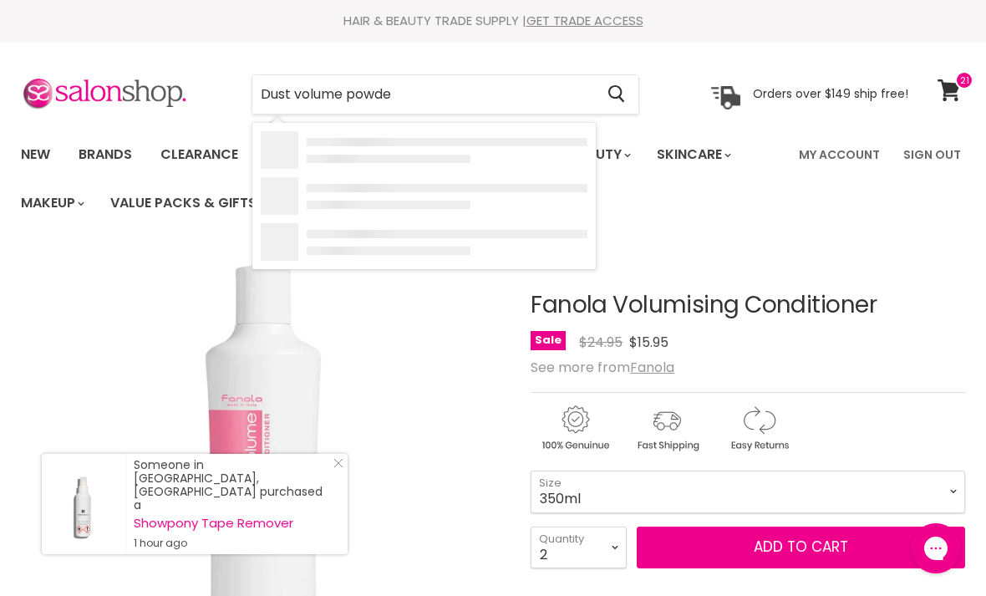
type input "Dust volume powder"
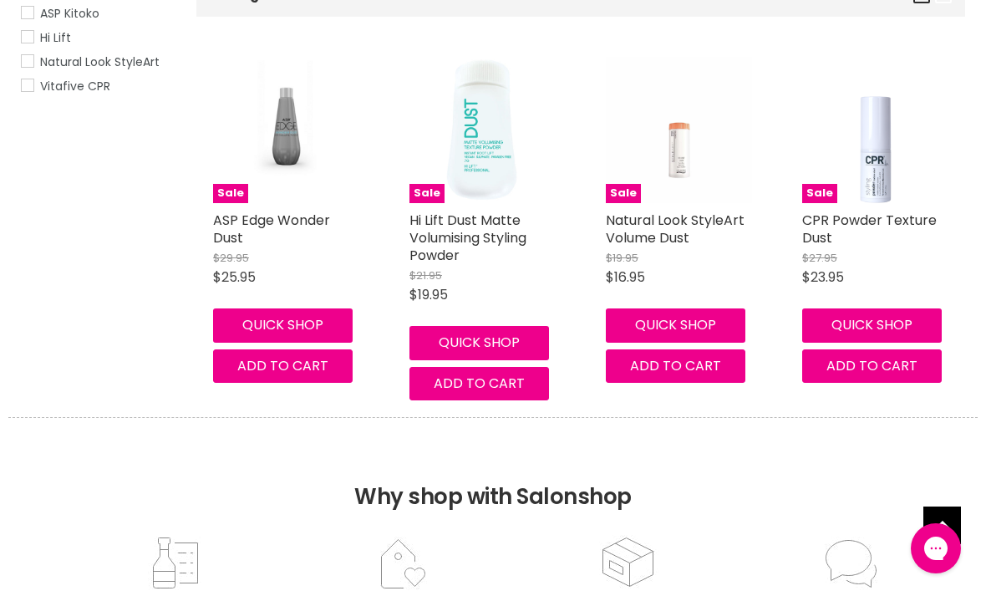
scroll to position [386, 0]
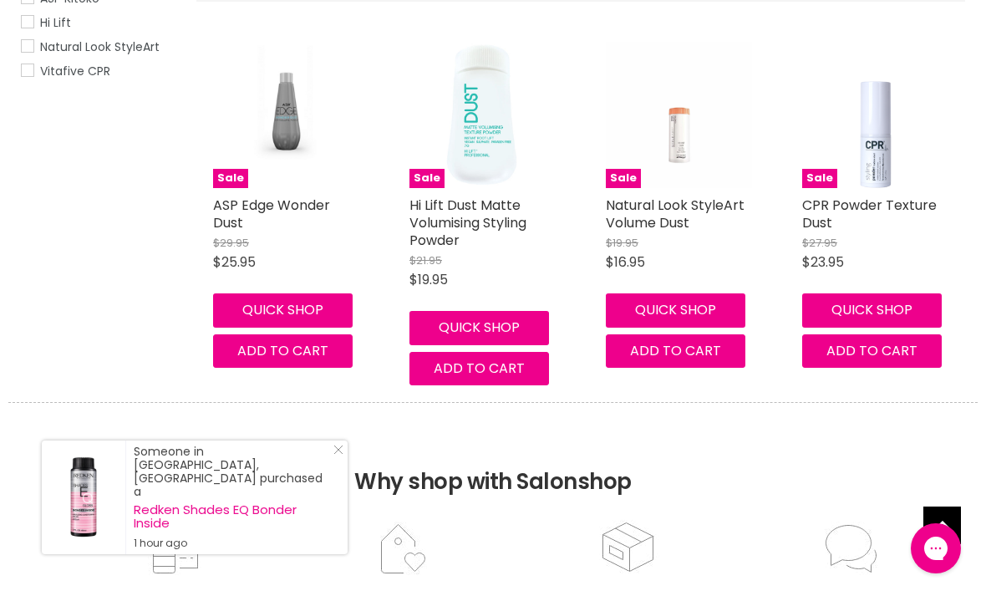
click at [697, 299] on button "Quick shop" at bounding box center [676, 309] width 140 height 33
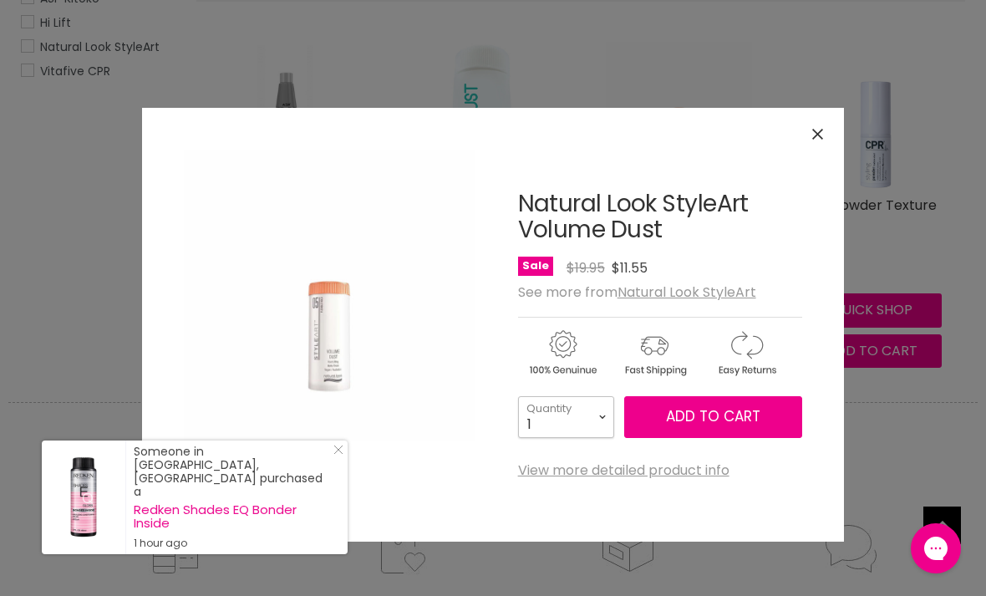
click at [601, 414] on select "1 2 3 4 5 6 7 8 9 10+" at bounding box center [566, 417] width 96 height 42
select select "4"
type input "4"
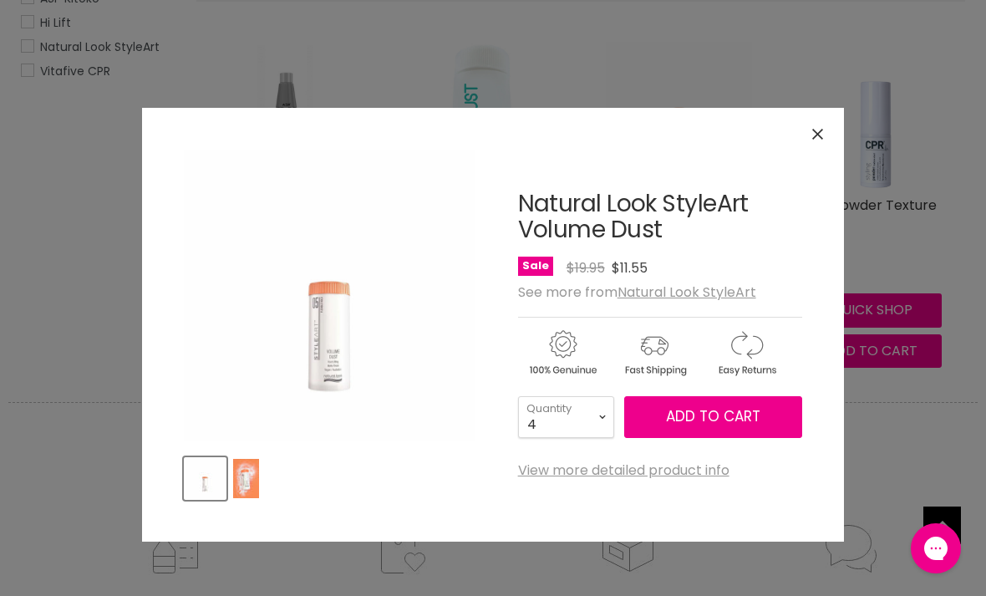
click at [711, 412] on span "Add to cart" at bounding box center [713, 416] width 94 height 20
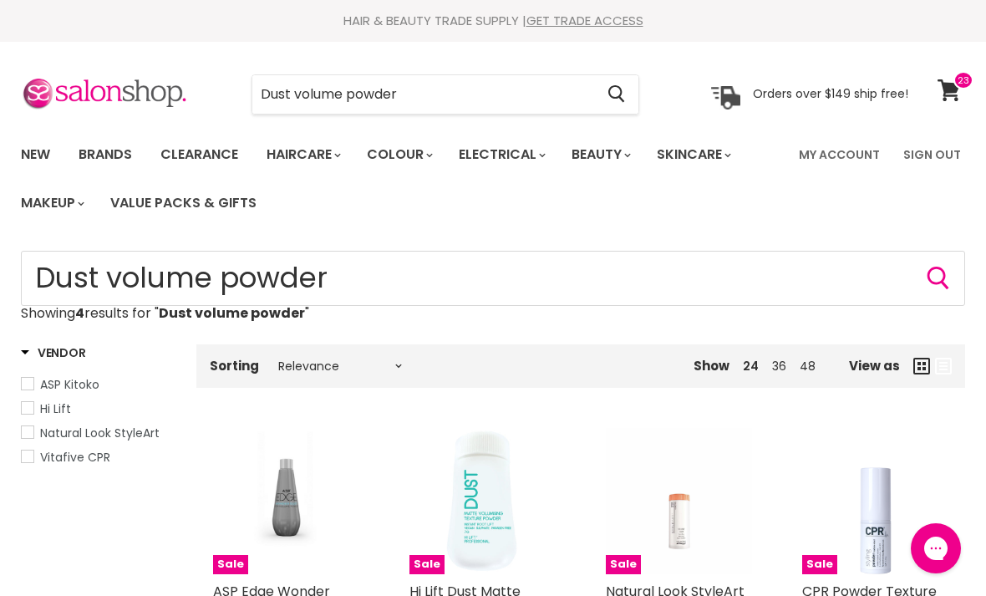
click at [41, 160] on link "New" at bounding box center [35, 154] width 54 height 35
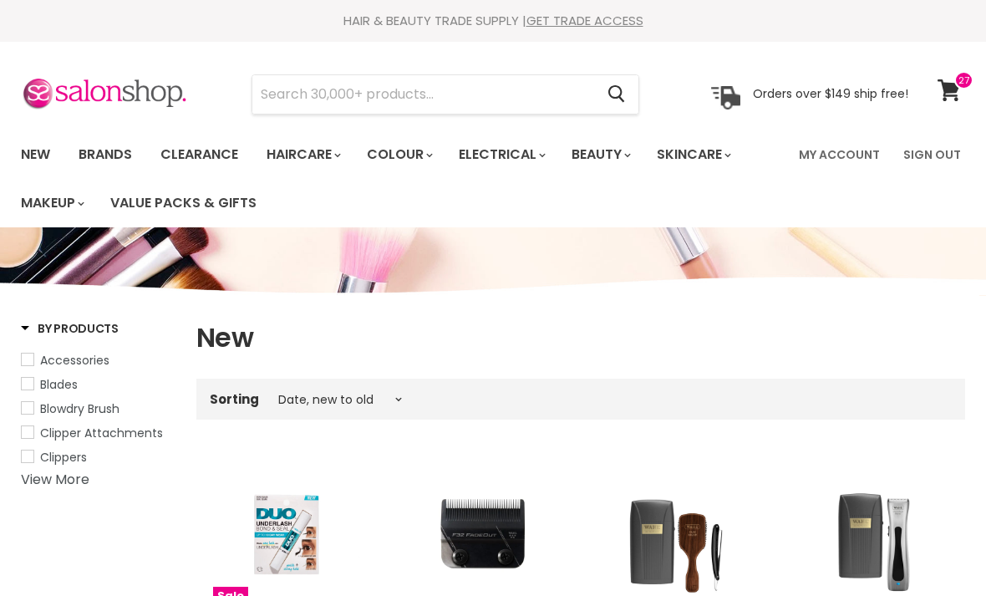
select select "created-descending"
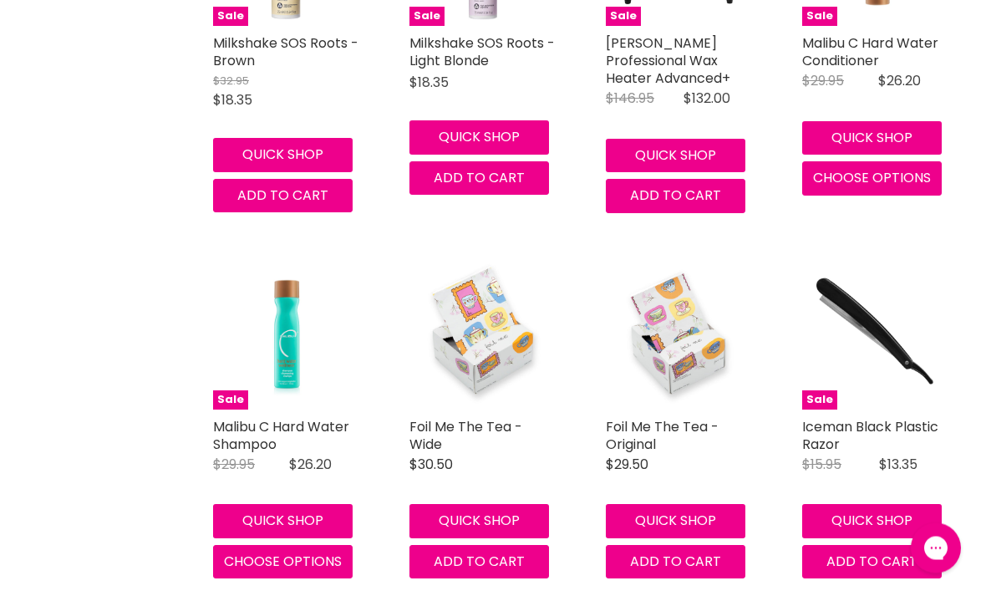
scroll to position [3713, 0]
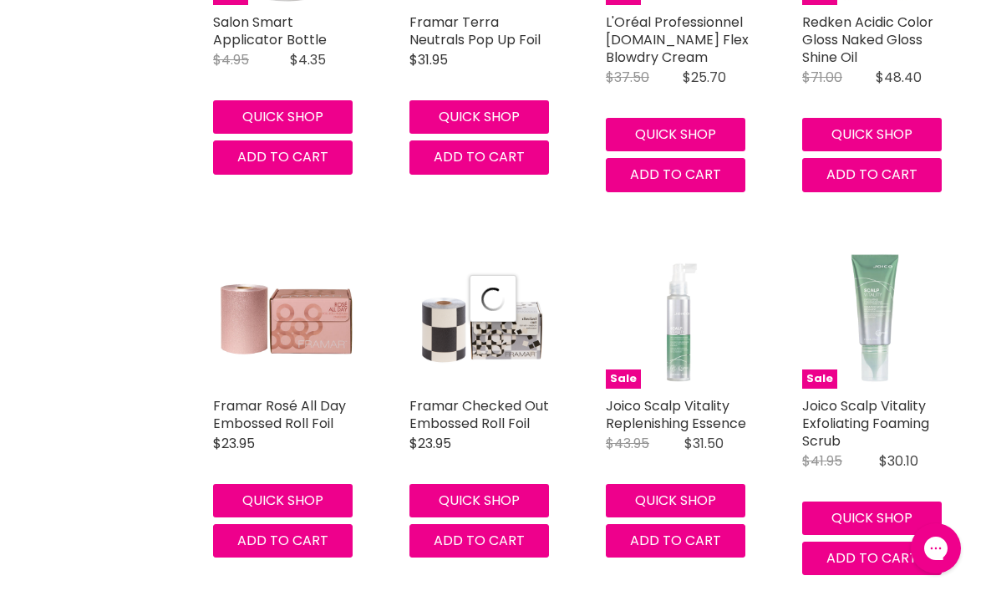
select select "created-descending"
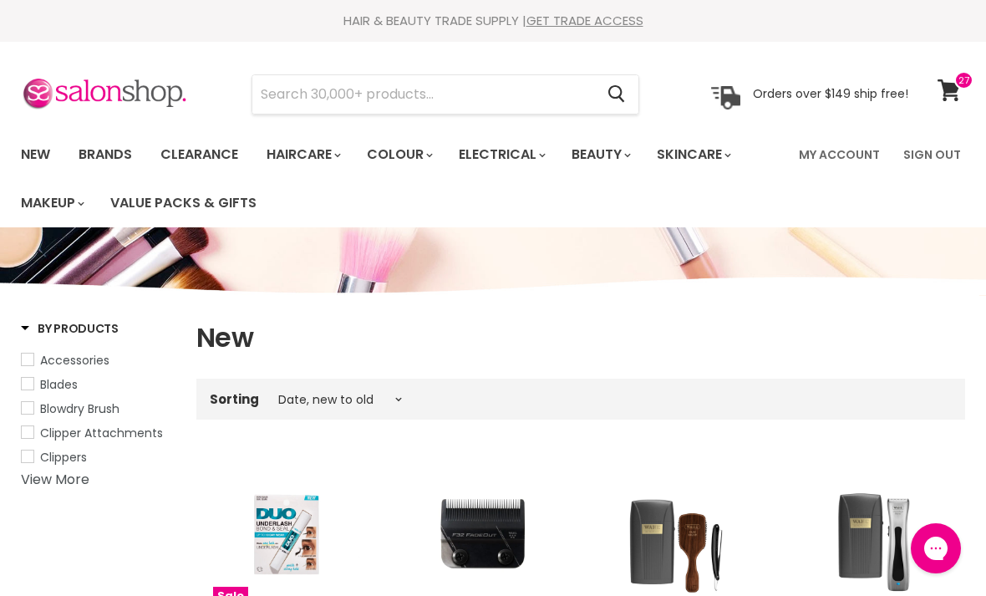
click at [191, 150] on link "Clearance" at bounding box center [199, 154] width 103 height 35
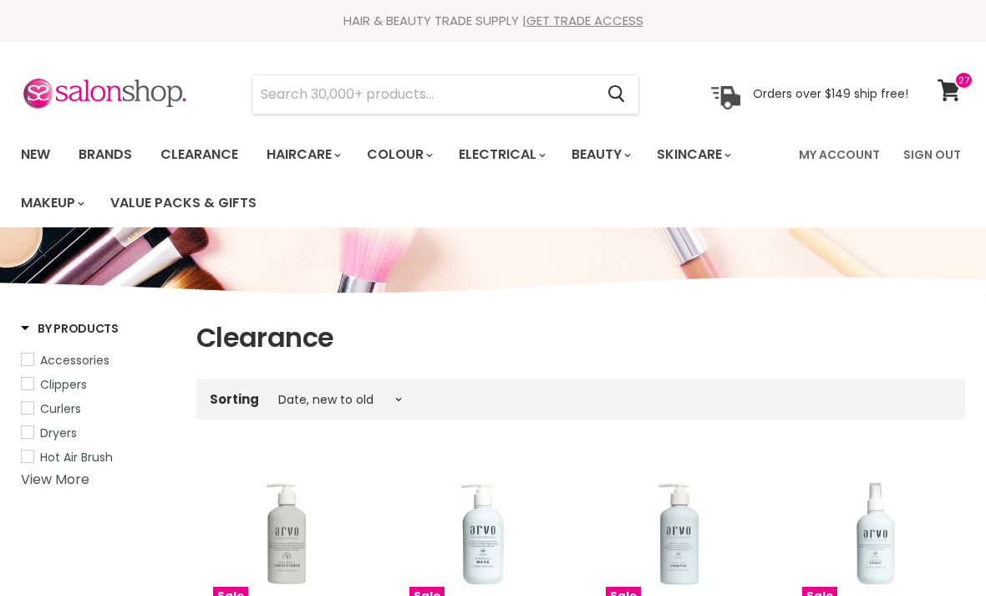
select select "created-descending"
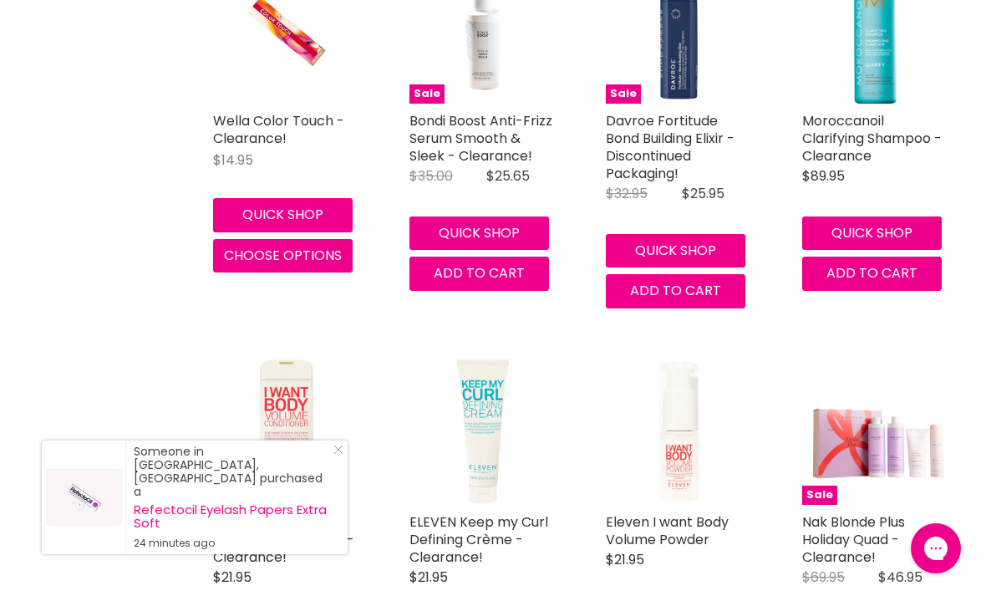
scroll to position [2401, 0]
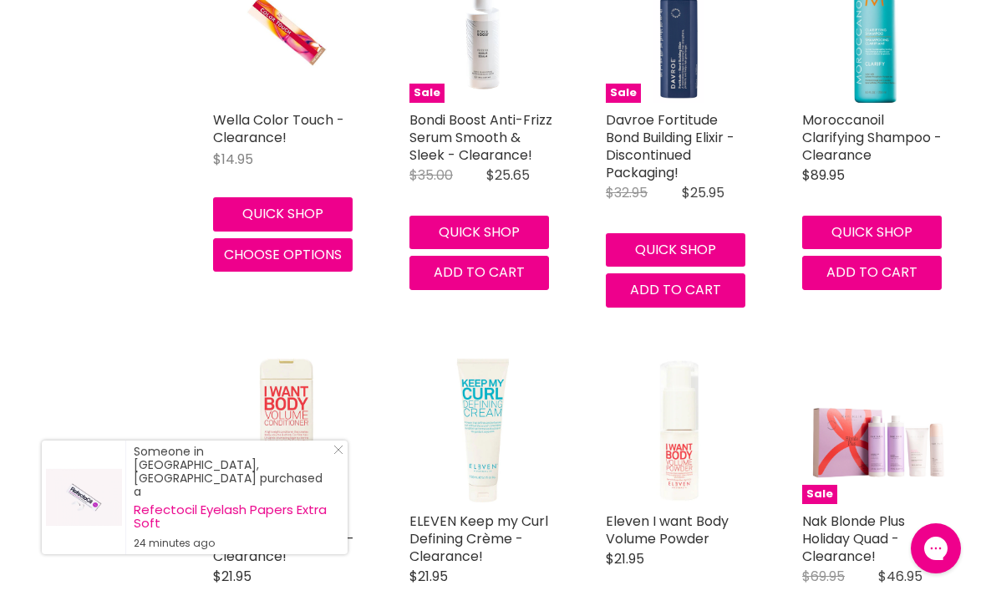
click at [257, 224] on button "Quick shop" at bounding box center [283, 213] width 140 height 33
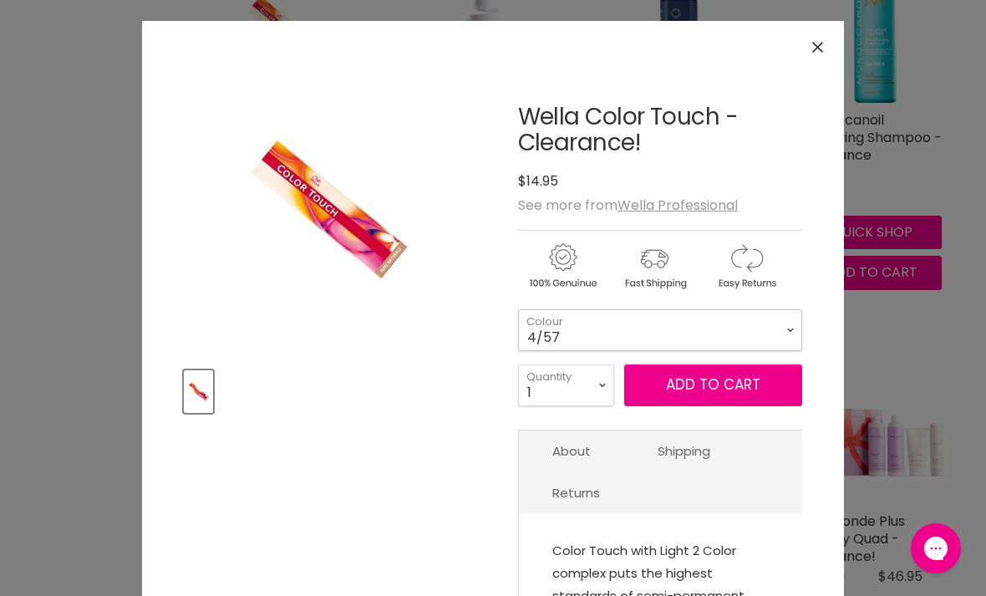
click at [782, 331] on select "4/57 3/5" at bounding box center [660, 330] width 284 height 42
click at [822, 48] on icon "Close" at bounding box center [817, 47] width 11 height 11
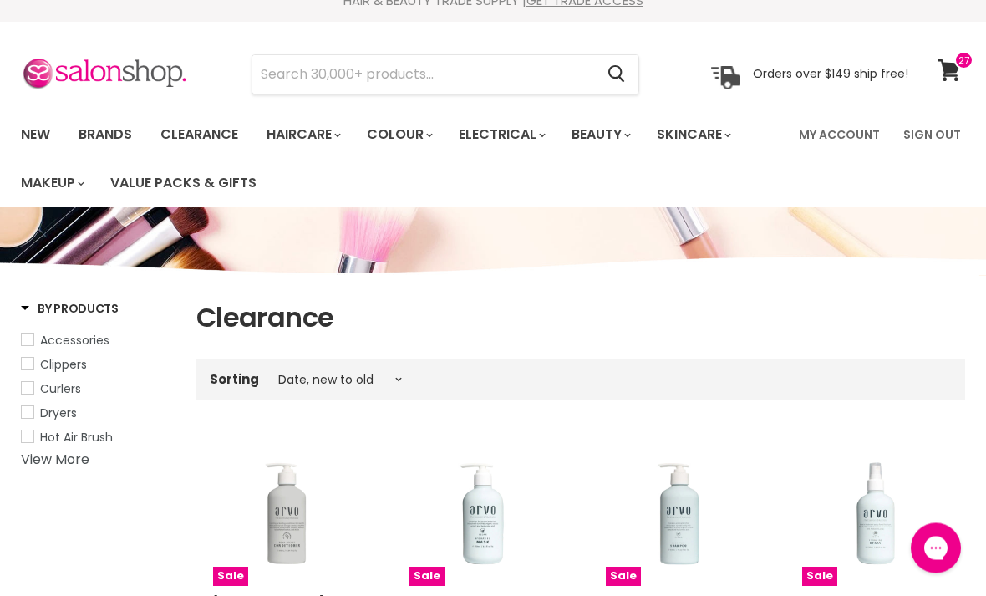
scroll to position [0, 0]
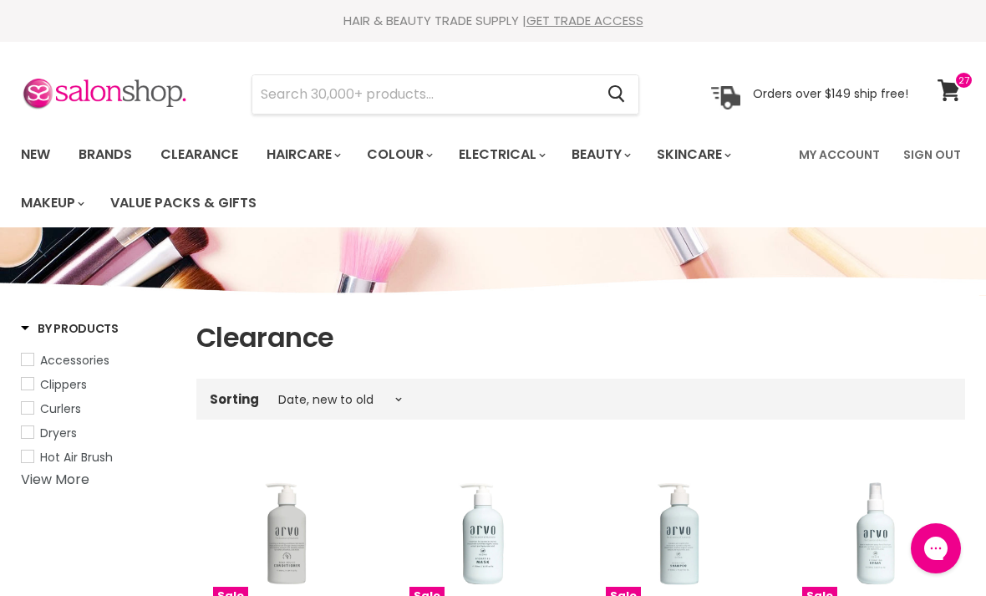
click at [533, 96] on input "Search" at bounding box center [423, 94] width 342 height 38
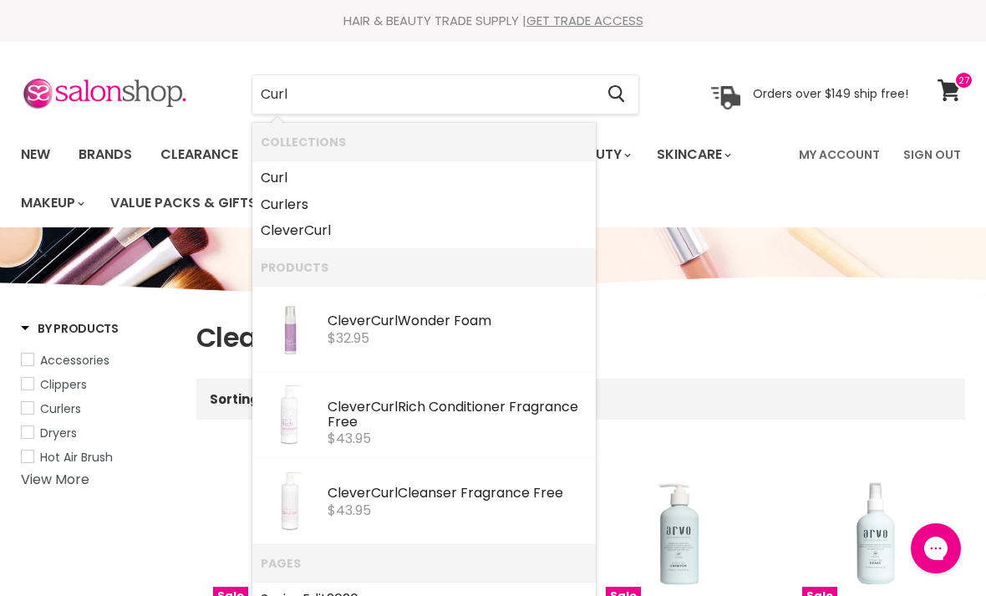
type input "Curl"
click at [325, 231] on b "Curl" at bounding box center [317, 230] width 27 height 19
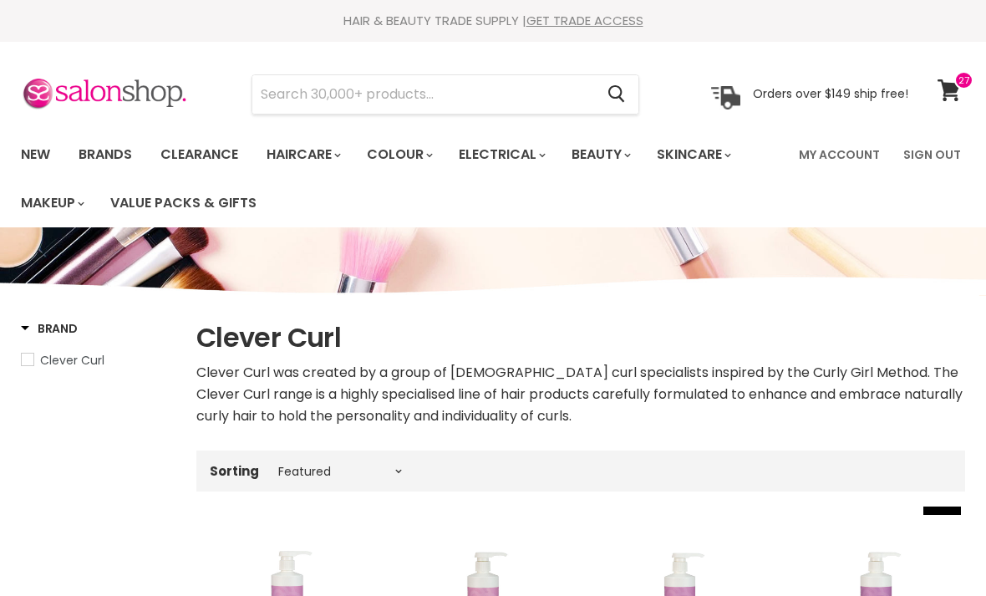
select select "manual"
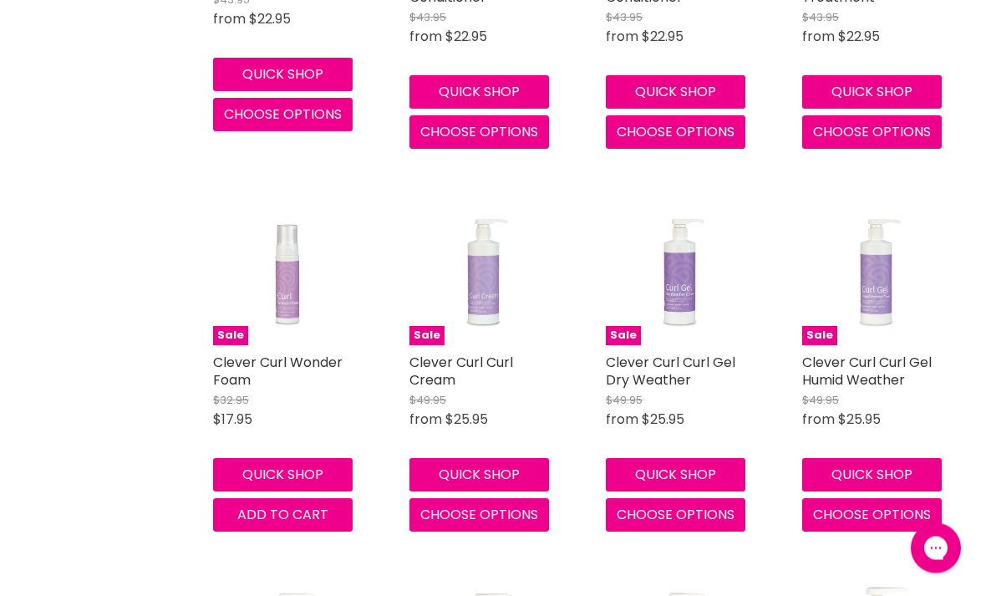
scroll to position [715, 0]
click at [499, 470] on button "Quick shop" at bounding box center [479, 474] width 140 height 33
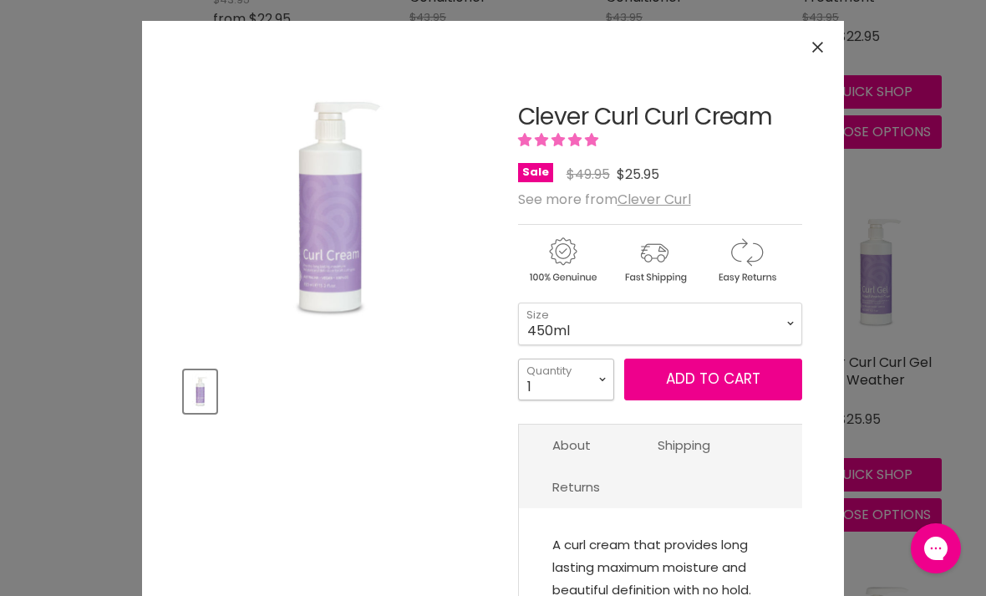
click at [600, 385] on select "1 2 3 4 5 6 7 8 9 10+" at bounding box center [566, 379] width 96 height 42
select select "2"
type input "2"
click at [715, 374] on span "Add to cart" at bounding box center [713, 378] width 94 height 20
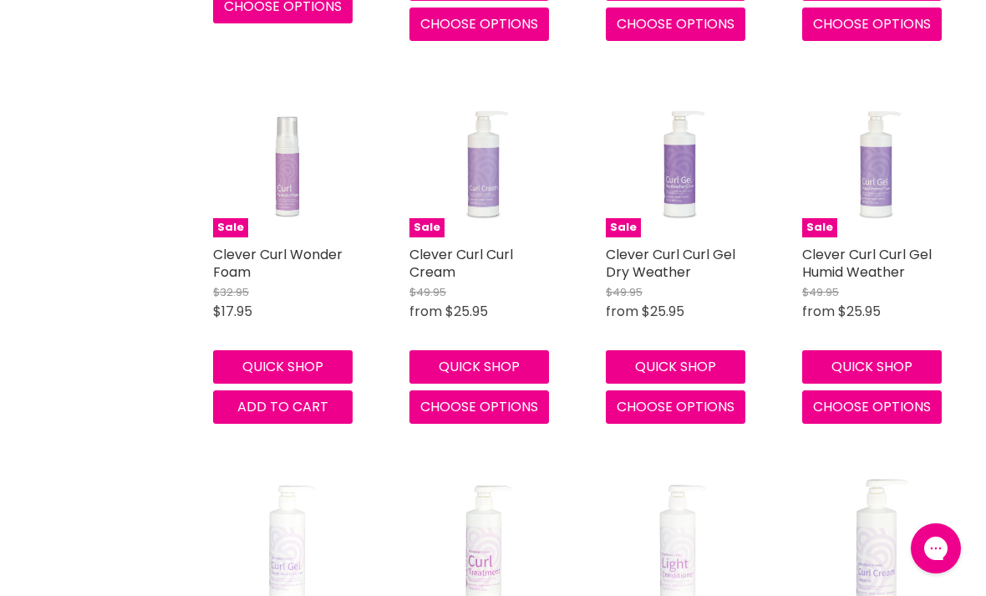
scroll to position [0, 0]
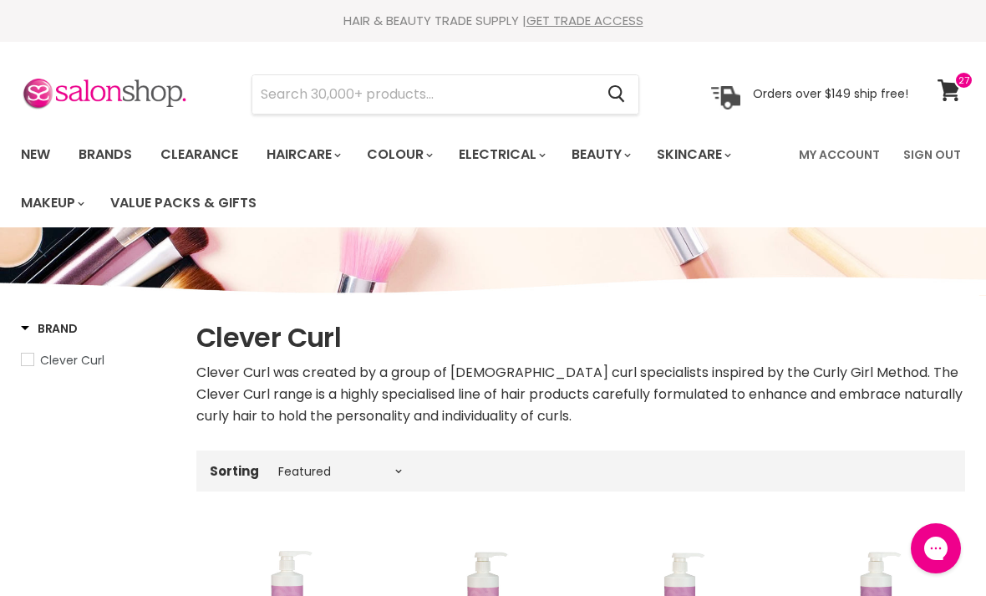
click at [507, 101] on input "Search" at bounding box center [423, 94] width 342 height 38
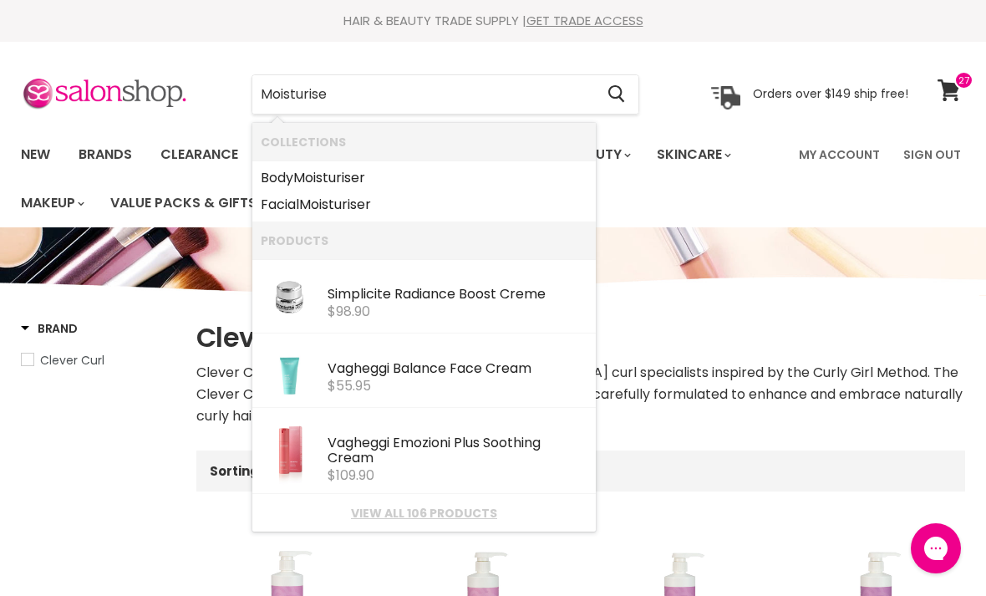
type input "Moisturiser"
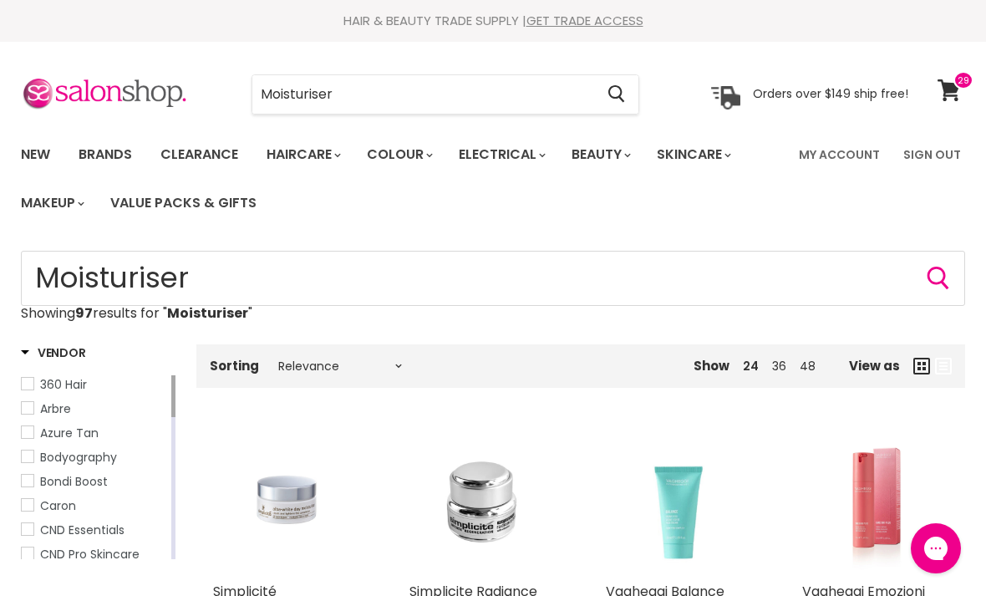
click at [528, 94] on input "Moisturiser" at bounding box center [423, 94] width 342 height 38
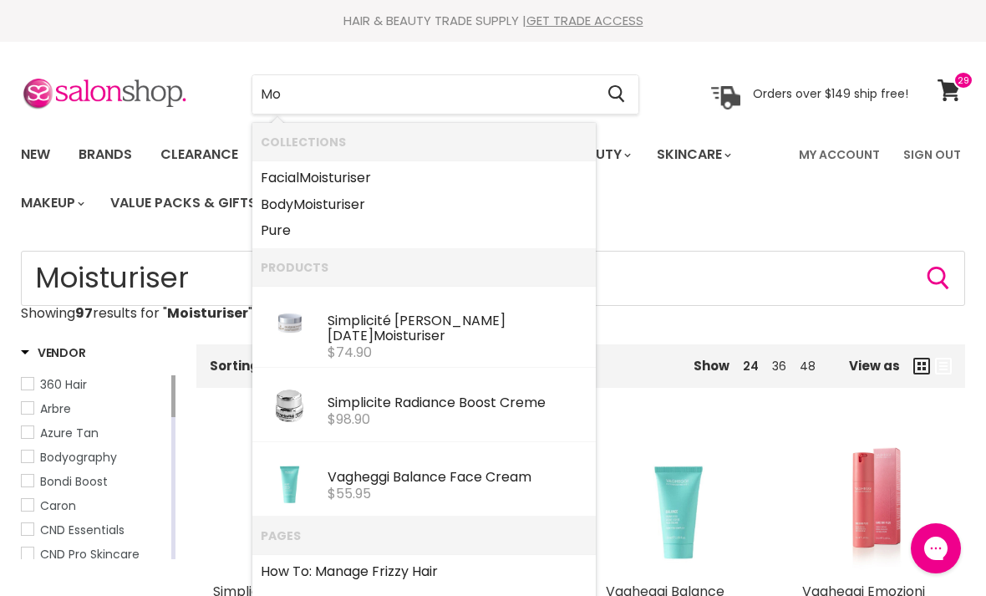
type input "M"
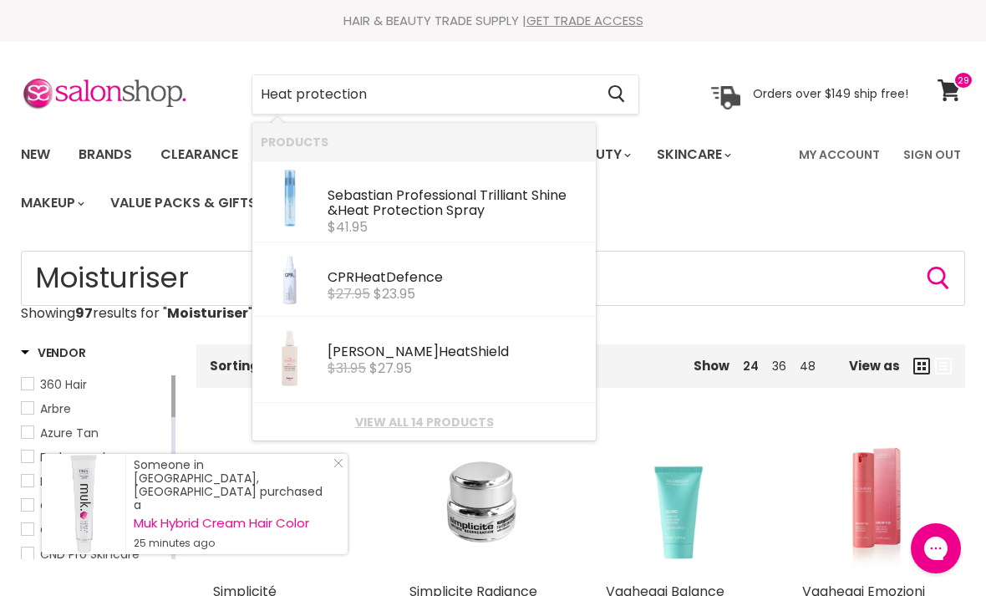
type input "Heat protection"
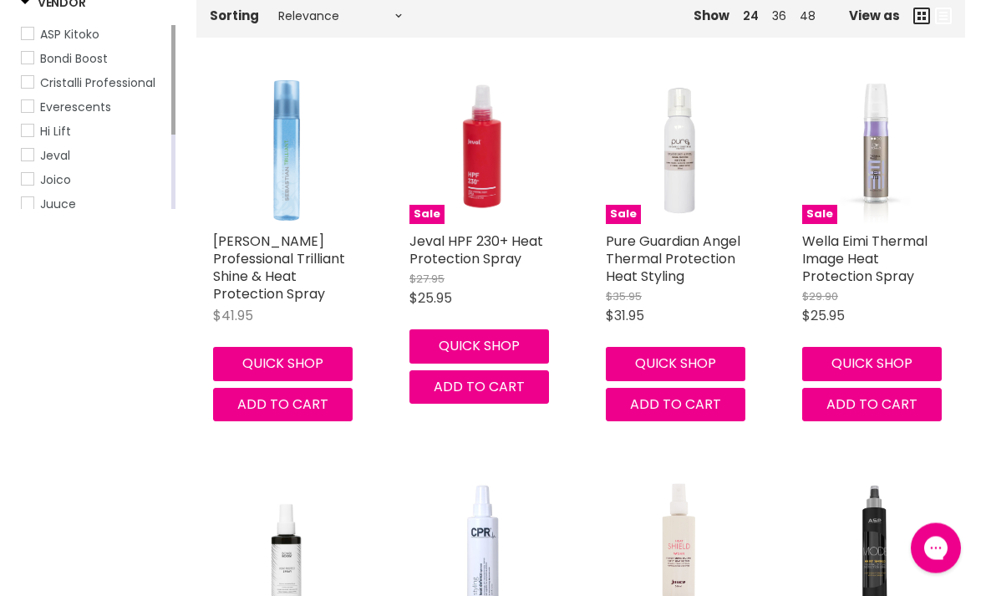
scroll to position [350, 0]
click at [886, 276] on link "Wella Eimi Thermal Image Heat Protection Spray" at bounding box center [864, 258] width 125 height 54
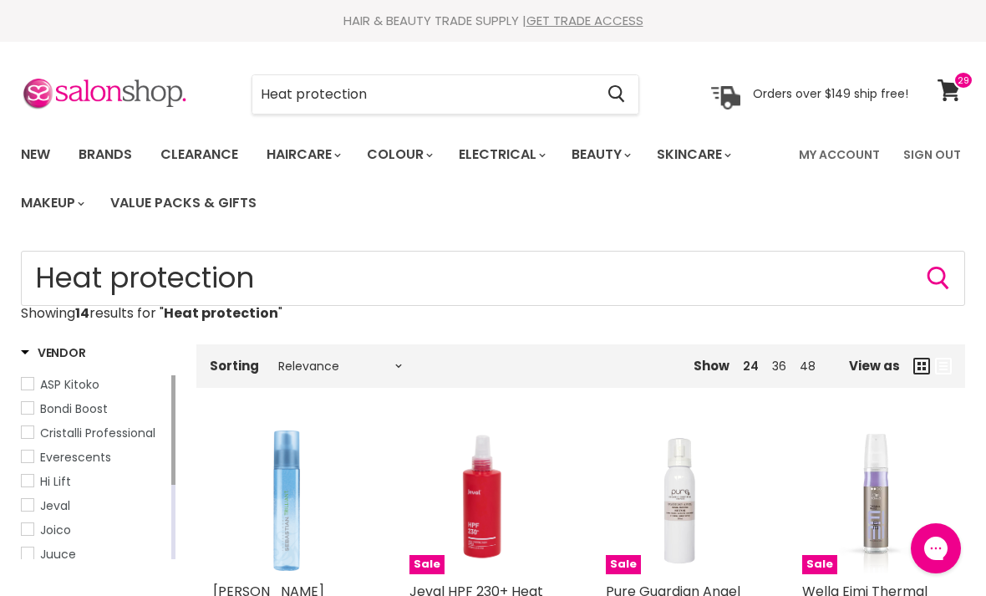
click at [514, 97] on input "Heat protection" at bounding box center [423, 94] width 342 height 38
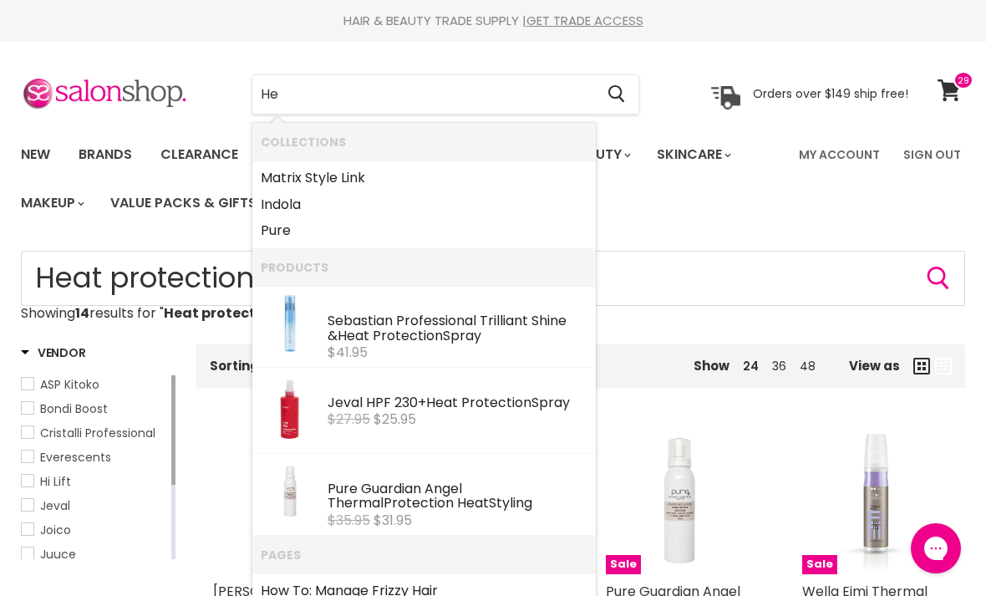
type input "H"
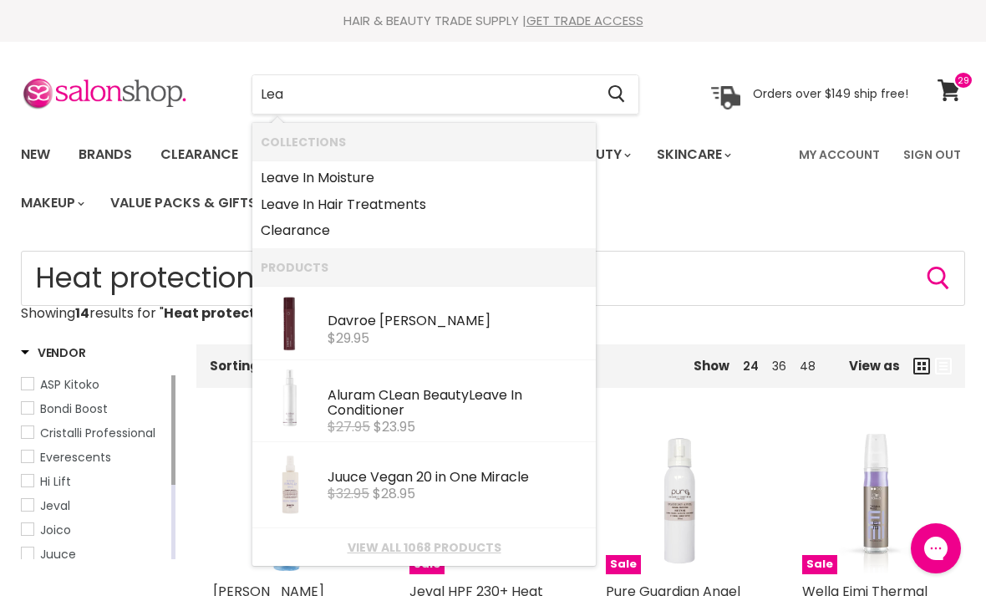
type input "Lea"
click at [922, 199] on ul "My Account Sign Out" at bounding box center [877, 182] width 176 height 90
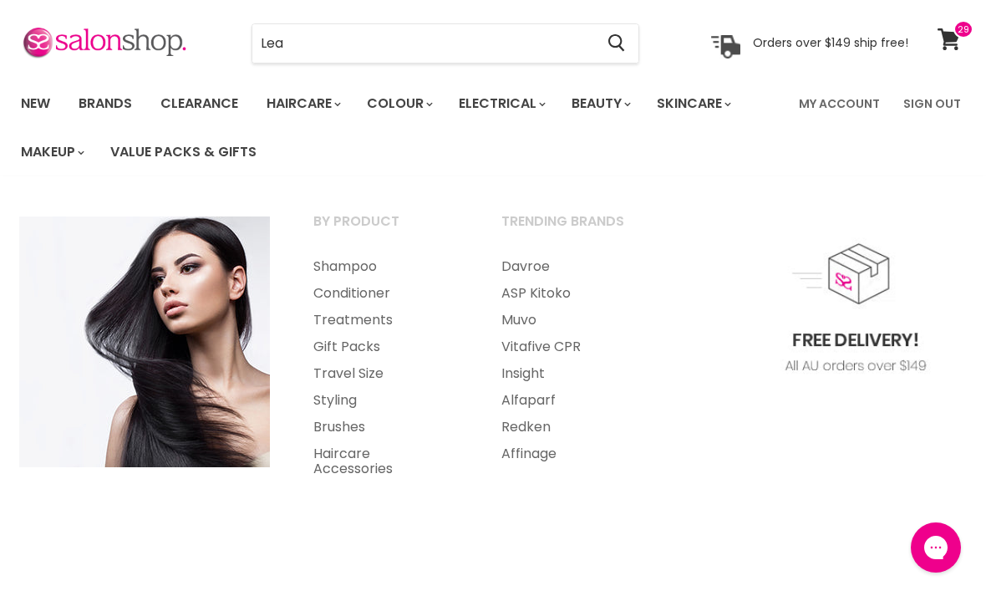
scroll to position [51, 0]
click at [378, 324] on link "Treatments" at bounding box center [384, 320] width 185 height 27
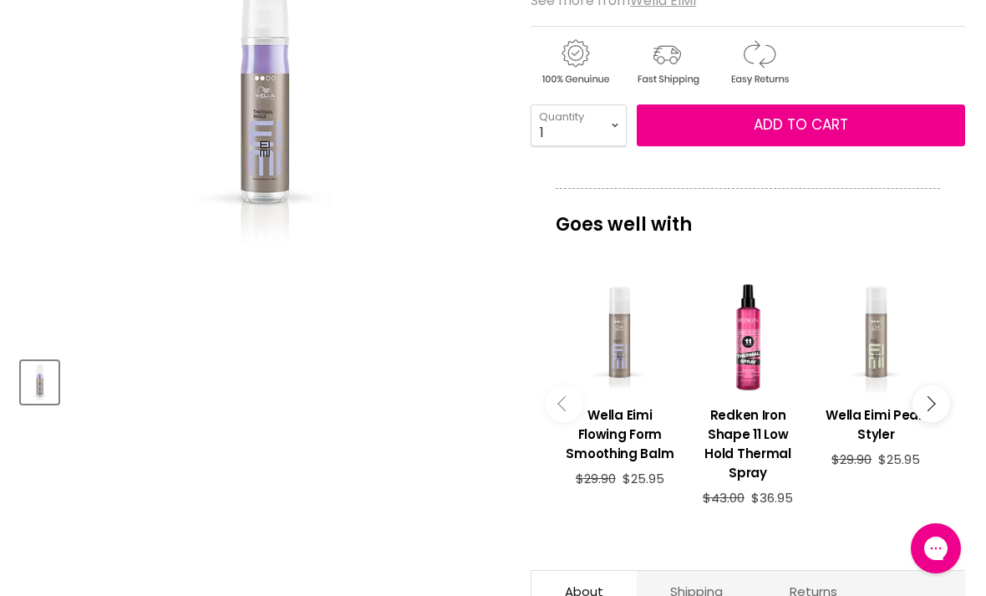
scroll to position [397, 0]
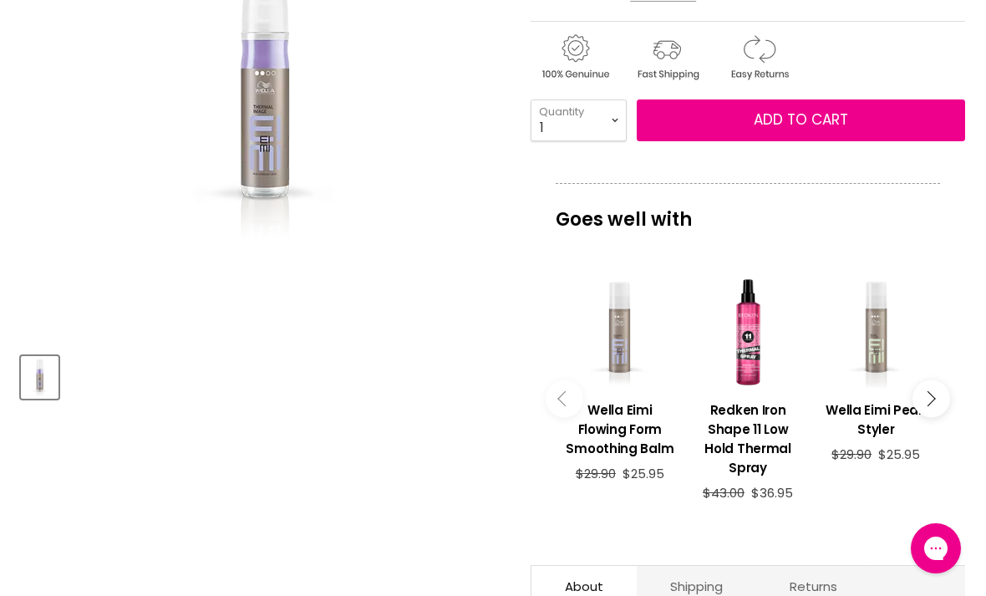
click at [928, 391] on icon "Main content" at bounding box center [927, 398] width 15 height 15
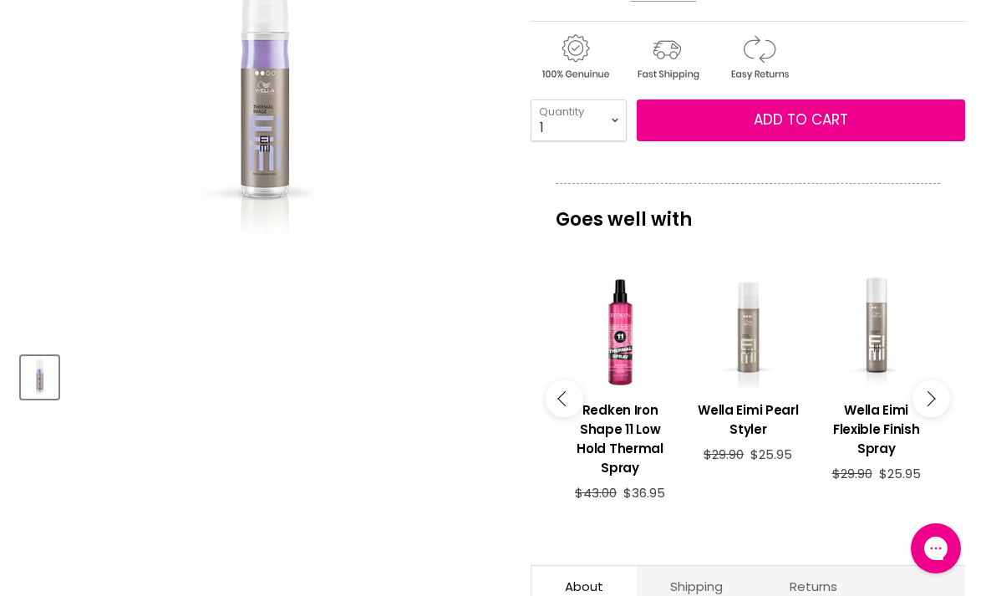
click at [931, 393] on icon "Main content" at bounding box center [927, 398] width 15 height 15
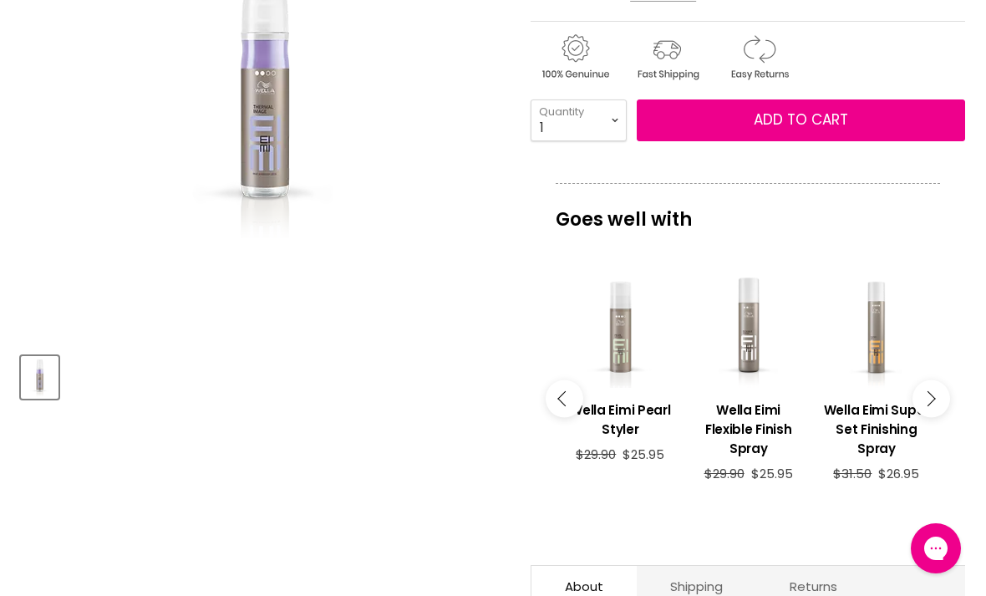
click at [937, 387] on button "Main content" at bounding box center [931, 399] width 38 height 38
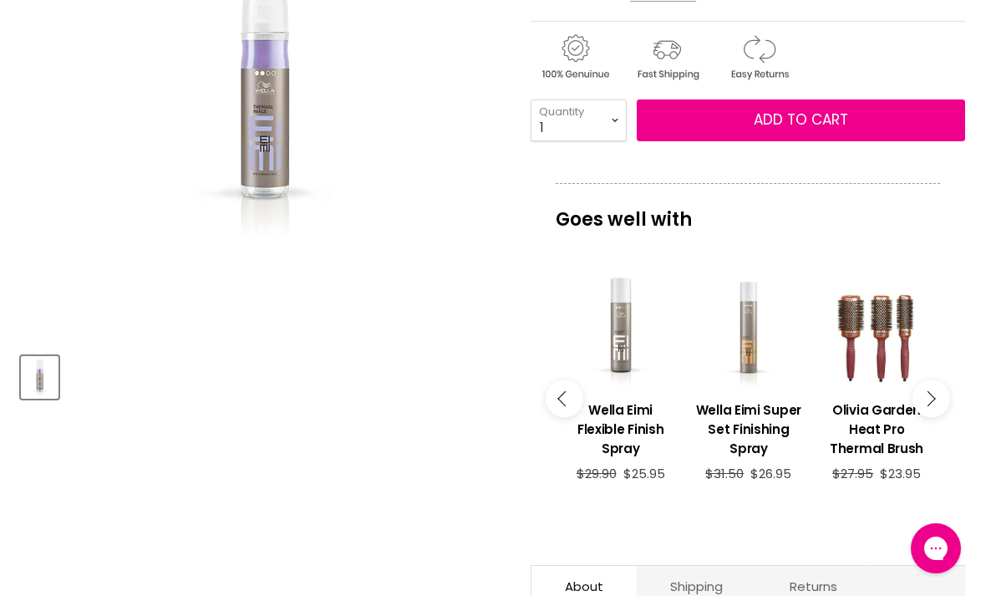
click at [932, 380] on button "Main content" at bounding box center [931, 399] width 38 height 38
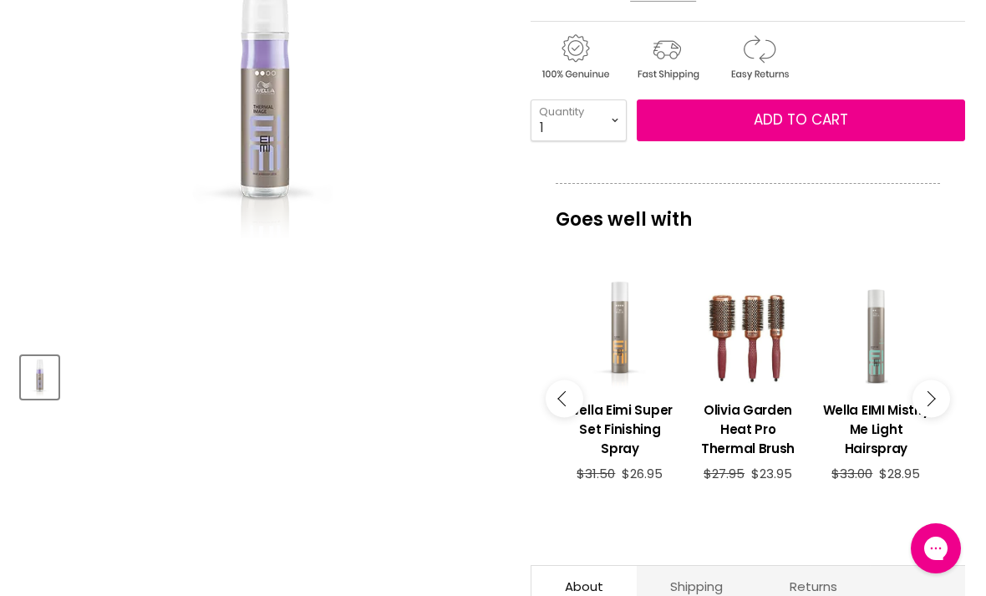
click at [943, 385] on button "Main content" at bounding box center [931, 399] width 38 height 38
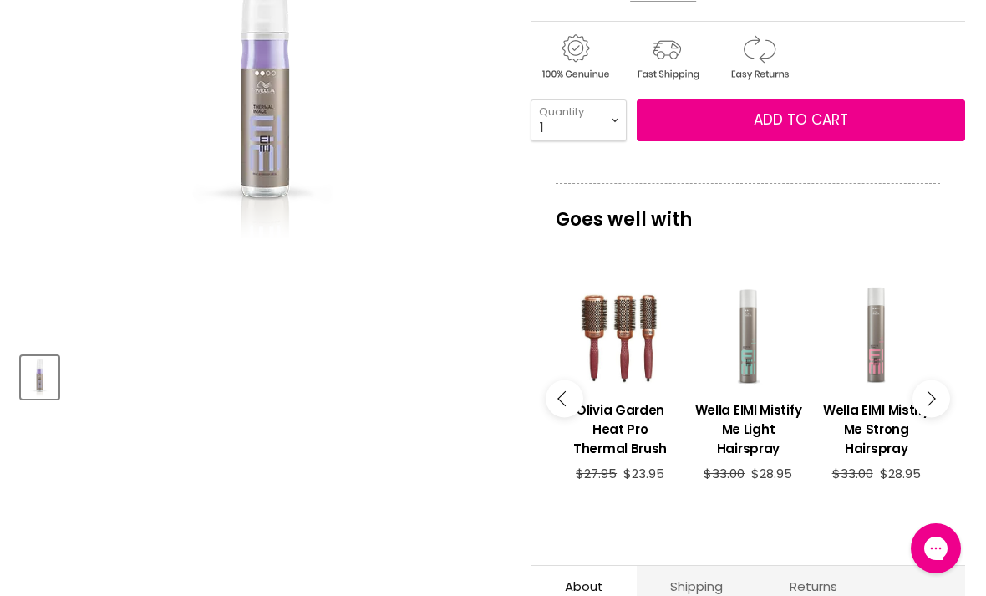
click at [940, 397] on button "Main content" at bounding box center [931, 399] width 38 height 38
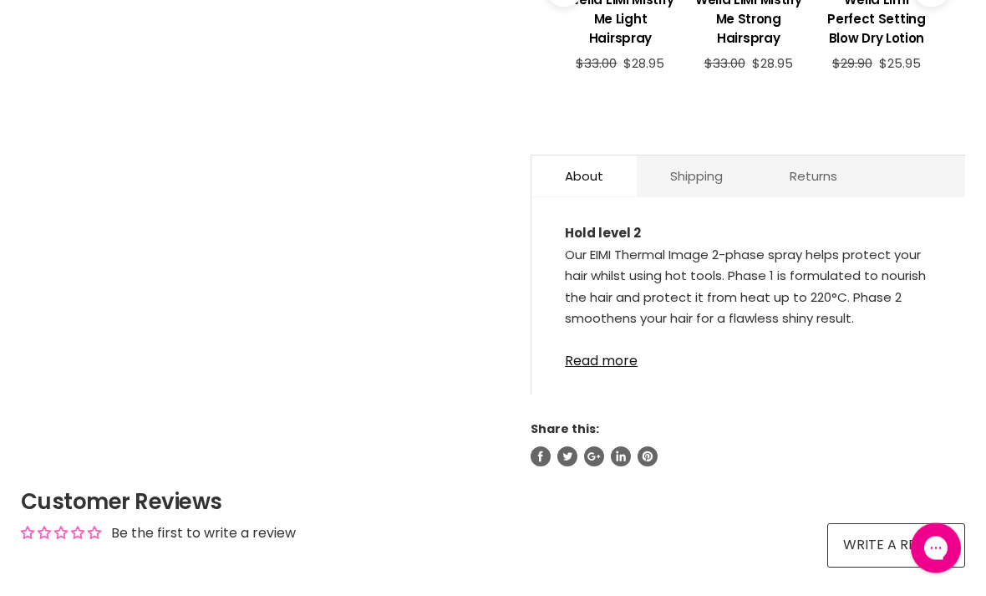
scroll to position [807, 0]
click at [612, 351] on link "Read more" at bounding box center [748, 355] width 367 height 25
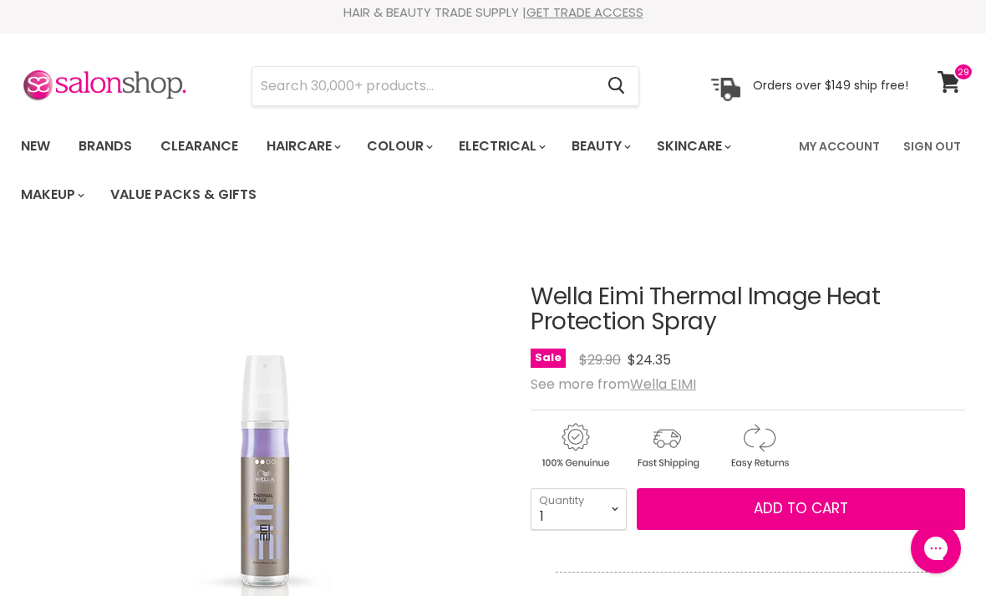
scroll to position [0, 0]
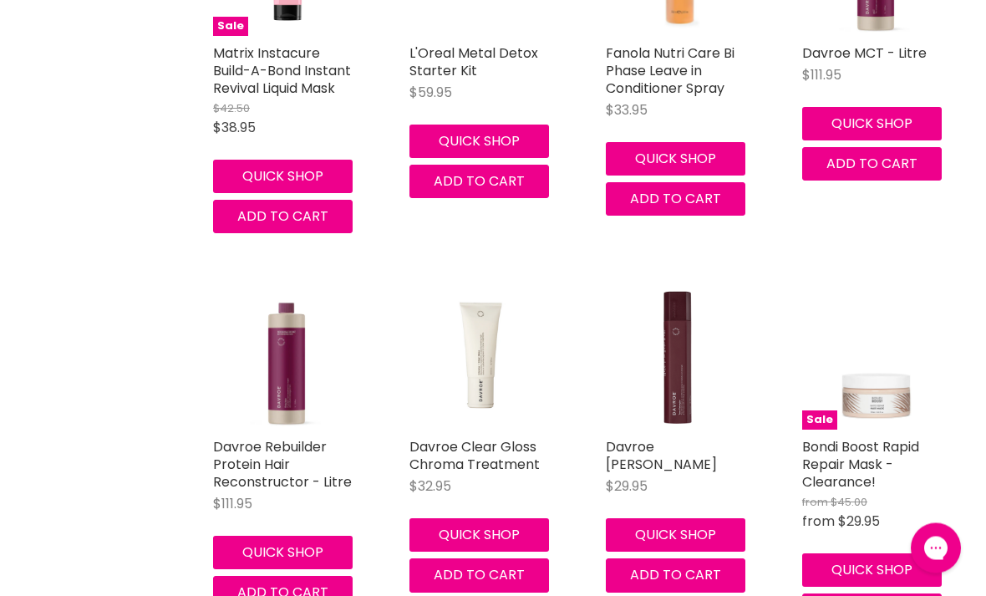
scroll to position [4113, 0]
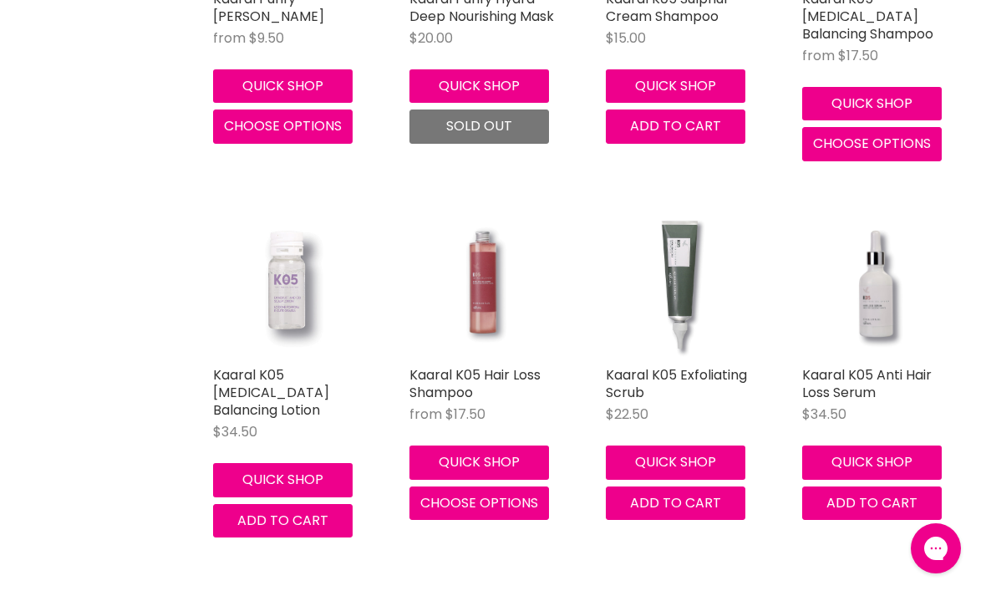
scroll to position [8454, 0]
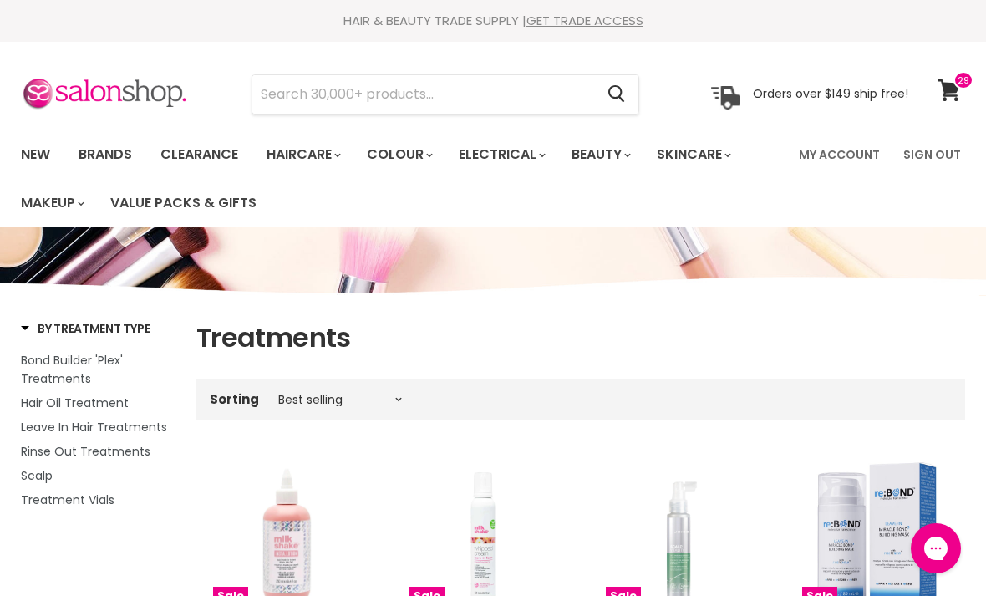
click at [953, 93] on icon at bounding box center [948, 90] width 23 height 22
